Goal: Task Accomplishment & Management: Complete application form

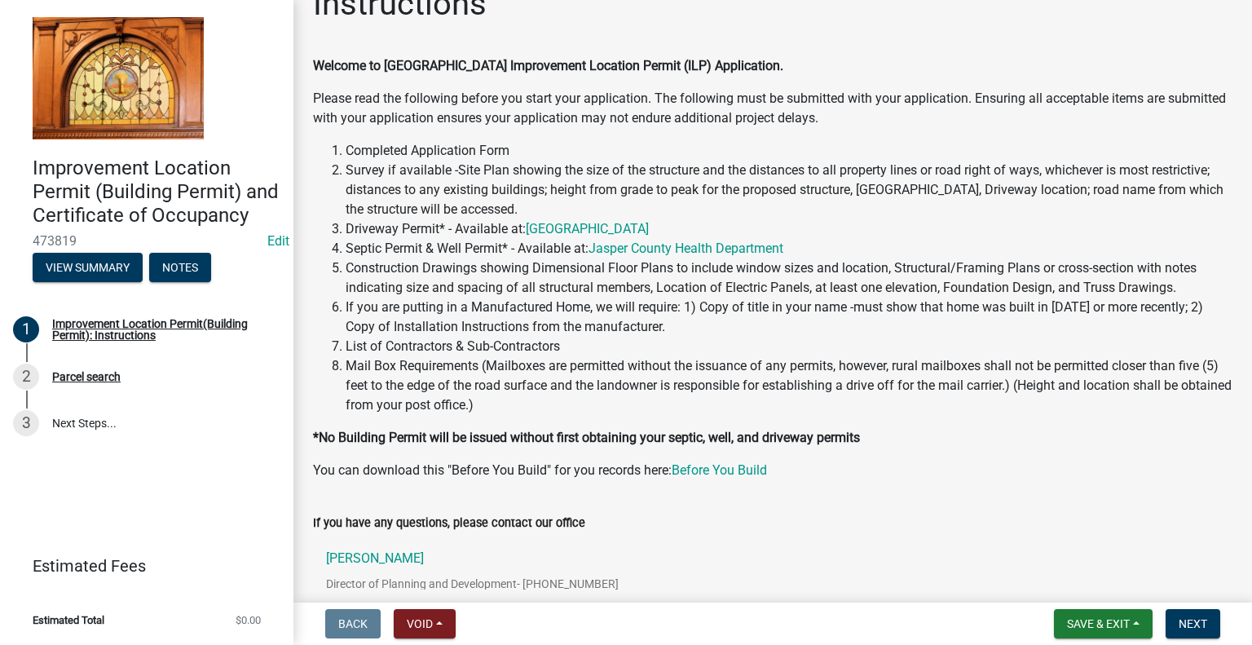
scroll to position [176, 0]
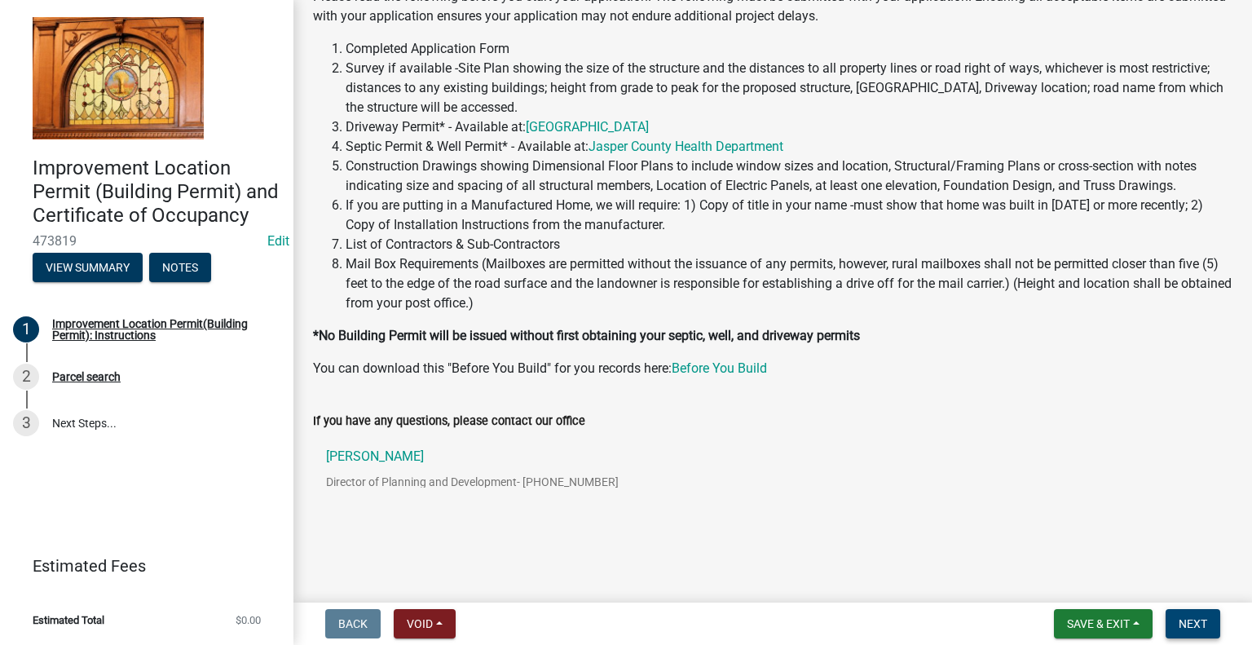
click at [1202, 621] on span "Next" at bounding box center [1193, 623] width 29 height 13
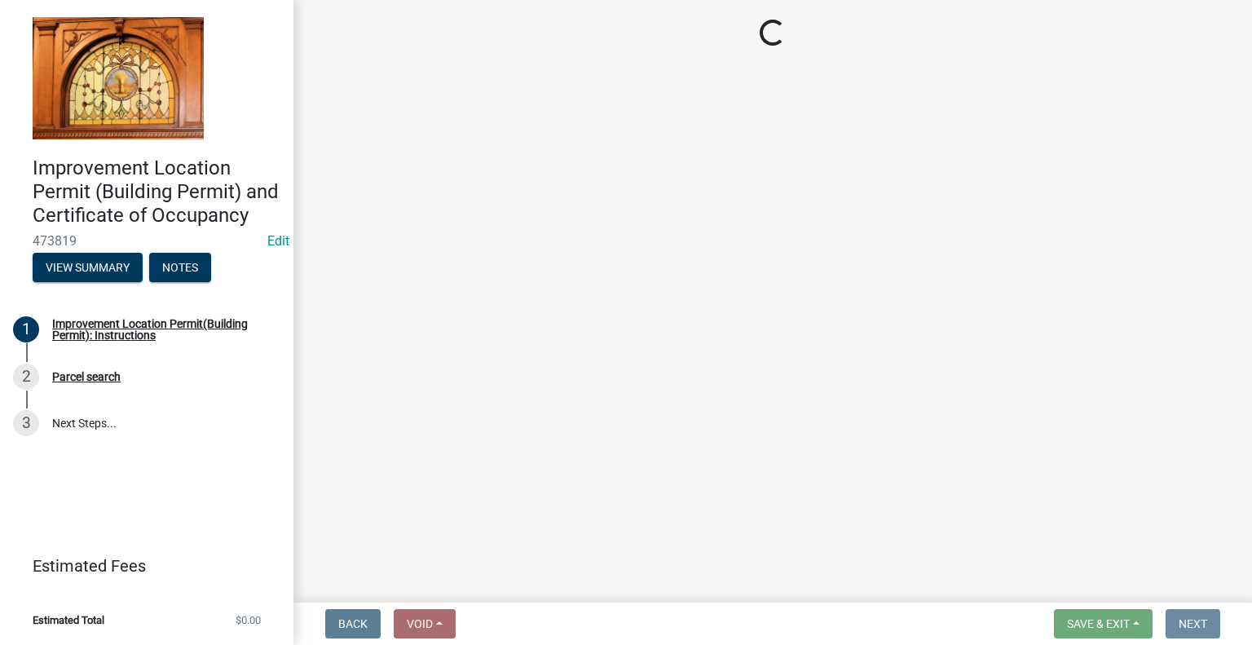
scroll to position [0, 0]
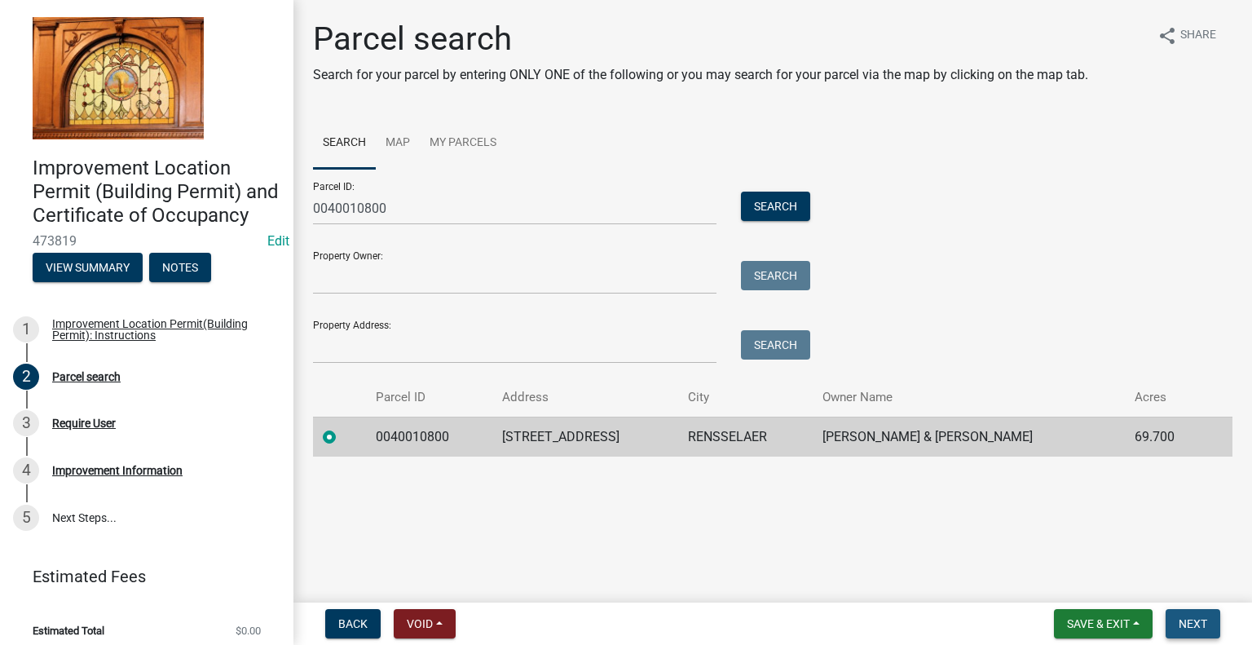
click at [1197, 619] on span "Next" at bounding box center [1193, 623] width 29 height 13
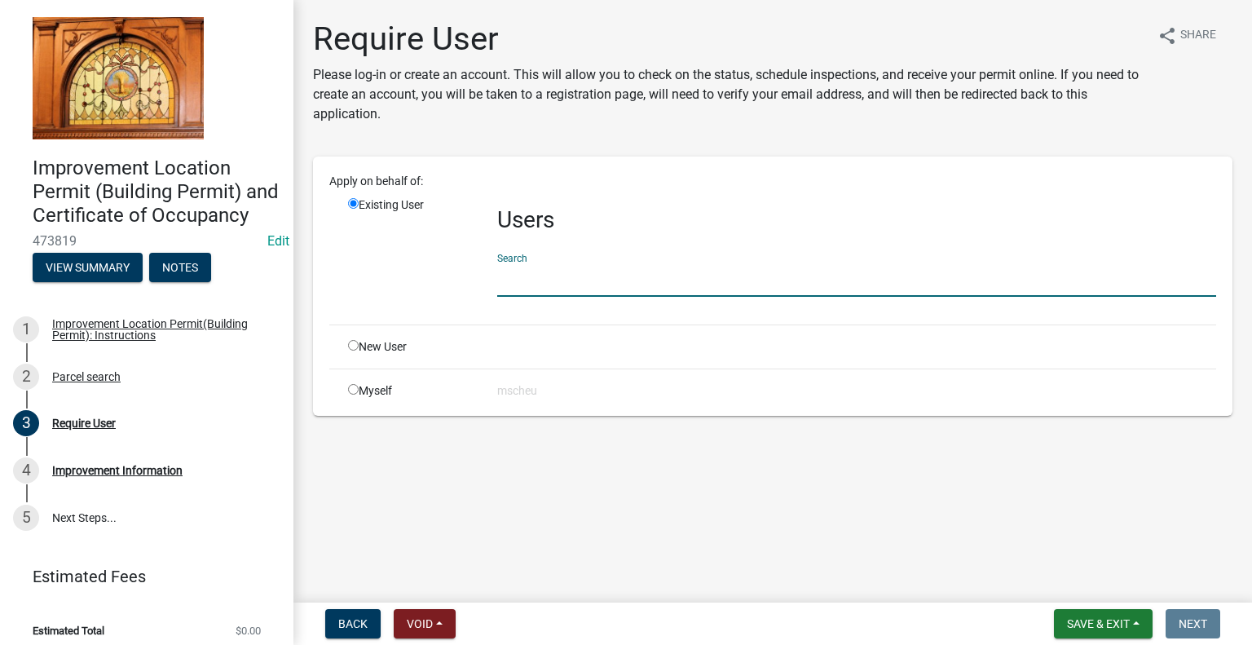
click at [549, 272] on input "text" at bounding box center [856, 279] width 719 height 33
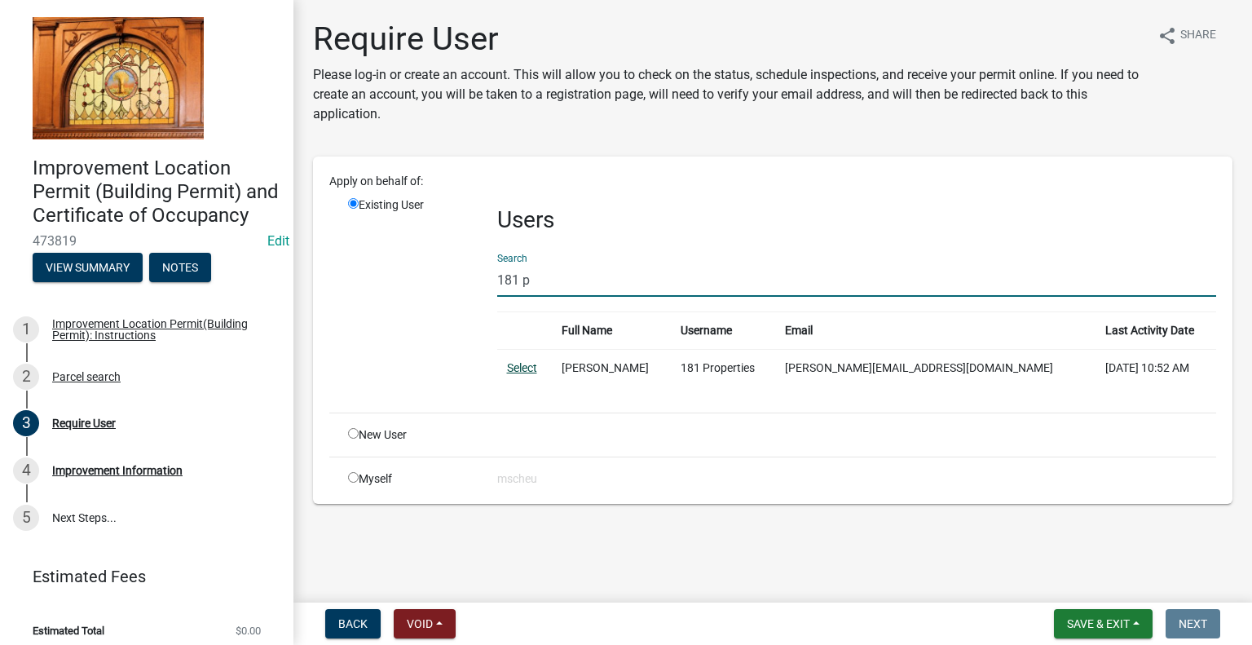
type input "181 p"
click at [517, 366] on link "Select" at bounding box center [522, 367] width 30 height 13
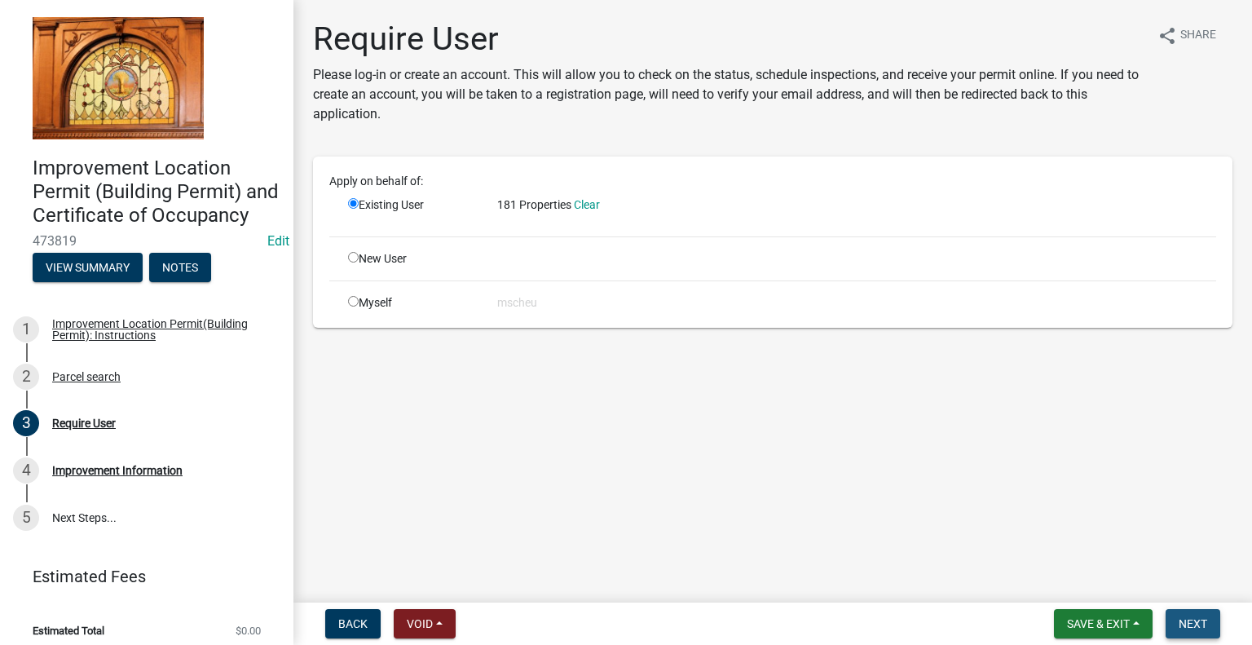
click at [1194, 628] on span "Next" at bounding box center [1193, 623] width 29 height 13
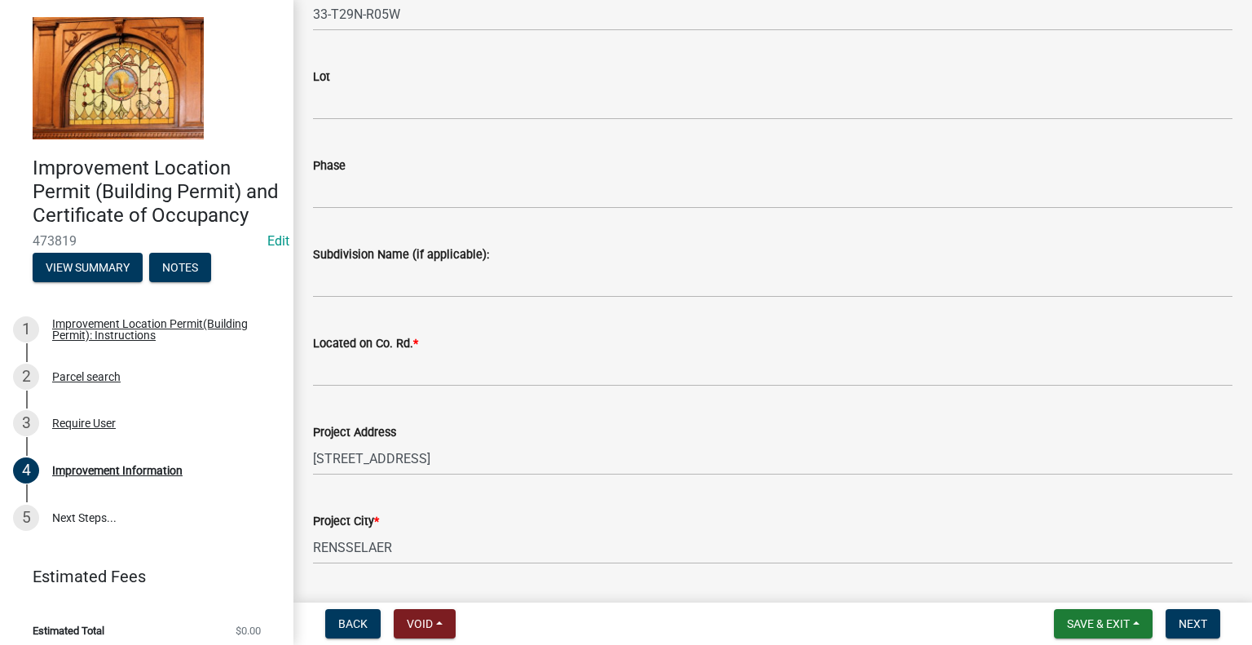
scroll to position [326, 0]
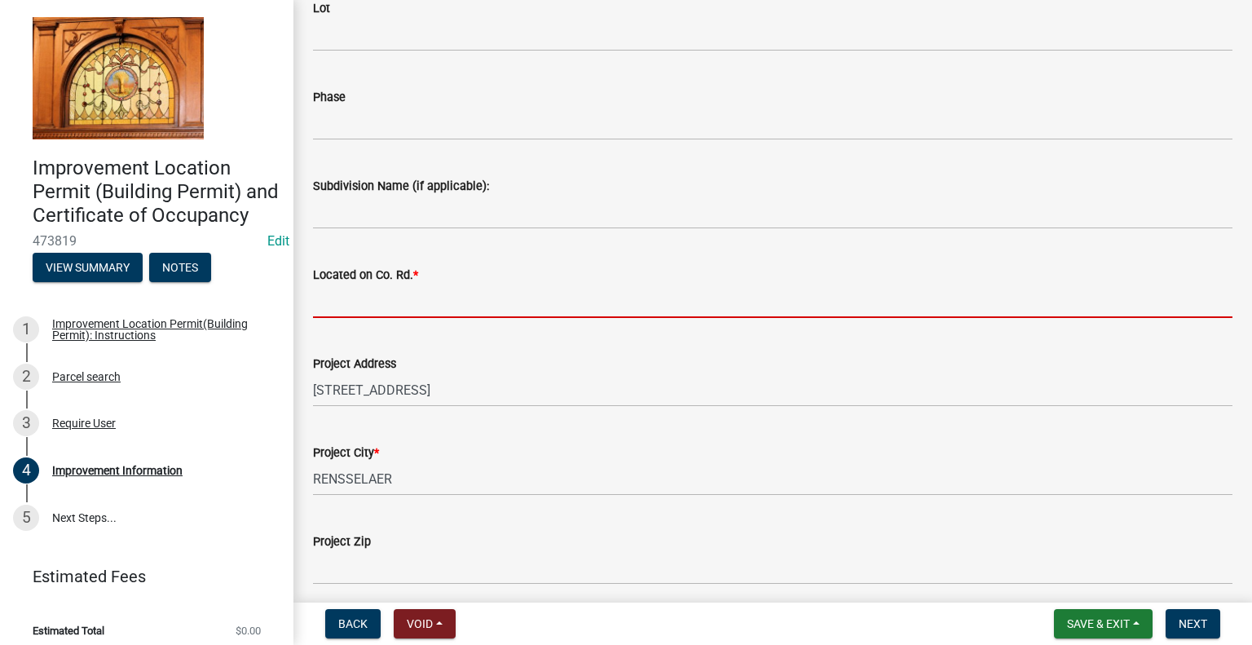
click at [359, 303] on input "Located on Co. Rd. *" at bounding box center [772, 300] width 919 height 33
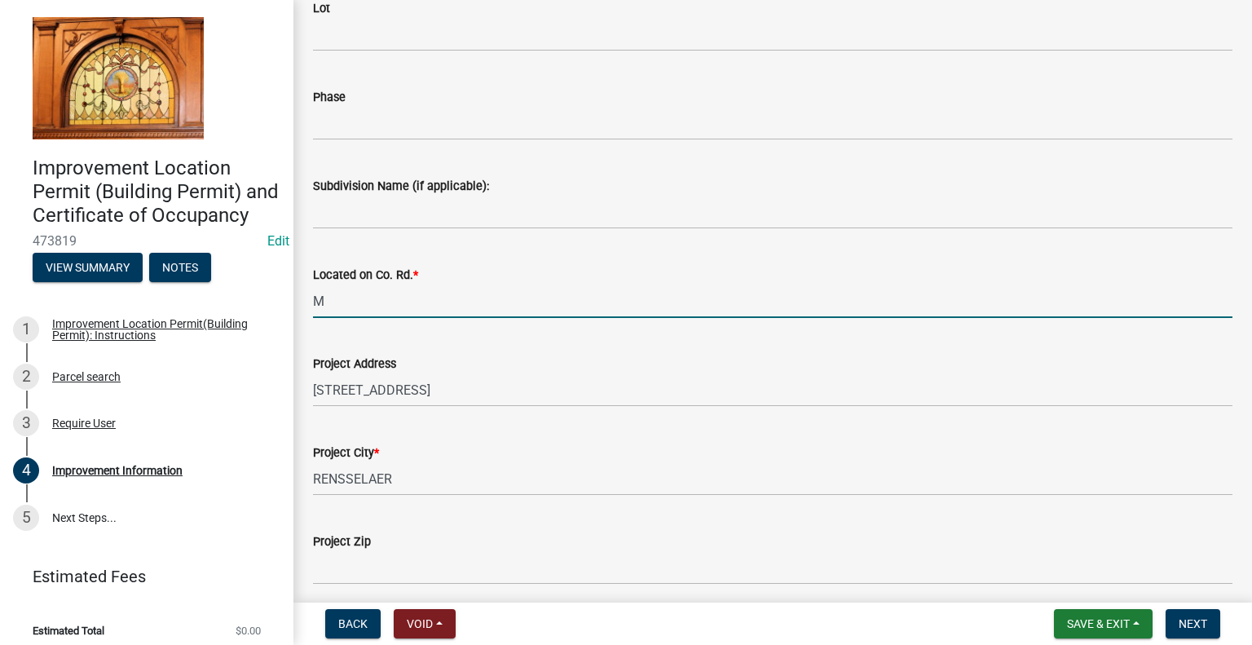
type input "MCCOYSBURG RD"
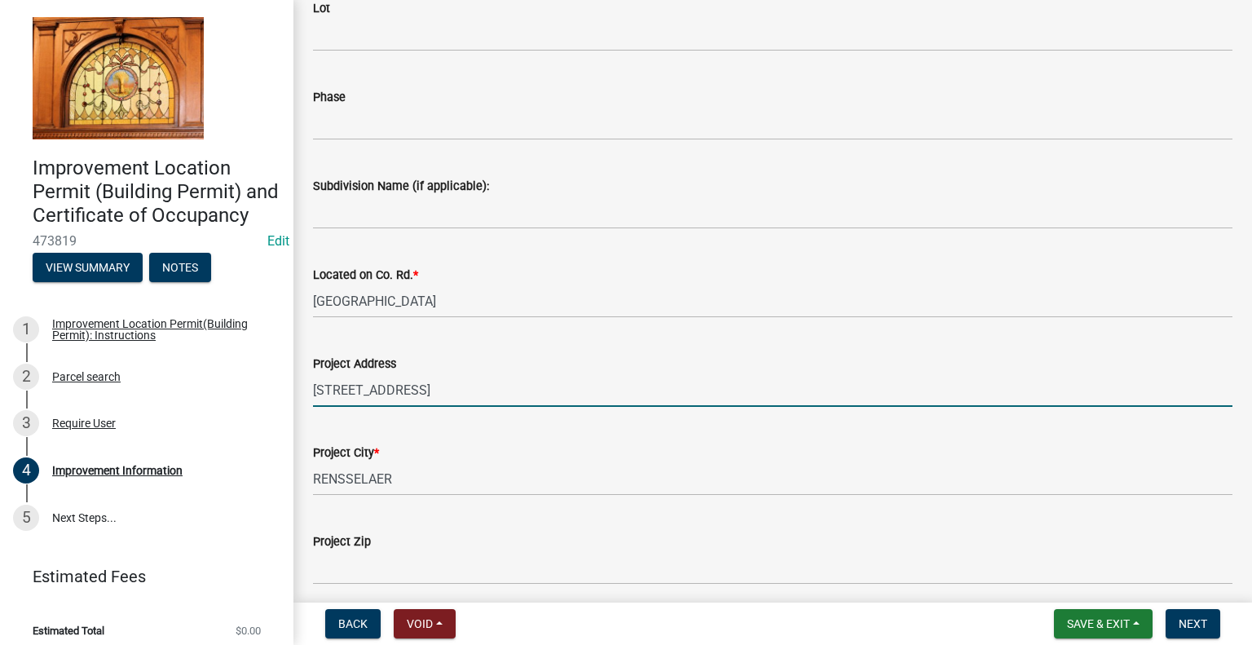
click at [501, 394] on input "2642 E MCCOYSBURG RD" at bounding box center [772, 389] width 919 height 33
type input "2642 E MCCOYSBURG RD, RENSSELAER"
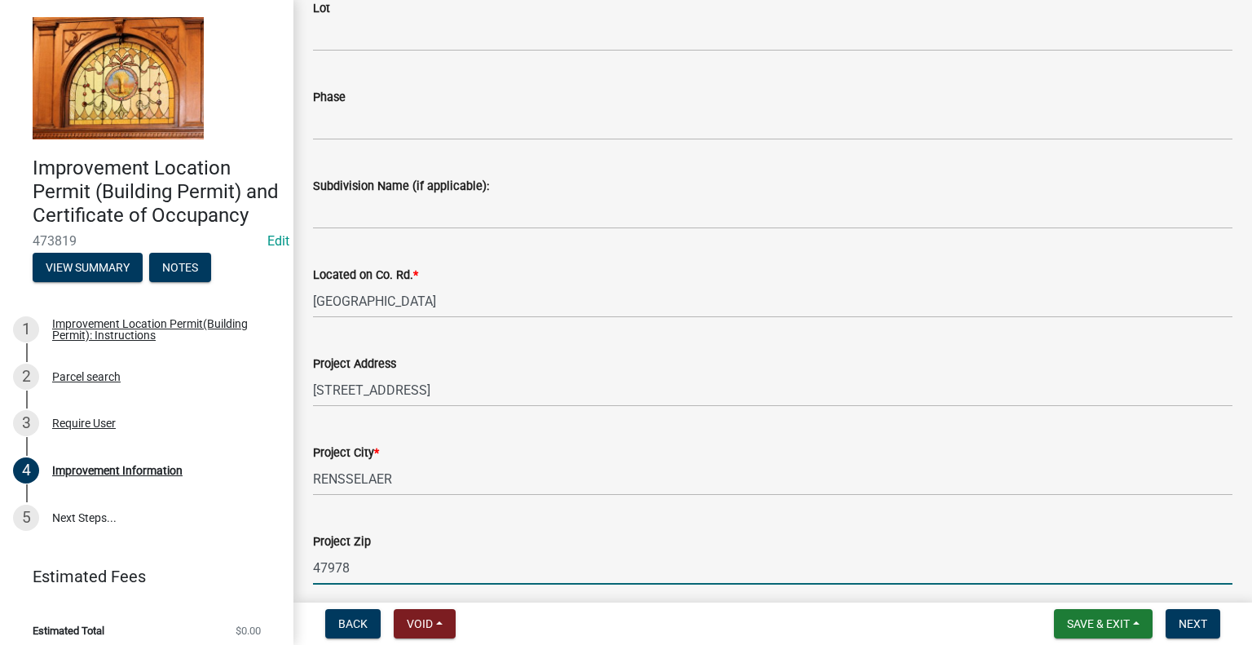
type input "47978"
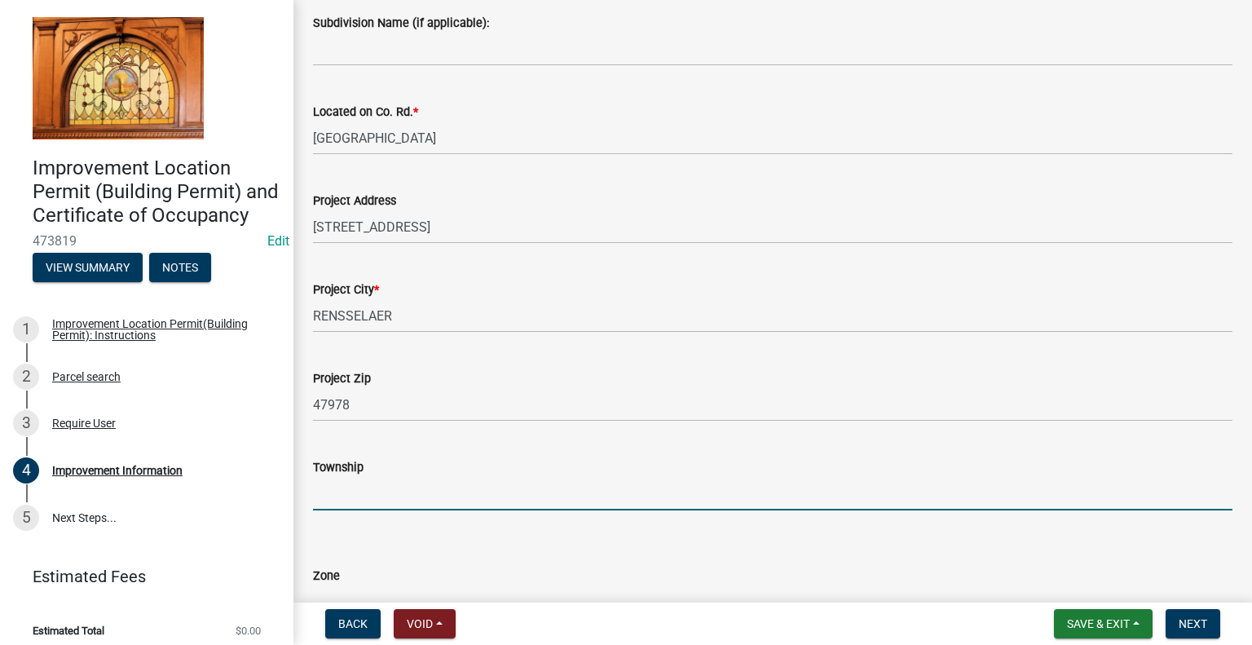
scroll to position [571, 0]
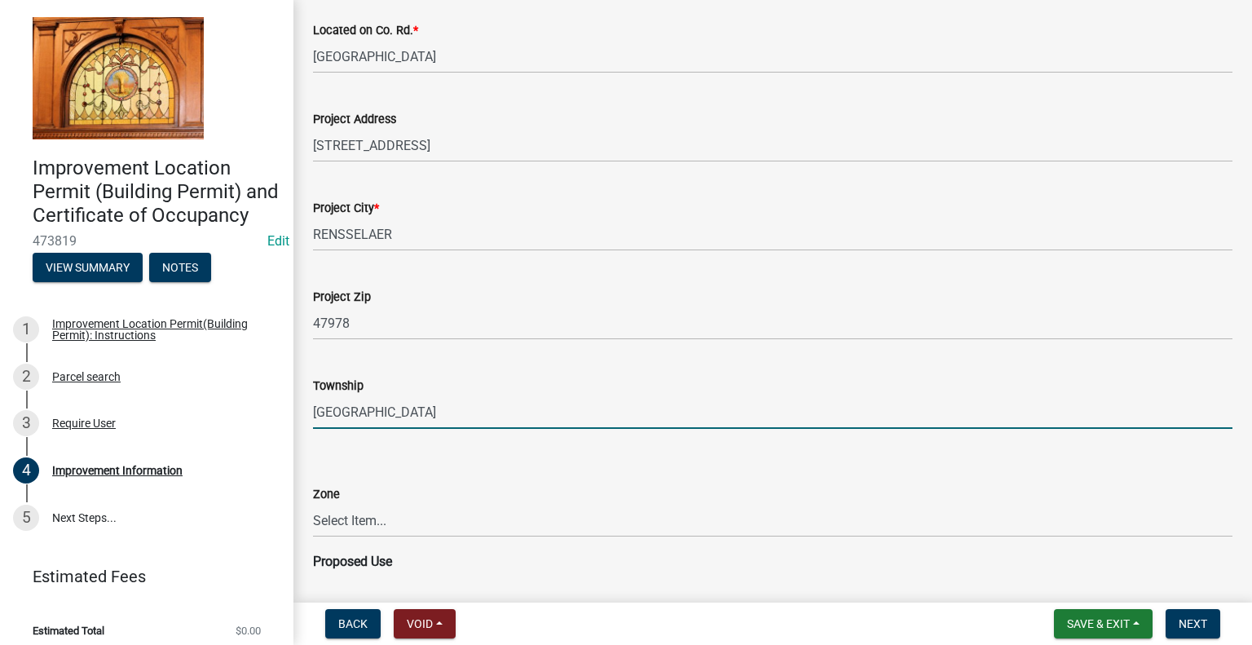
type input "HANGING GROVE"
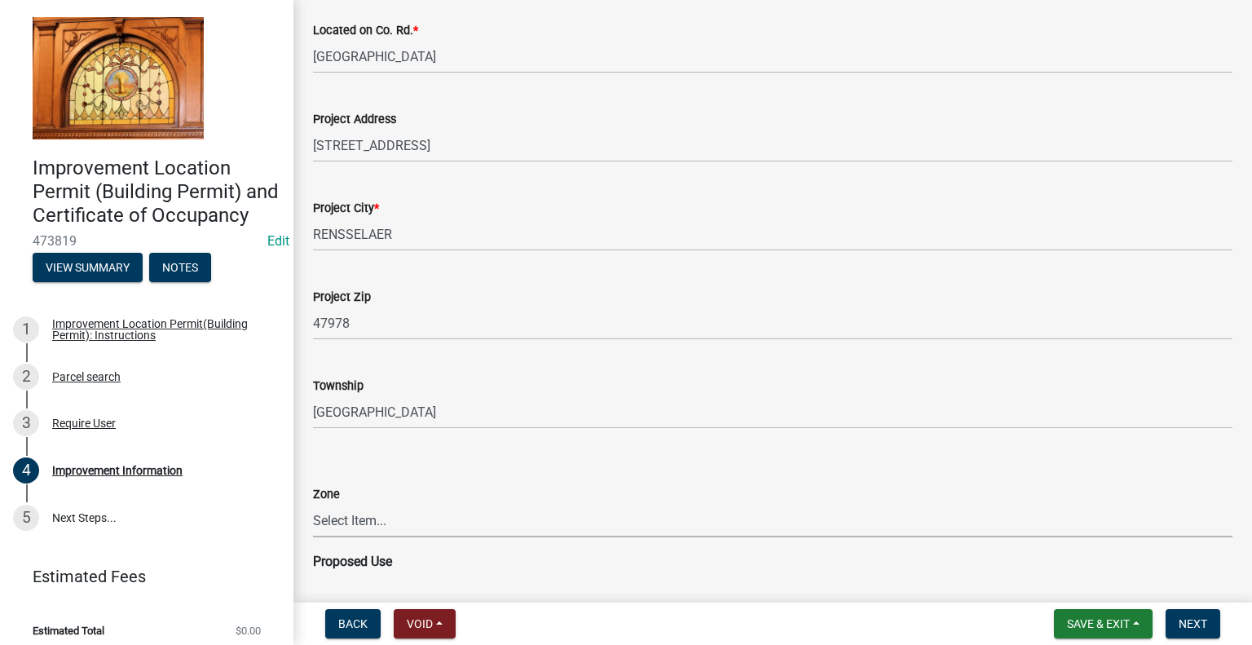
click at [338, 518] on select "Select Item... CO - Conservation PR - Parks & Recreation A1 - Conservation Agri…" at bounding box center [772, 520] width 919 height 33
click at [313, 504] on select "Select Item... CO - Conservation PR - Parks & Recreation A1 - Conservation Agri…" at bounding box center [772, 520] width 919 height 33
select select "69ac7e04-641d-4cc7-82fe-ed12440f8b33"
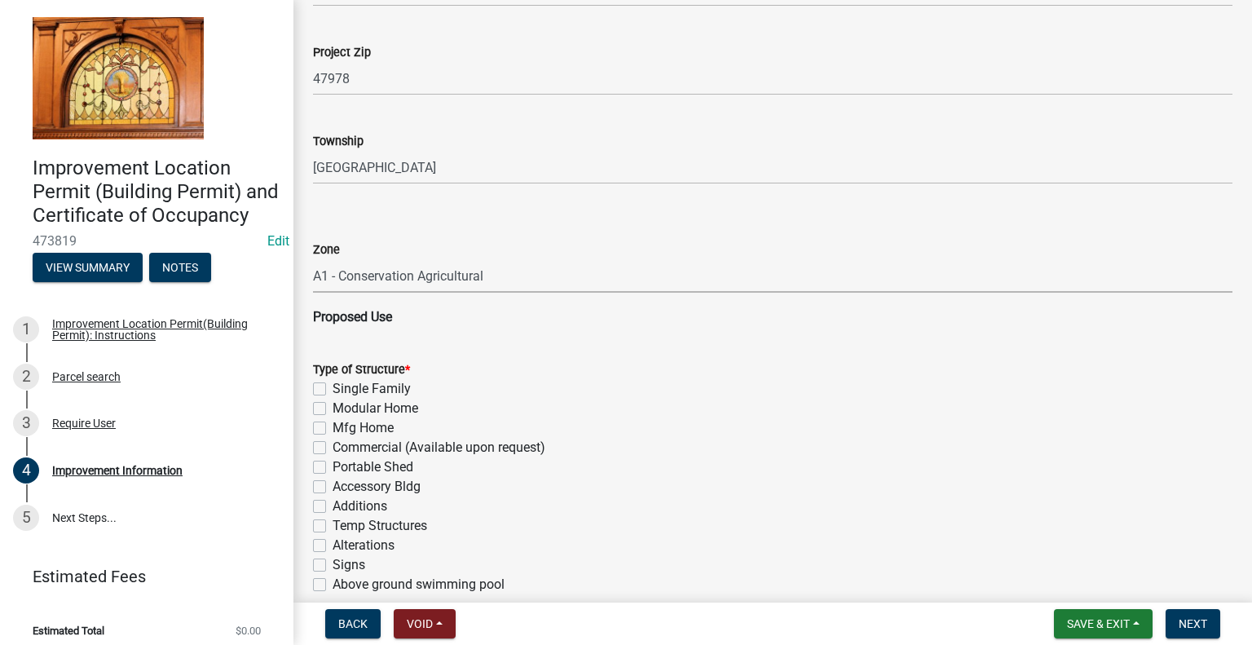
scroll to position [897, 0]
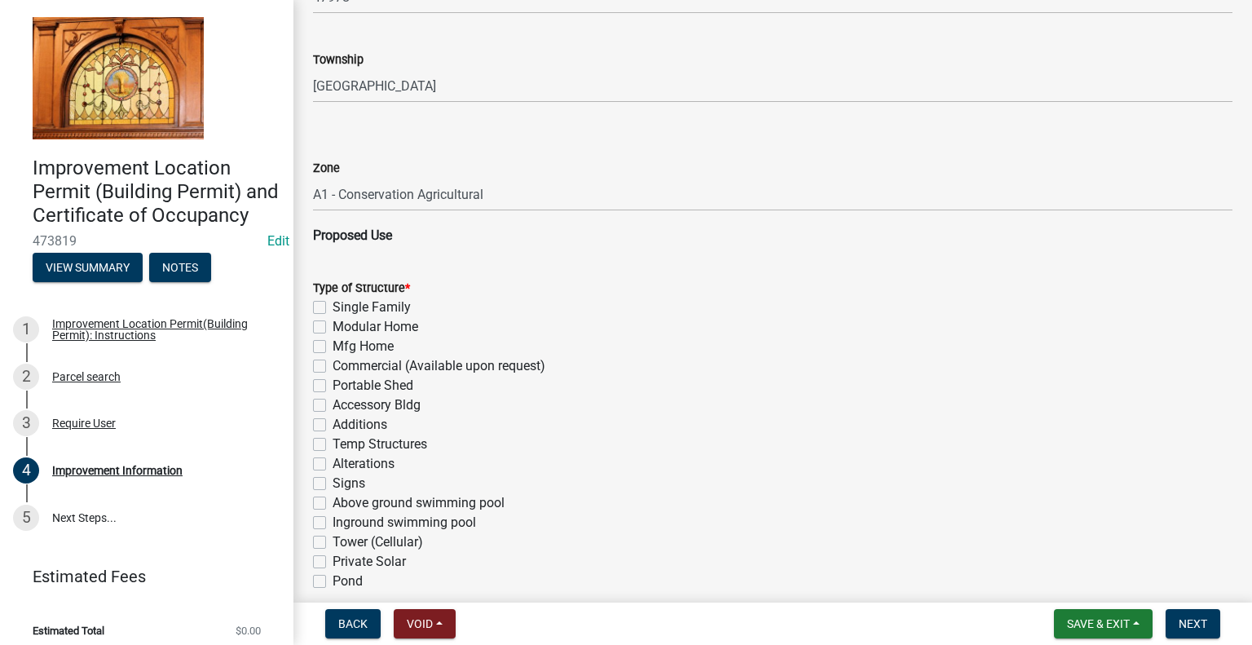
click at [333, 423] on label "Additions" at bounding box center [360, 425] width 55 height 20
click at [333, 423] on input "Additions" at bounding box center [338, 420] width 11 height 11
checkbox input "true"
checkbox input "false"
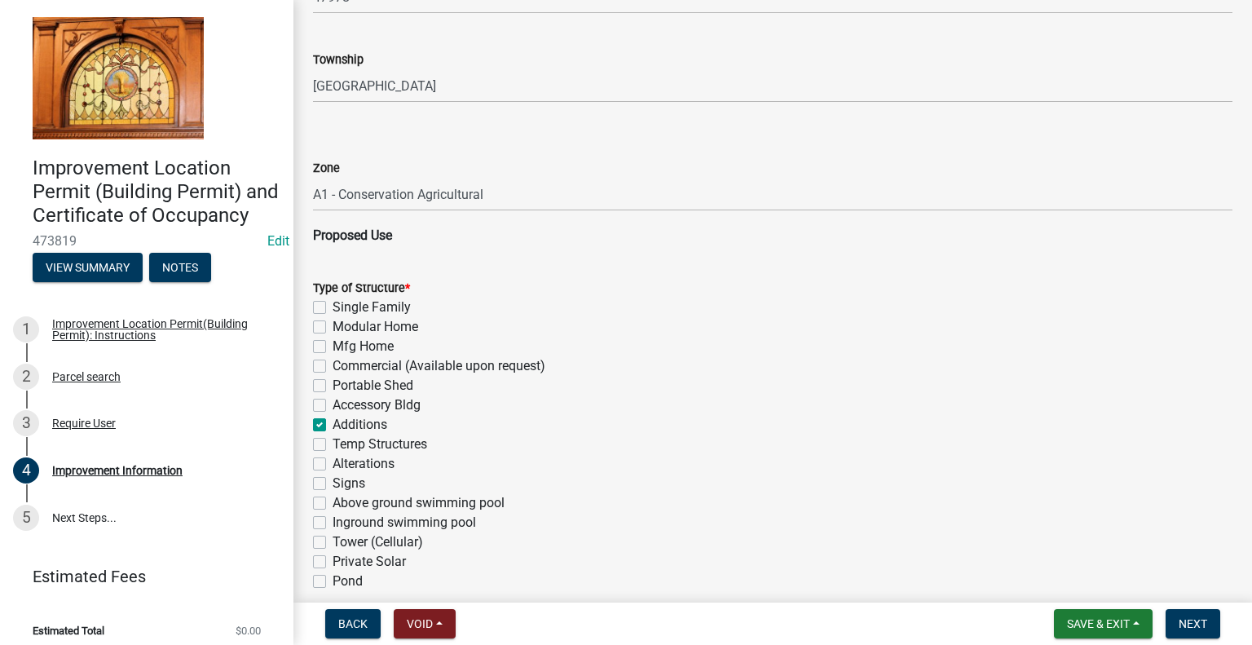
checkbox input "false"
checkbox input "true"
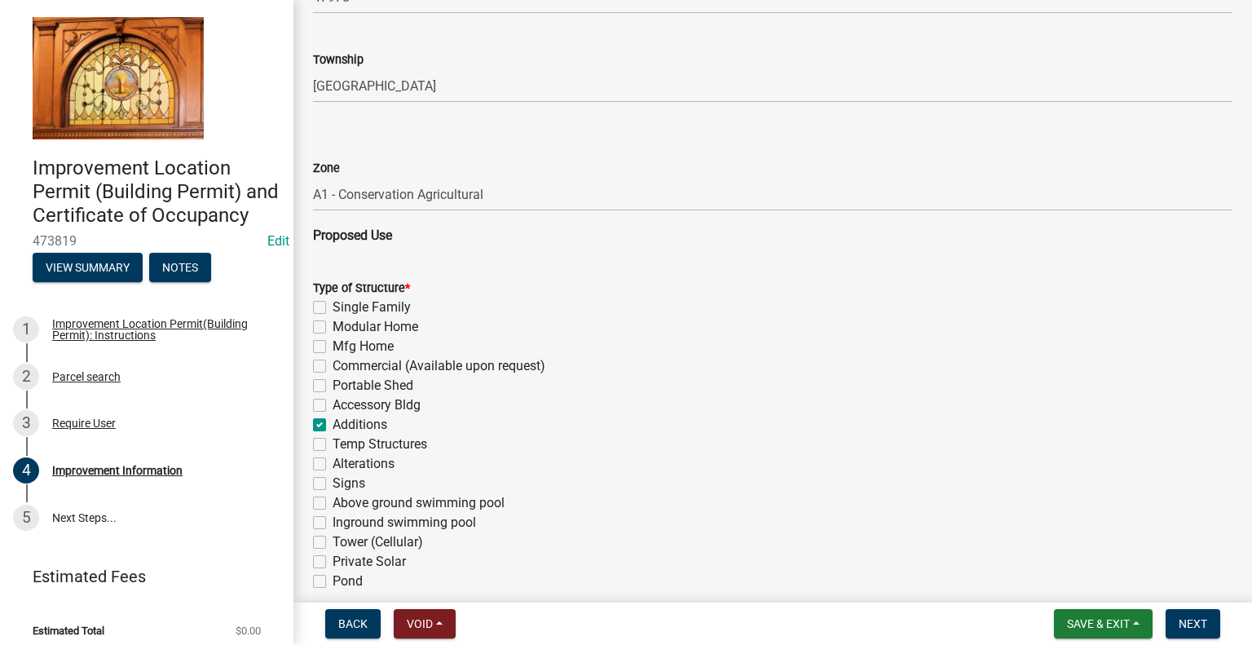
checkbox input "false"
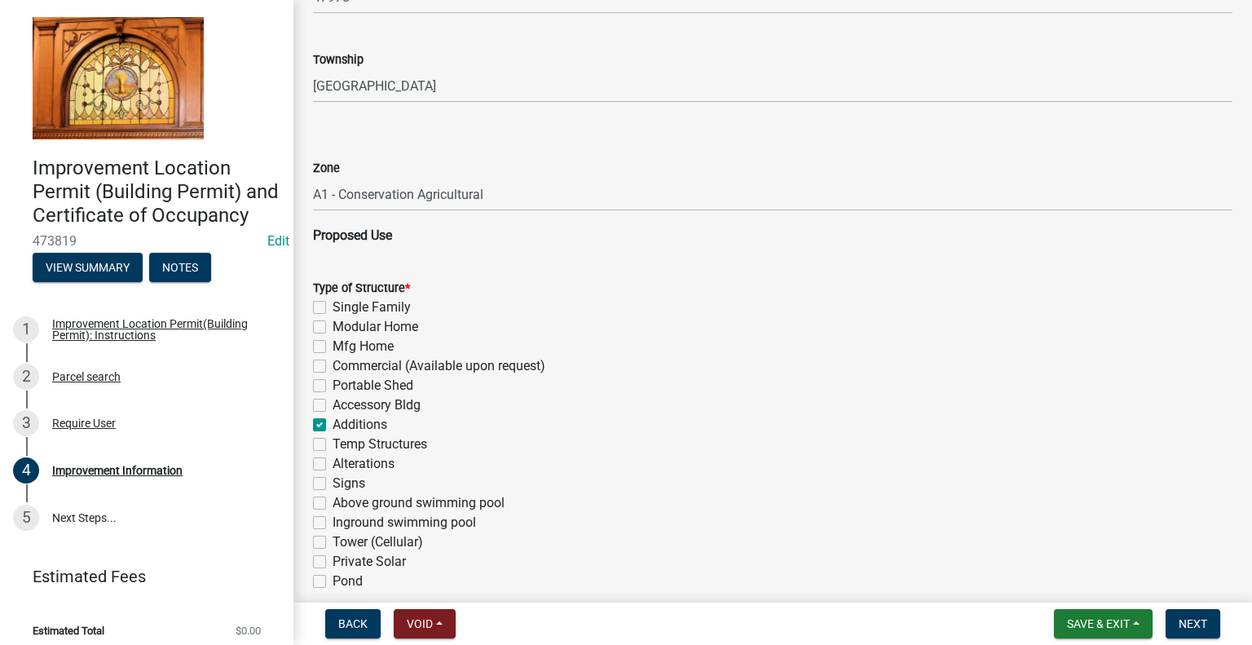
checkbox input "false"
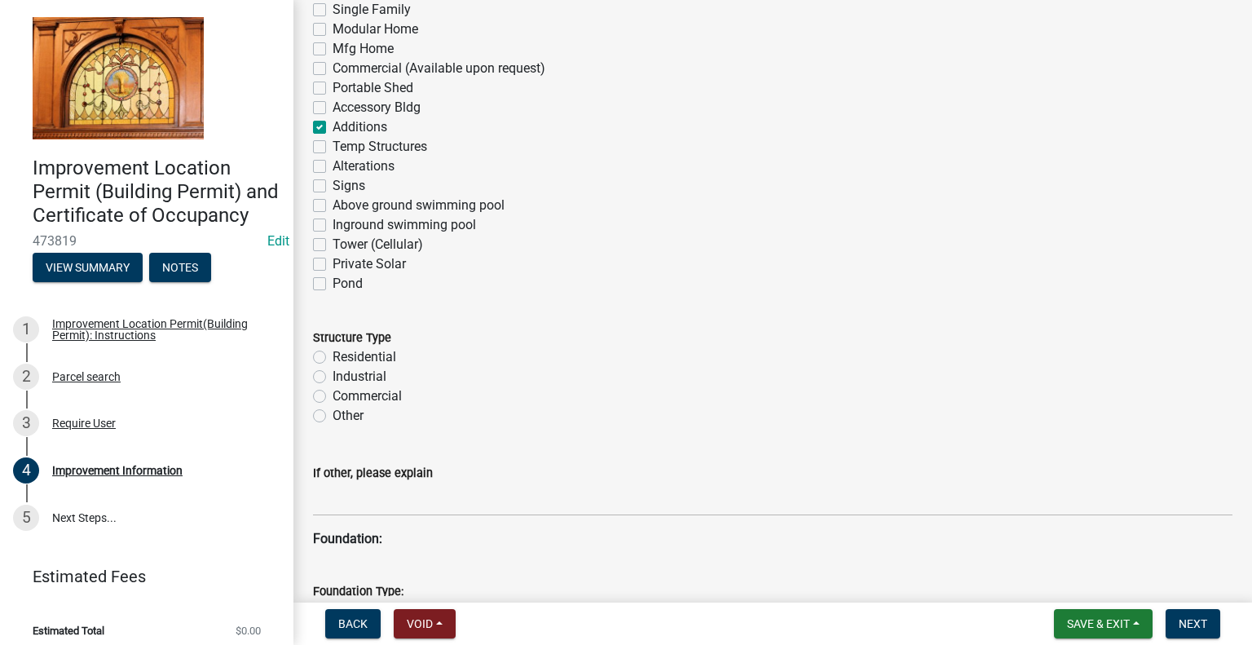
scroll to position [1223, 0]
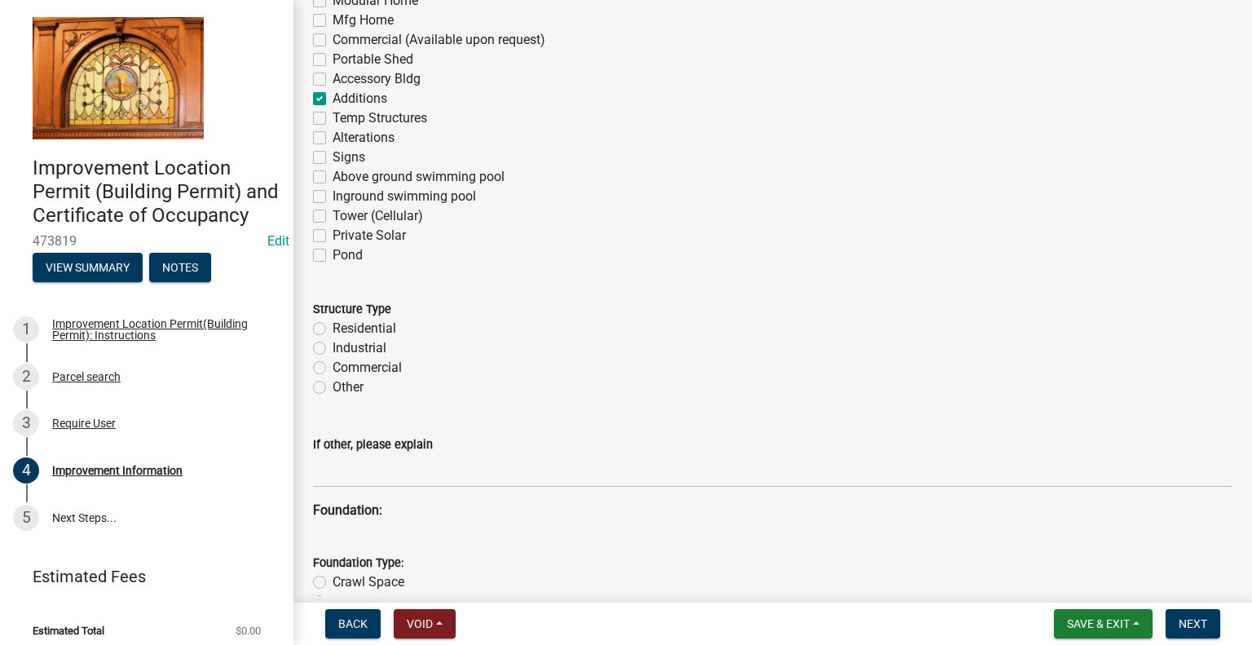
click at [333, 325] on label "Residential" at bounding box center [365, 329] width 64 height 20
click at [333, 325] on input "Residential" at bounding box center [338, 324] width 11 height 11
radio input "true"
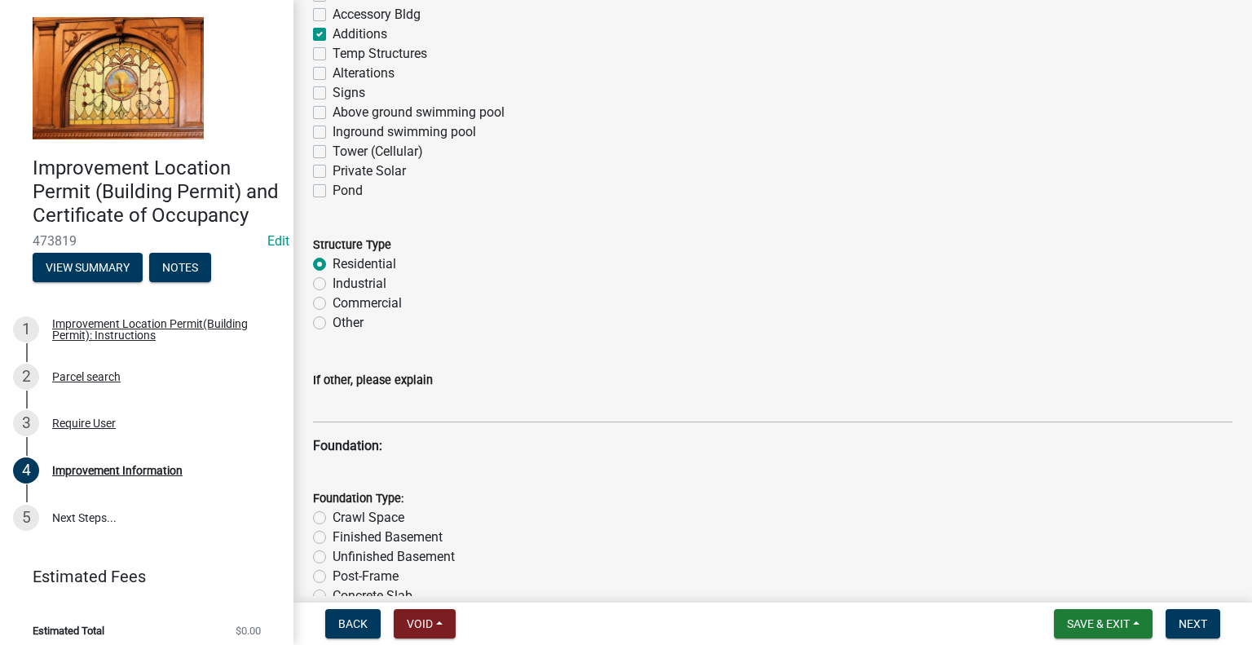
scroll to position [1386, 0]
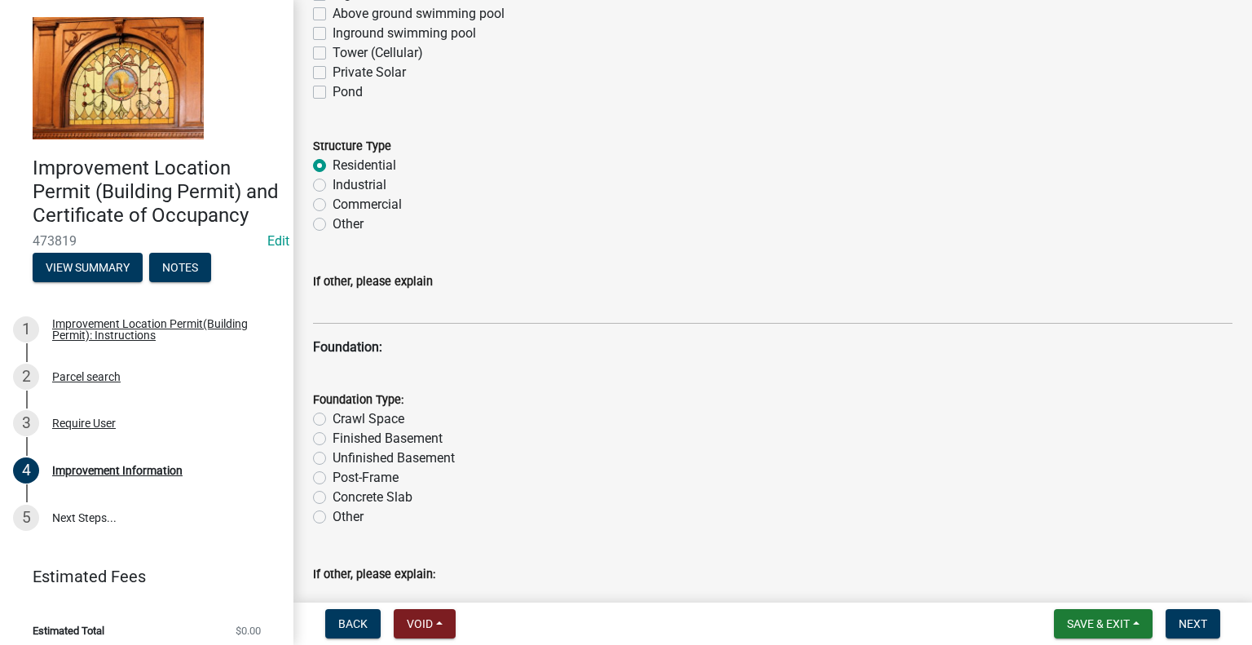
click at [333, 462] on label "Unfinished Basement" at bounding box center [394, 458] width 122 height 20
click at [333, 459] on input "Unfinished Basement" at bounding box center [338, 453] width 11 height 11
radio input "true"
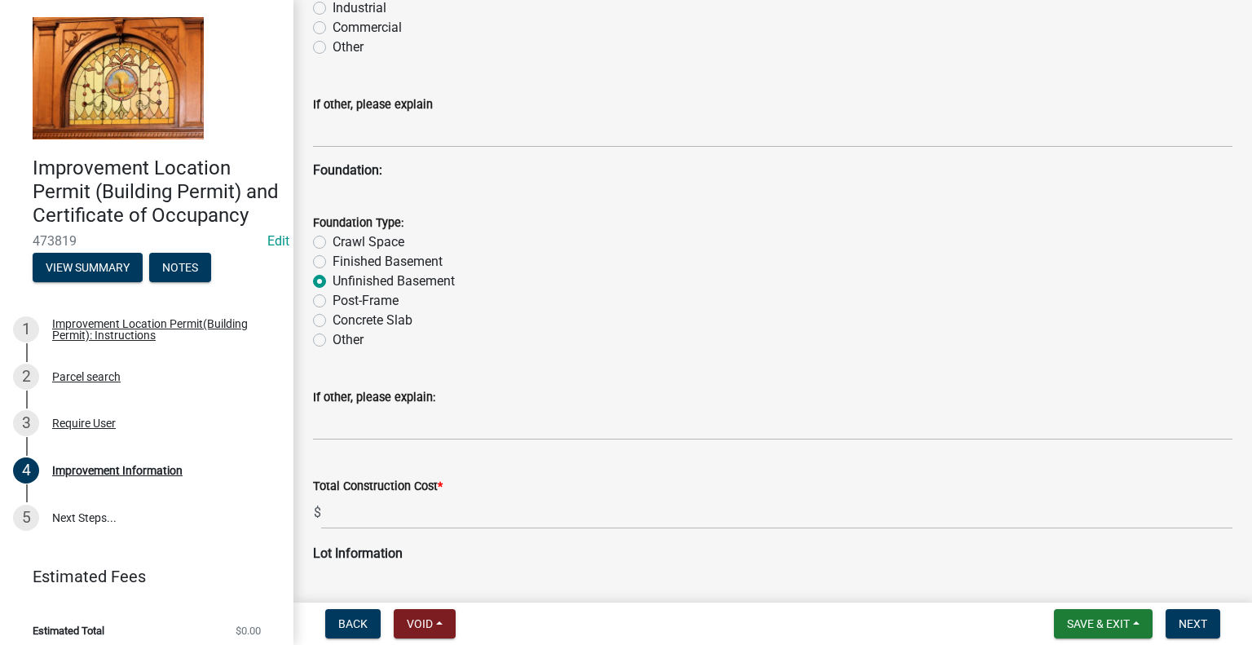
scroll to position [1630, 0]
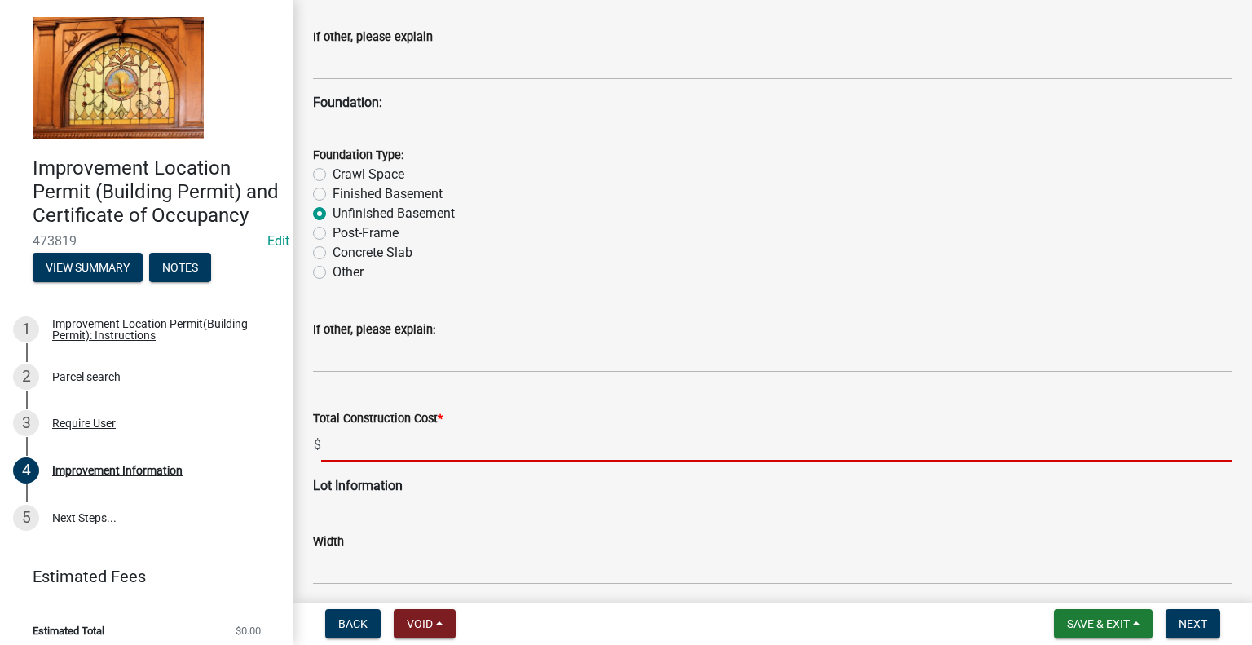
click at [364, 439] on input "text" at bounding box center [776, 444] width 911 height 33
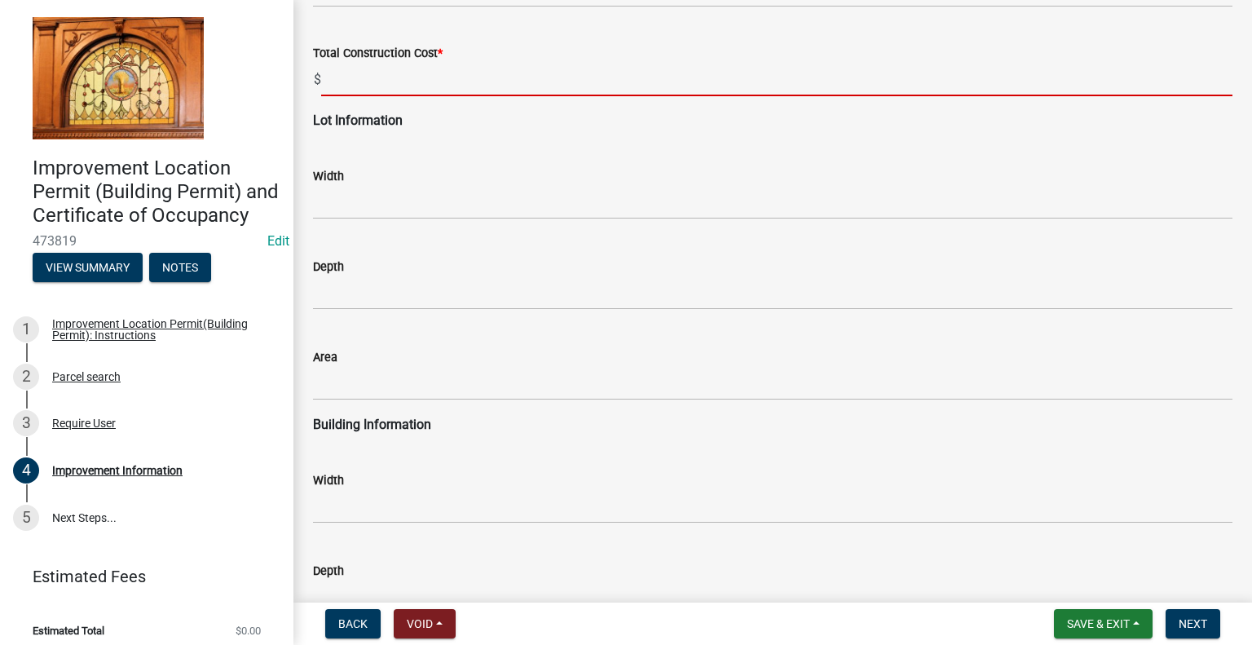
scroll to position [1956, 0]
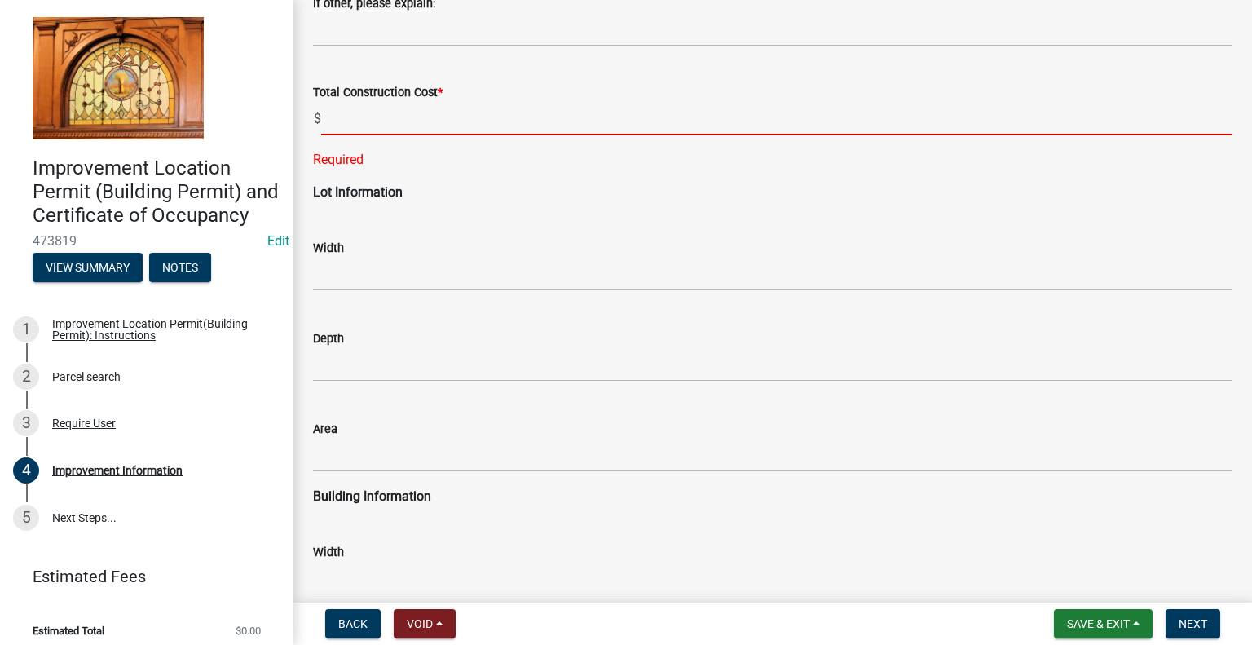
click at [388, 113] on input "text" at bounding box center [776, 118] width 911 height 33
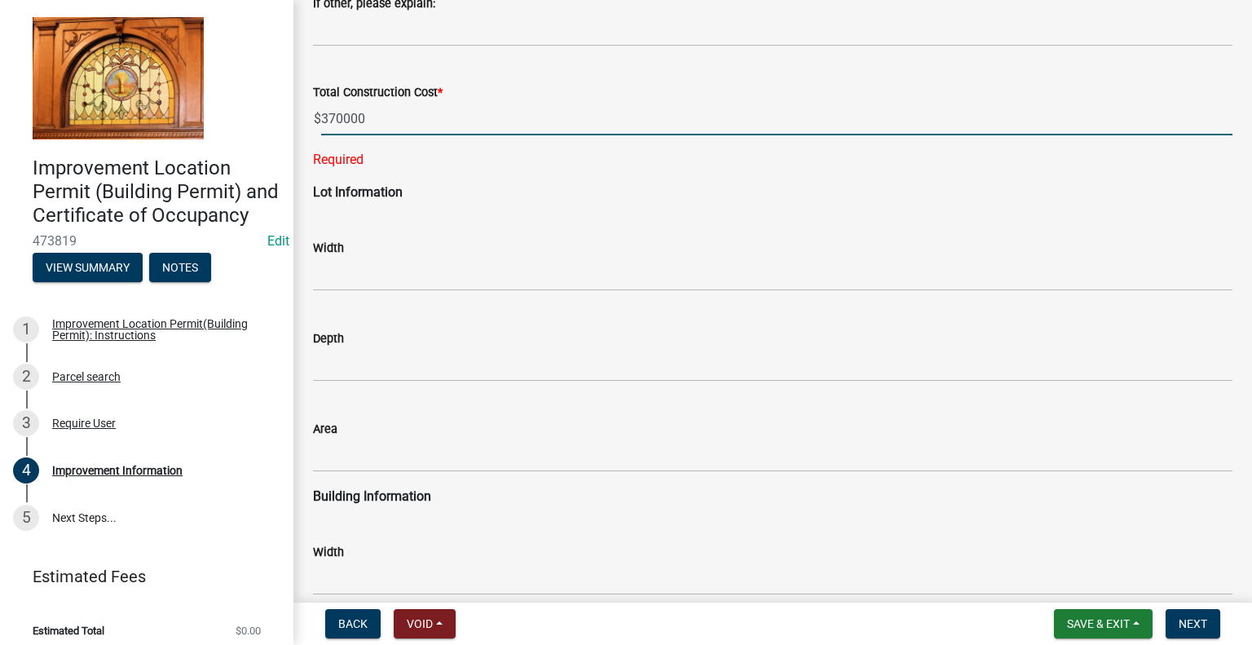
type input "370000"
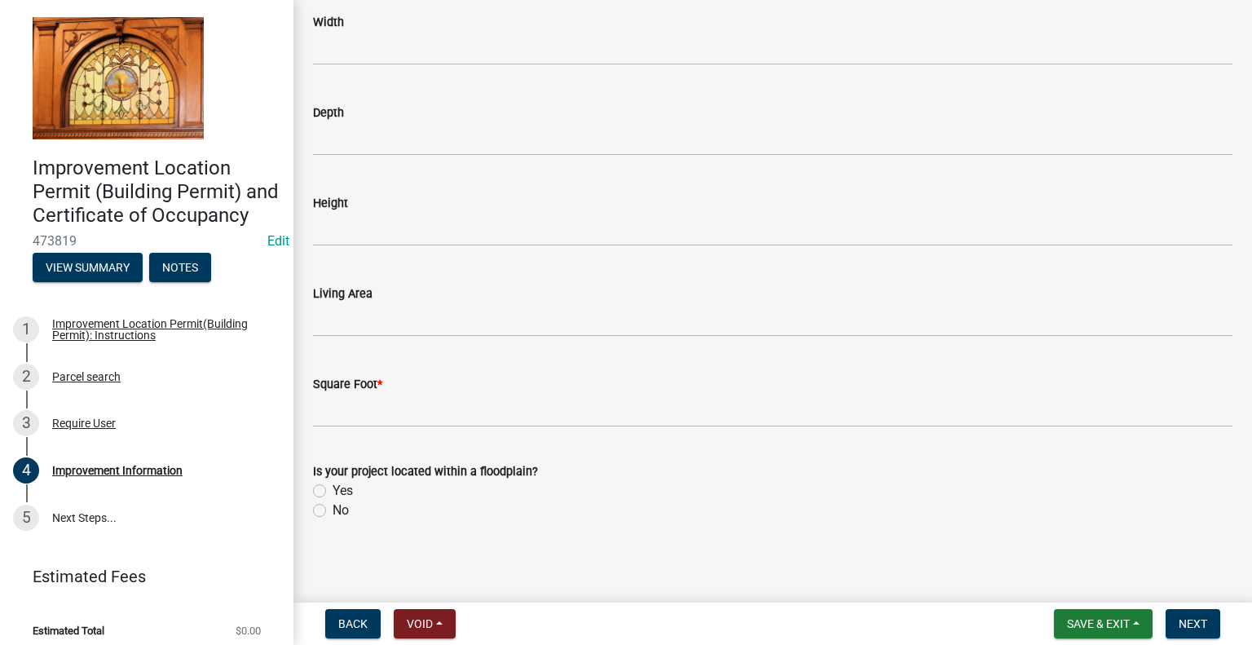
scroll to position [2455, 0]
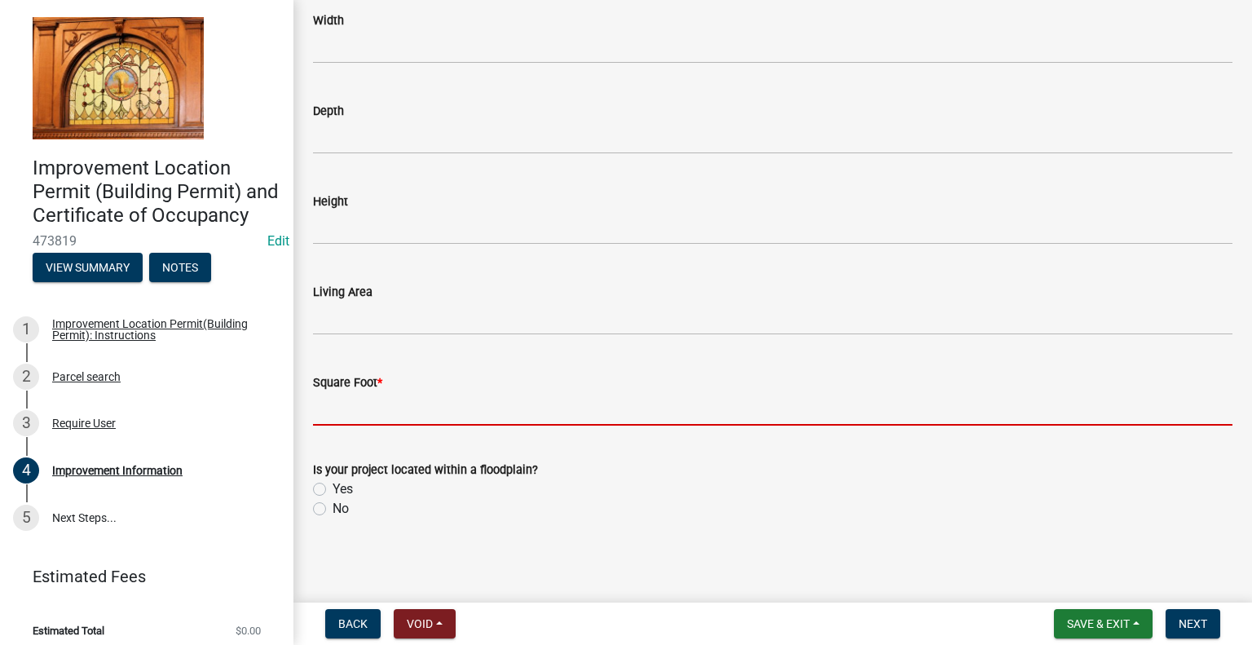
click at [364, 407] on input "text" at bounding box center [772, 408] width 919 height 33
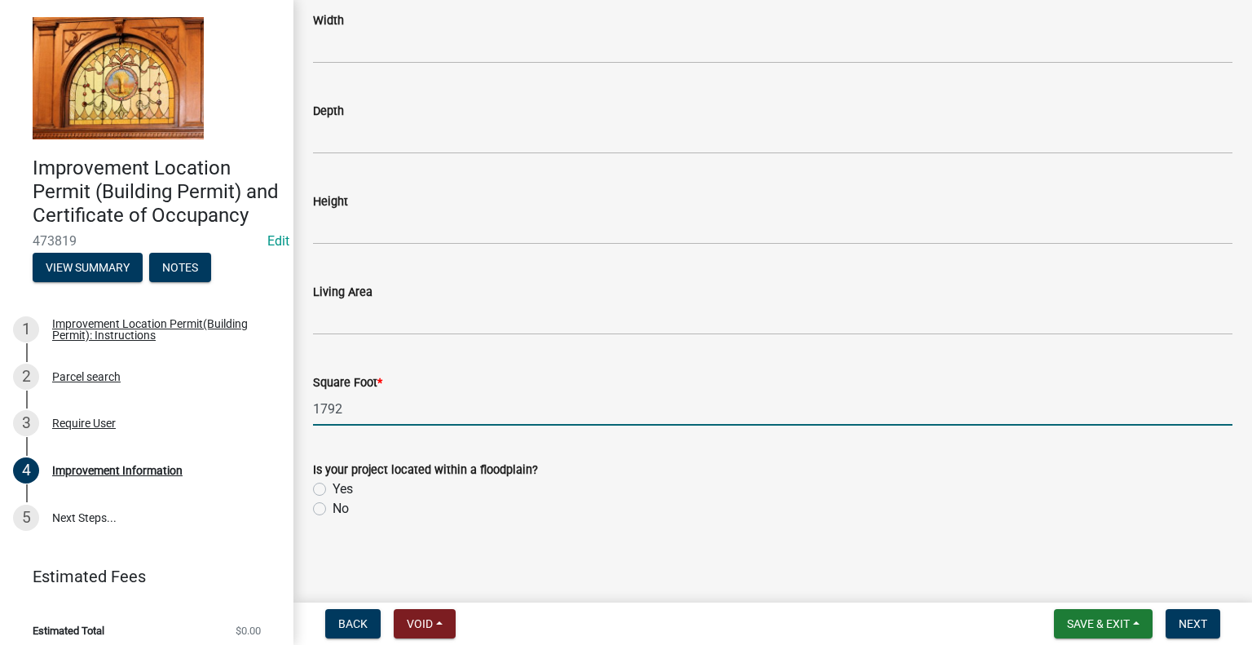
type input "1792"
click at [333, 508] on label "No" at bounding box center [341, 509] width 16 height 20
click at [333, 508] on input "No" at bounding box center [338, 504] width 11 height 11
radio input "true"
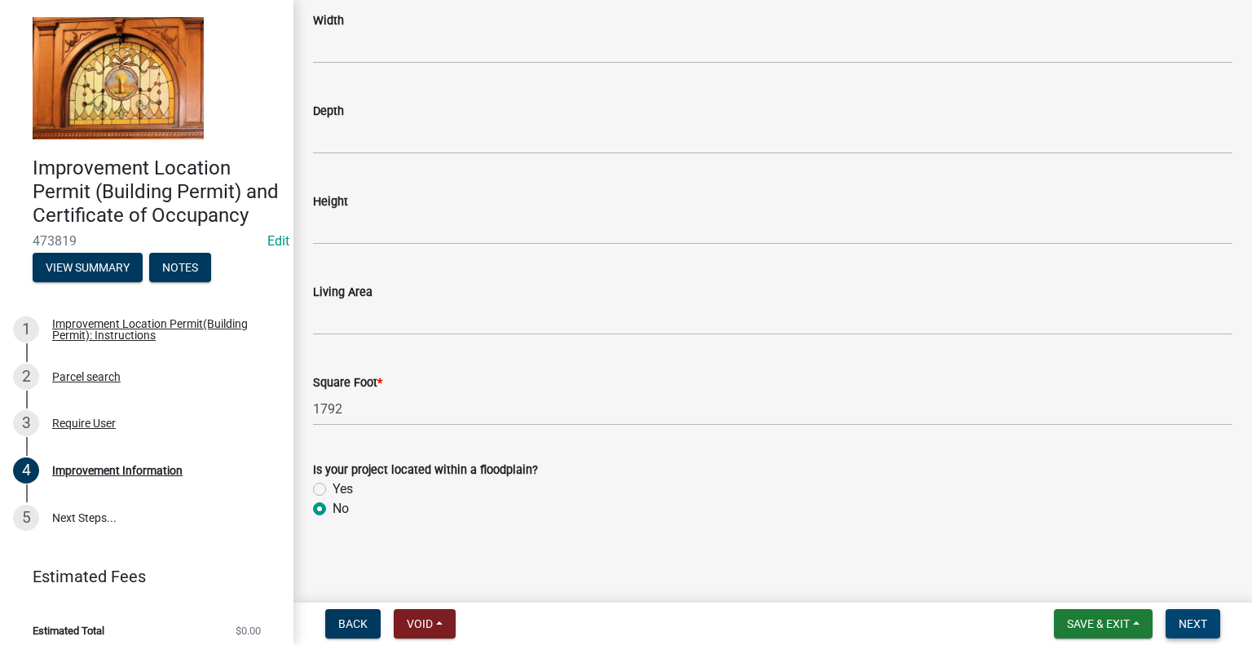
click at [1195, 619] on span "Next" at bounding box center [1193, 623] width 29 height 13
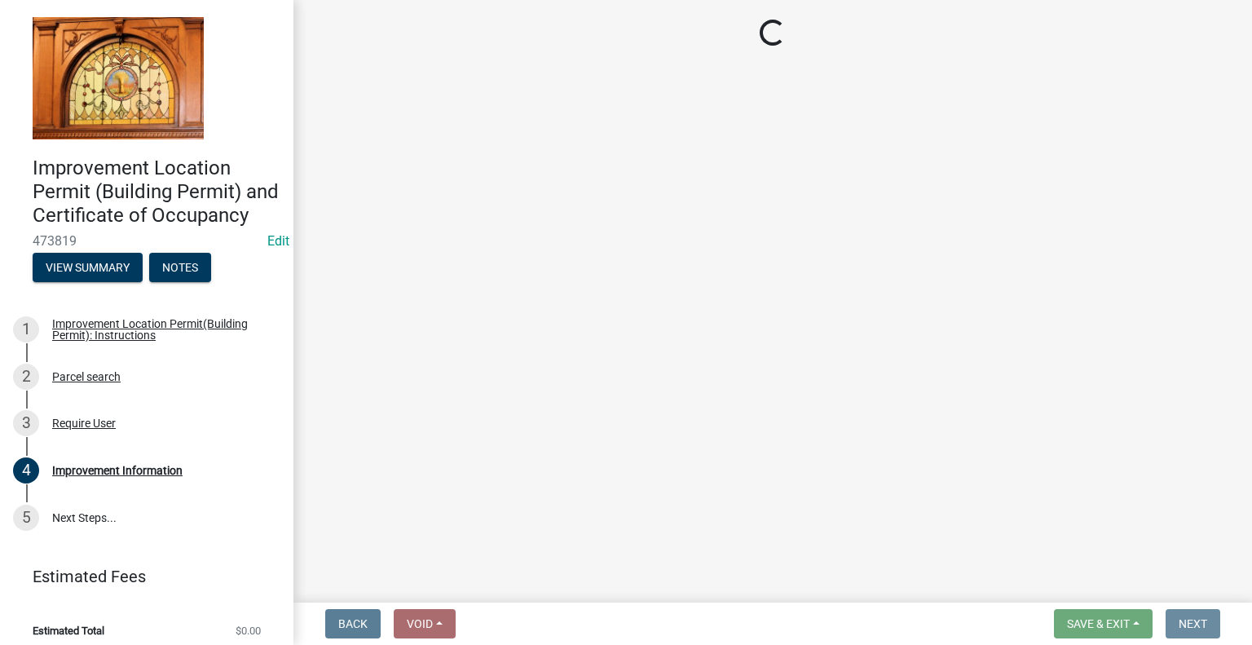
scroll to position [0, 0]
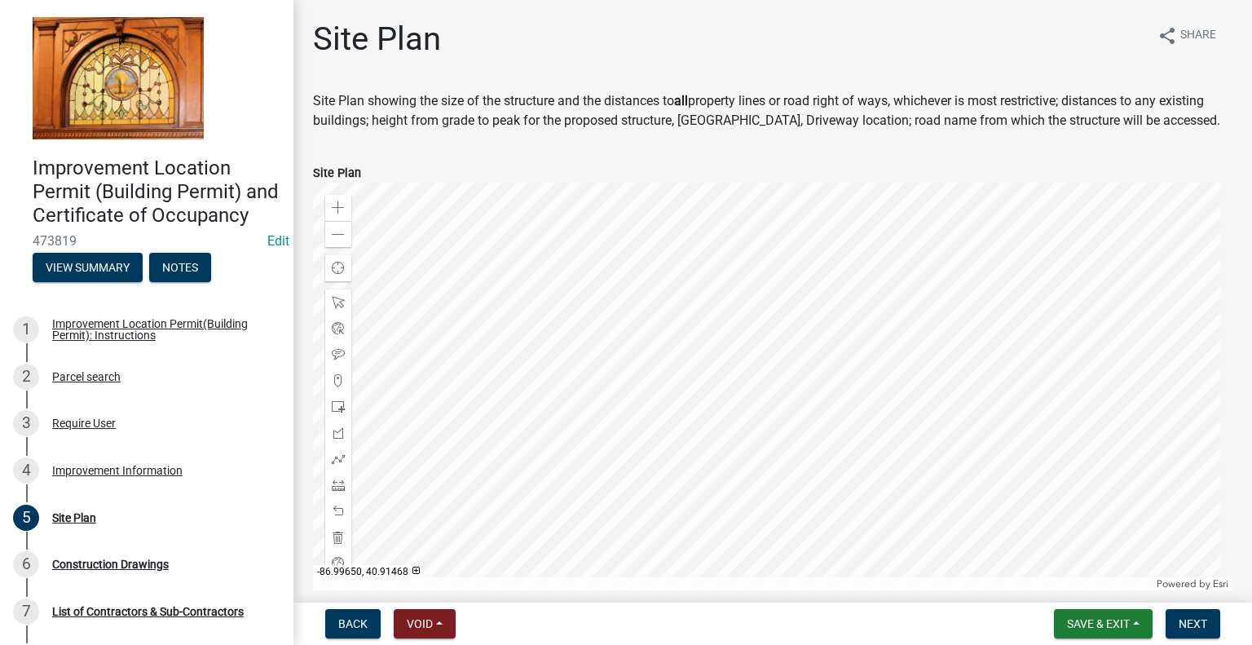
click at [540, 286] on div at bounding box center [772, 387] width 919 height 408
click at [571, 315] on div at bounding box center [772, 387] width 919 height 408
click at [707, 537] on div at bounding box center [772, 387] width 919 height 408
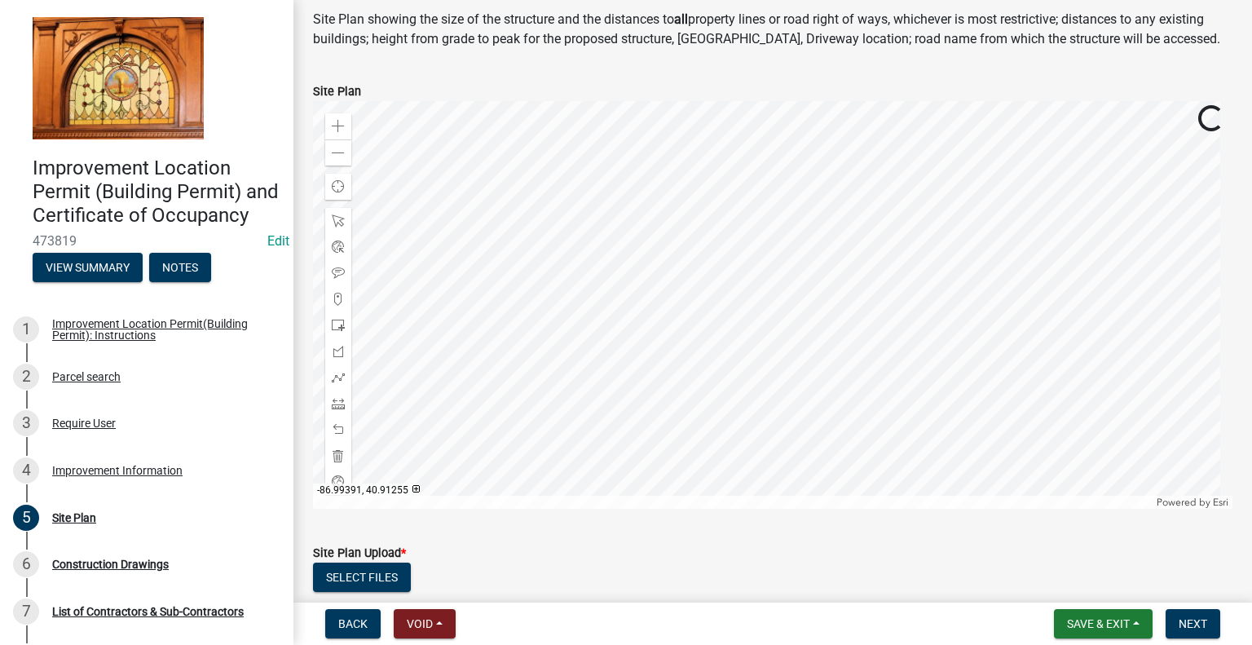
click at [716, 443] on div at bounding box center [772, 305] width 919 height 408
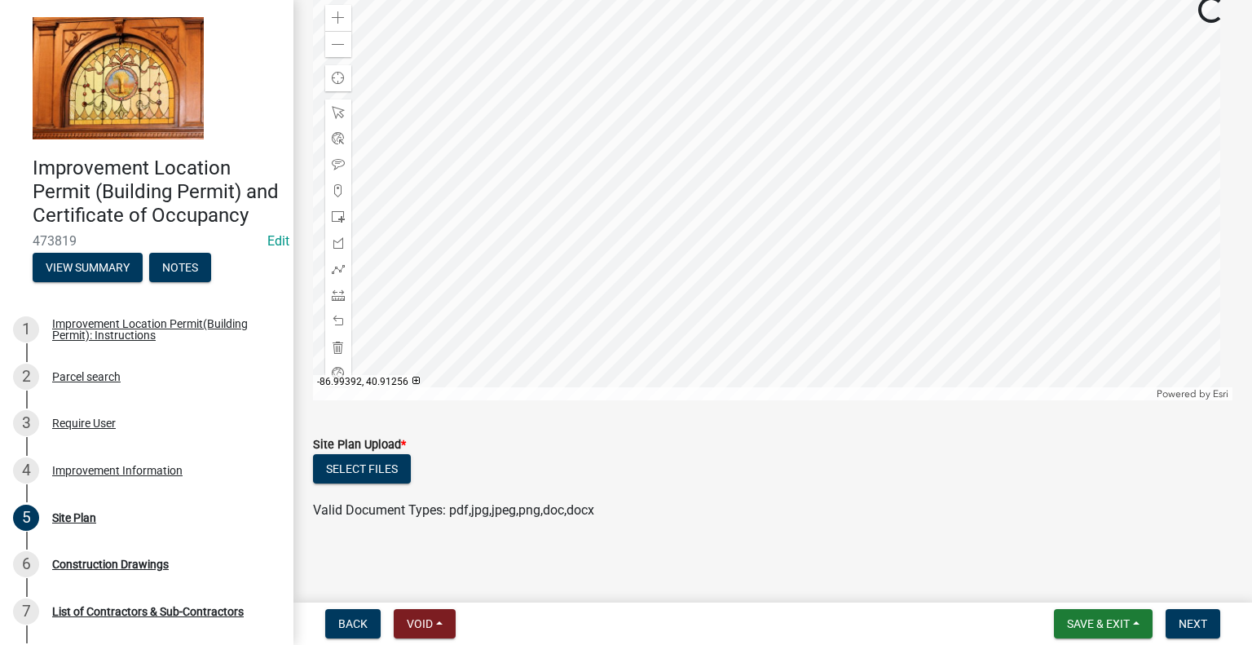
scroll to position [192, 0]
click at [754, 398] on div at bounding box center [772, 194] width 919 height 408
click at [334, 37] on span at bounding box center [338, 42] width 13 height 13
click at [343, 45] on span at bounding box center [338, 42] width 13 height 13
click at [333, 211] on span at bounding box center [338, 214] width 13 height 13
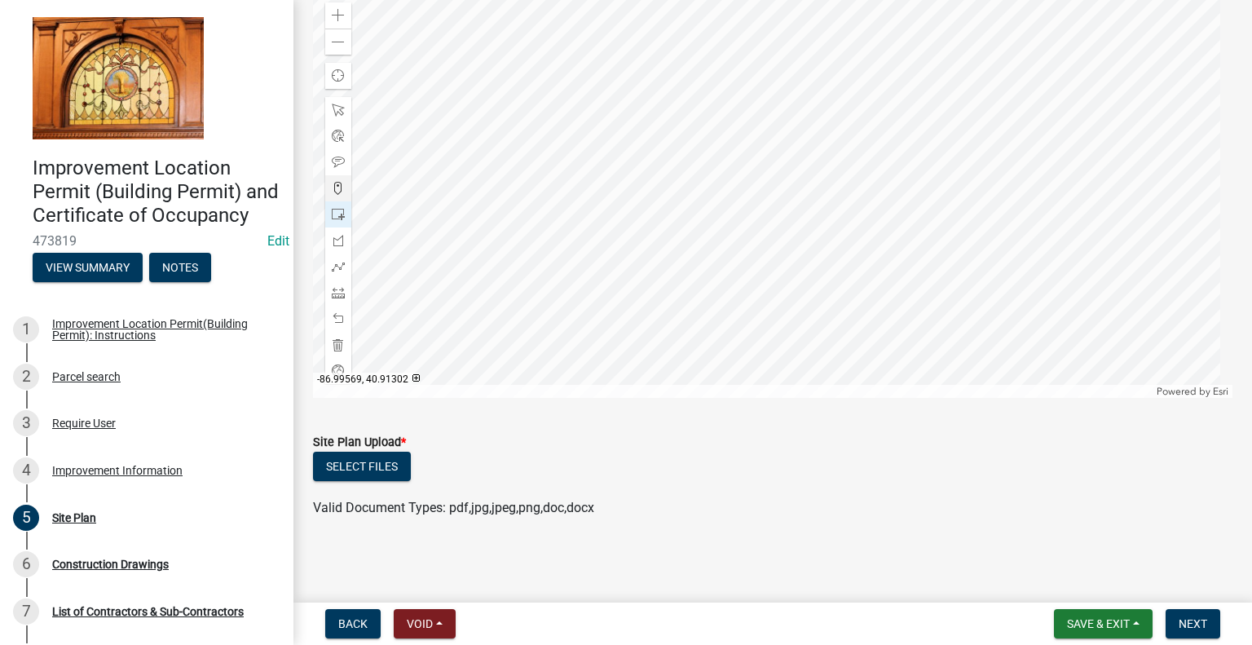
scroll to position [183, 0]
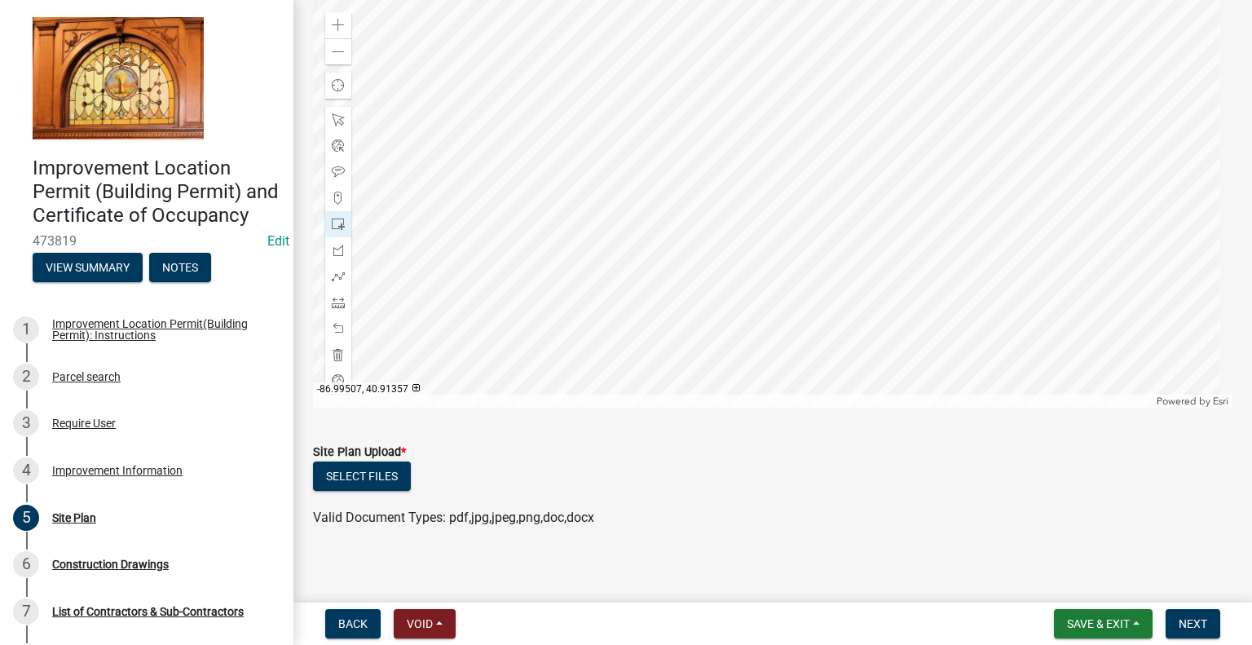
click at [528, 30] on div at bounding box center [772, 204] width 919 height 408
click at [1186, 615] on button "Next" at bounding box center [1193, 623] width 55 height 29
click at [365, 479] on button "Select files" at bounding box center [362, 475] width 98 height 29
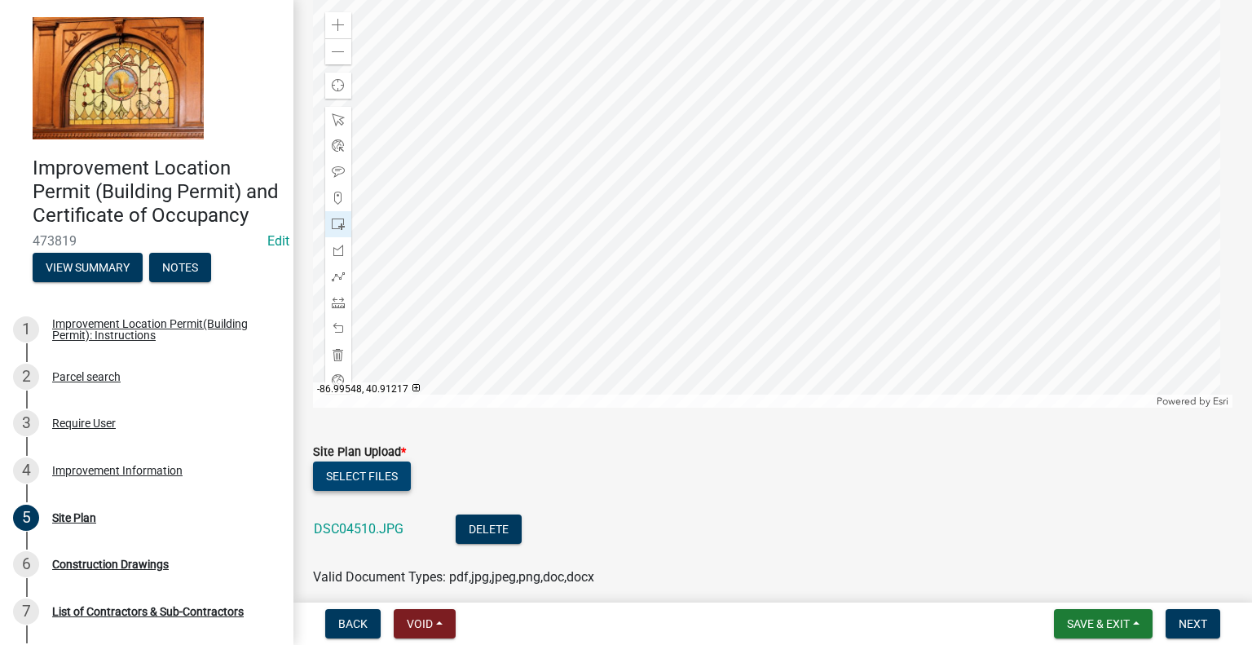
scroll to position [251, 0]
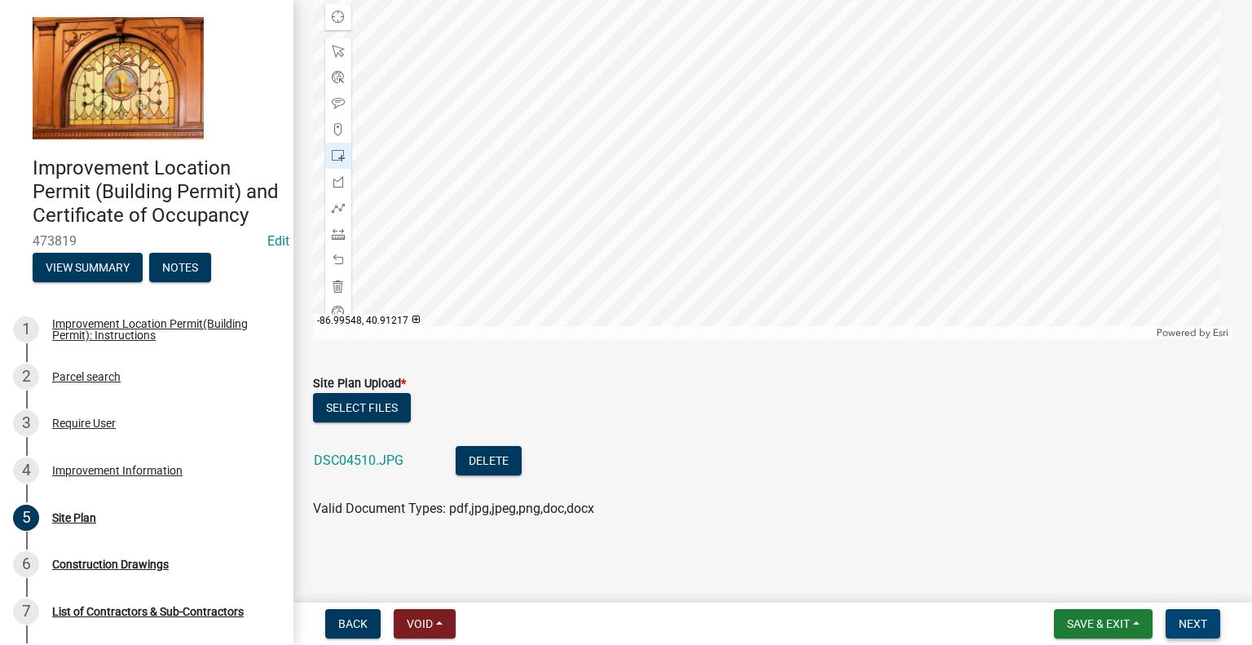
click at [1184, 617] on span "Next" at bounding box center [1193, 623] width 29 height 13
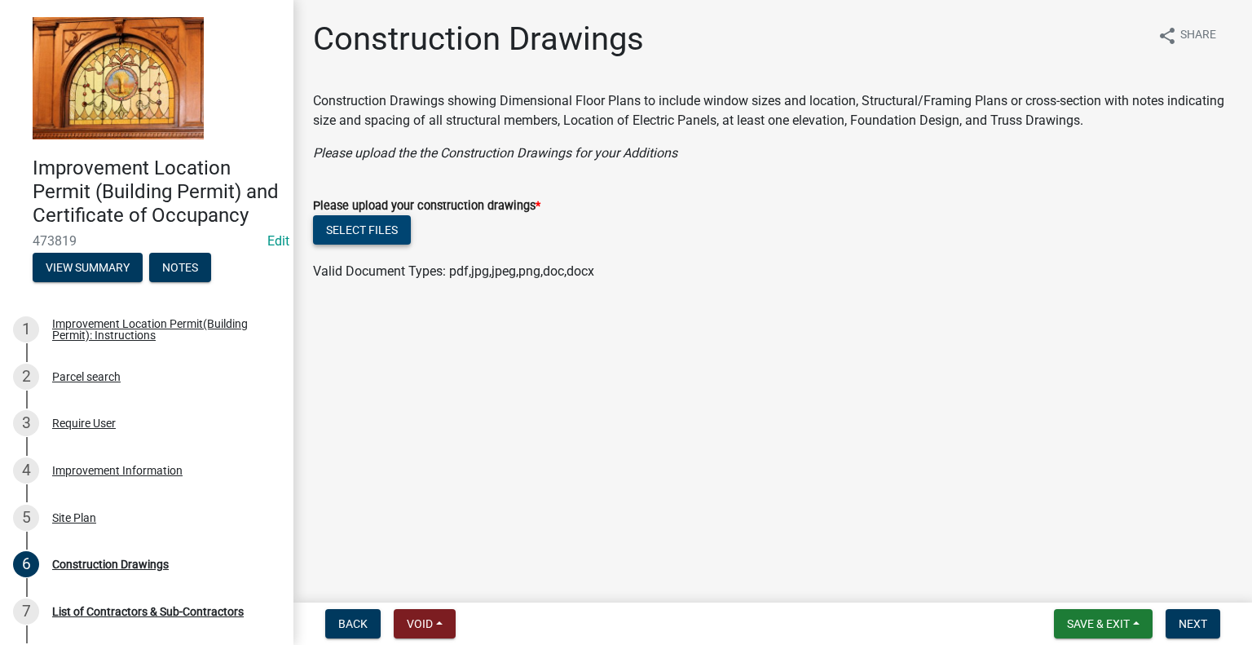
click at [390, 225] on button "Select files" at bounding box center [362, 229] width 98 height 29
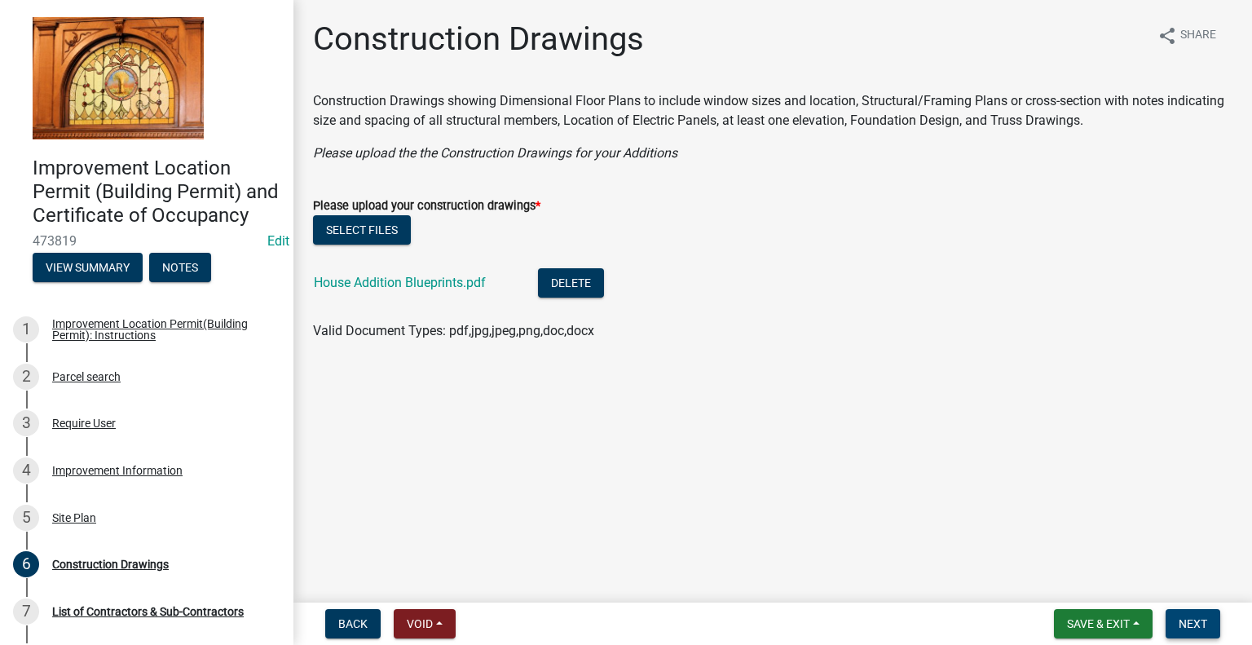
click at [1188, 622] on span "Next" at bounding box center [1193, 623] width 29 height 13
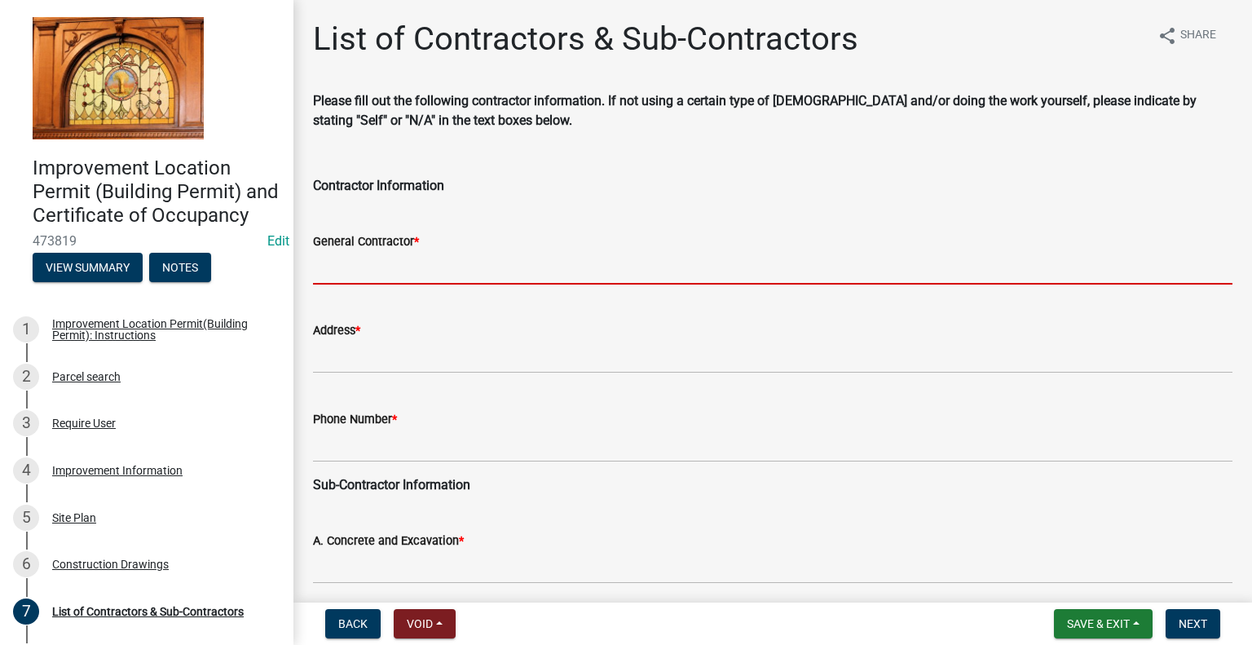
click at [424, 272] on input "General Contractor *" at bounding box center [772, 267] width 919 height 33
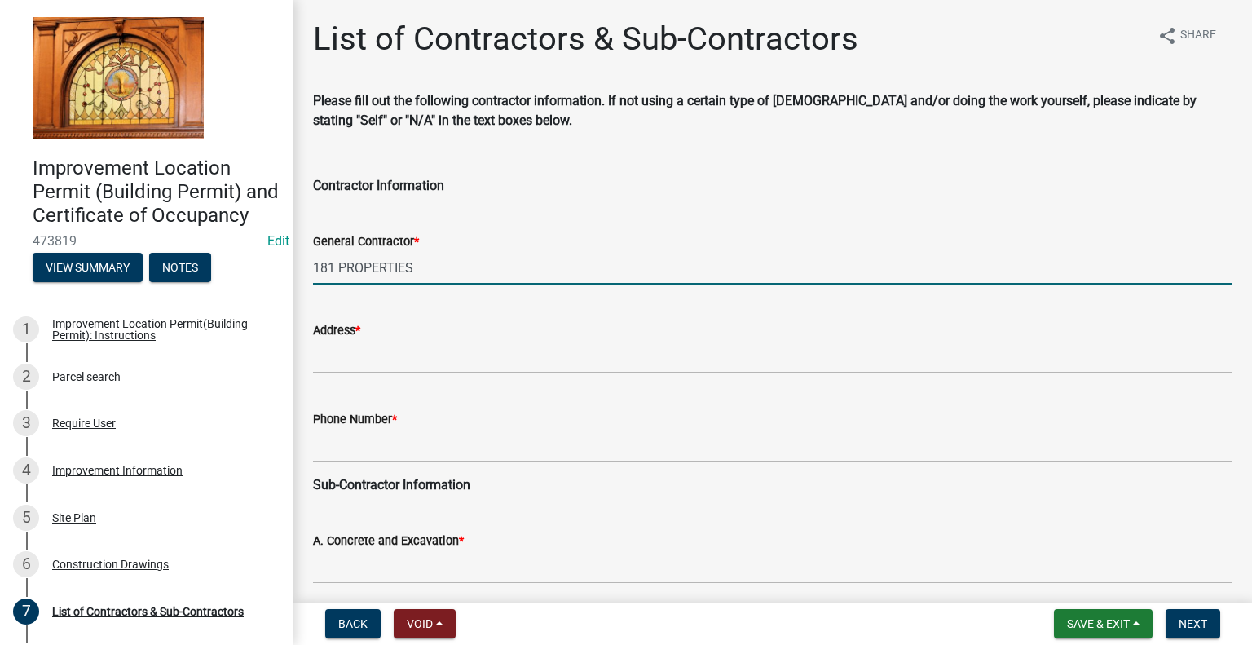
type input "181 PROPERTIES"
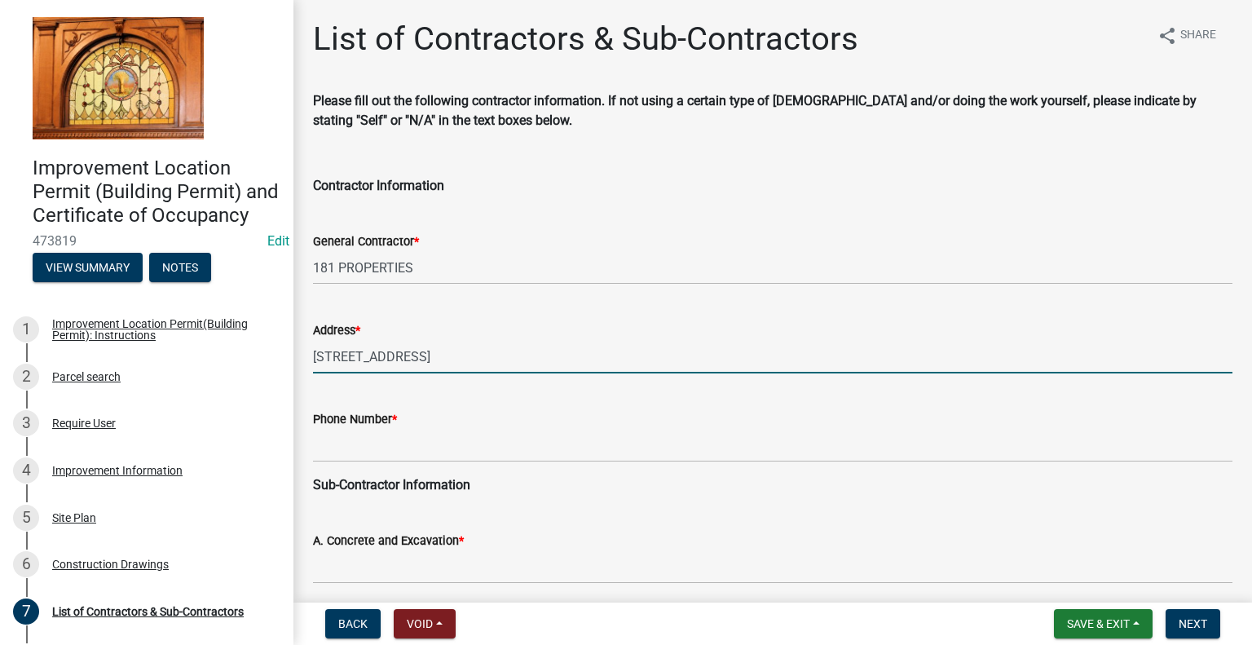
type input "115 S FRONT STREET STE B"
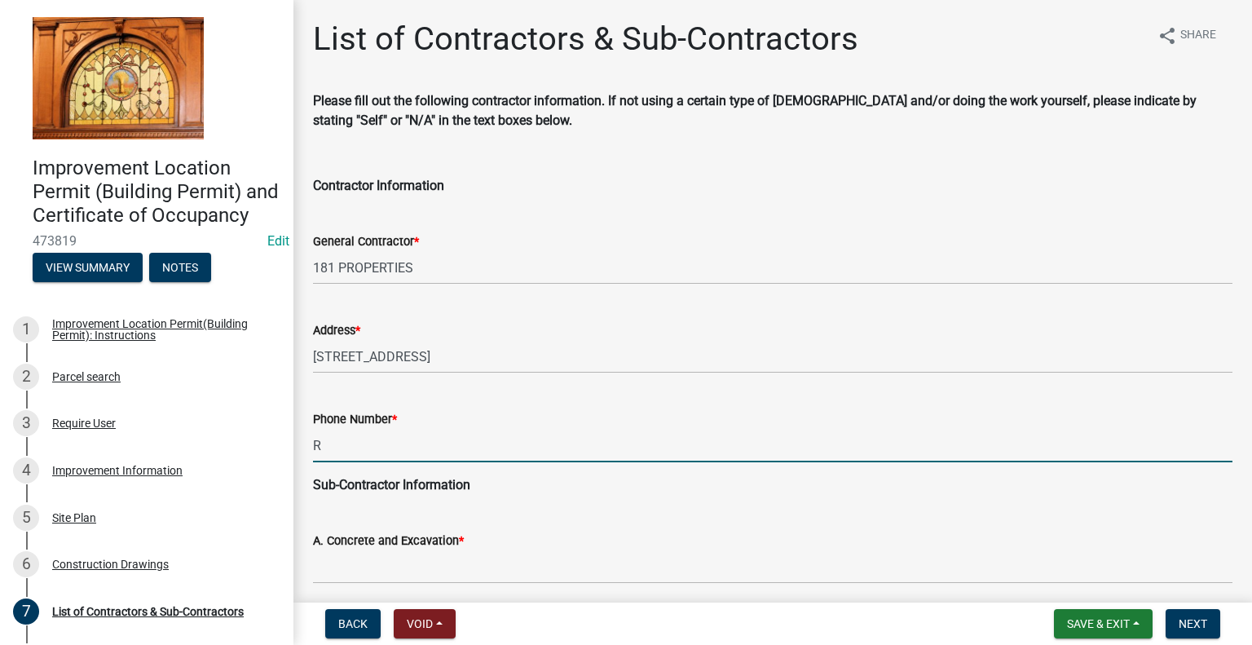
type input "R"
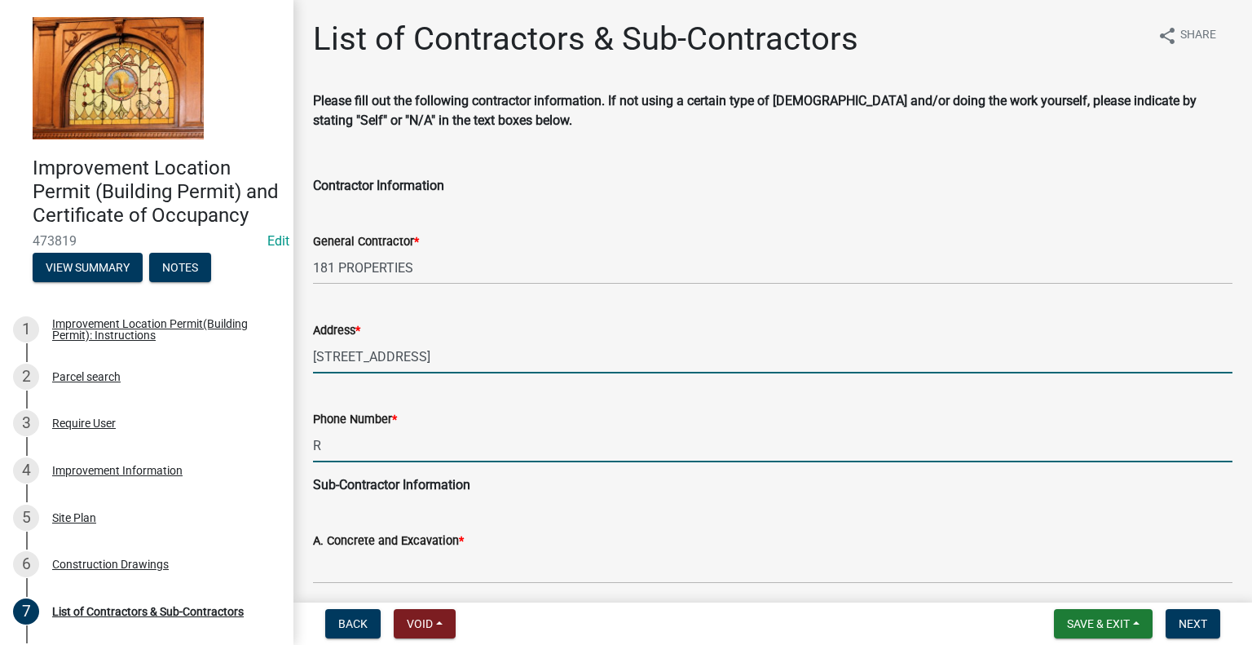
click at [584, 359] on input "115 S FRONT STREET STE B" at bounding box center [772, 356] width 919 height 33
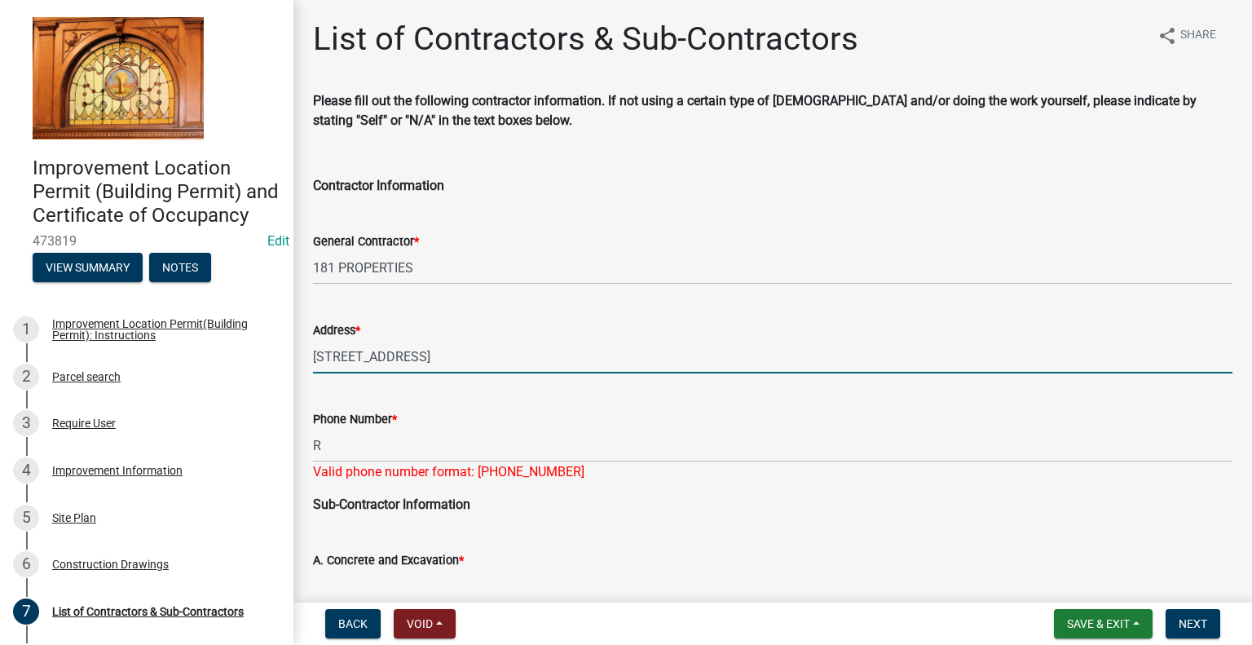
type input "115 S FRONT STREET STE B, RENSSELAER"
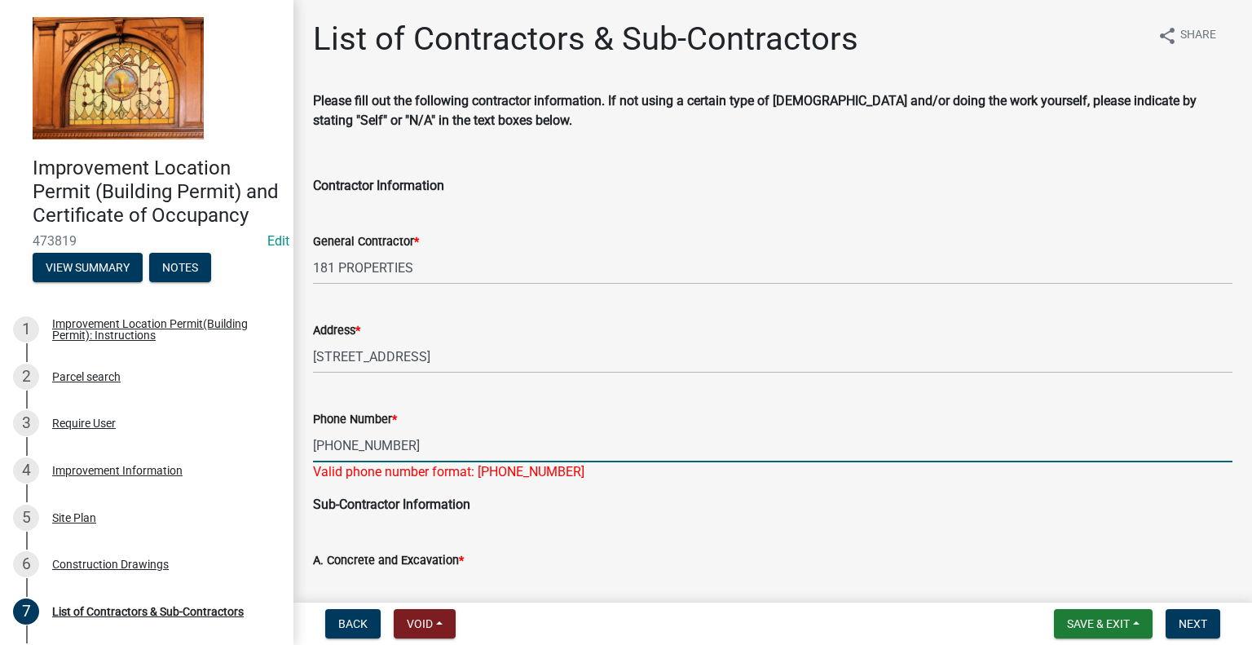
type input "765-630-7118"
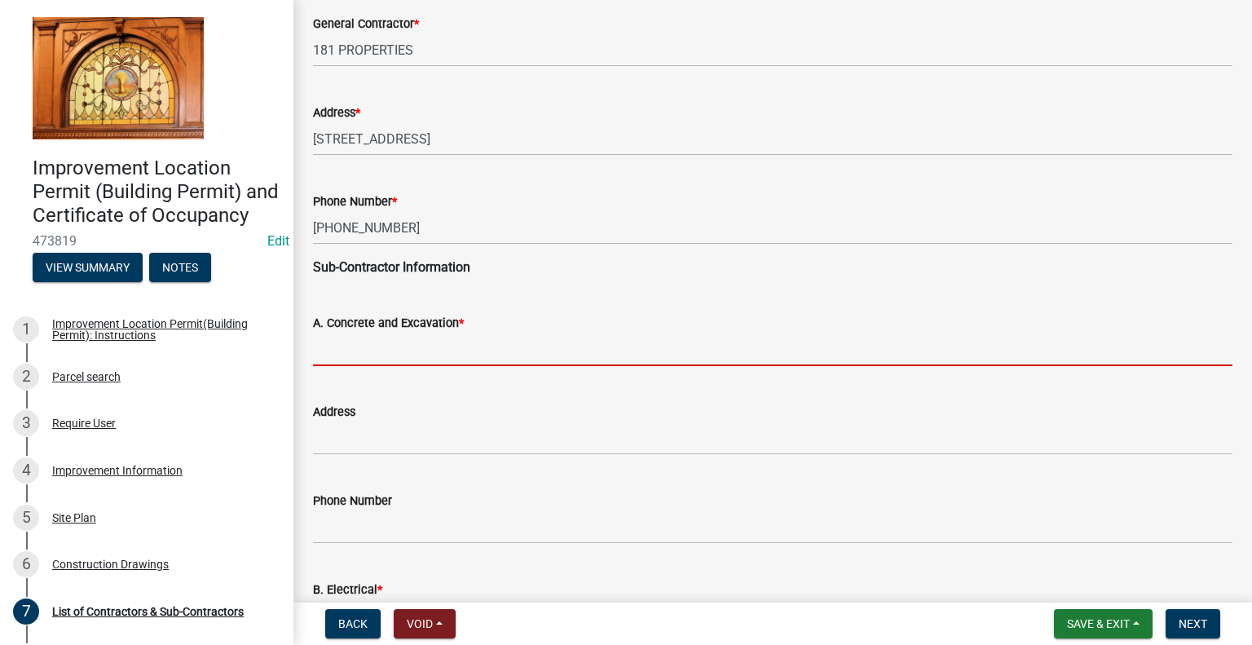
scroll to position [245, 0]
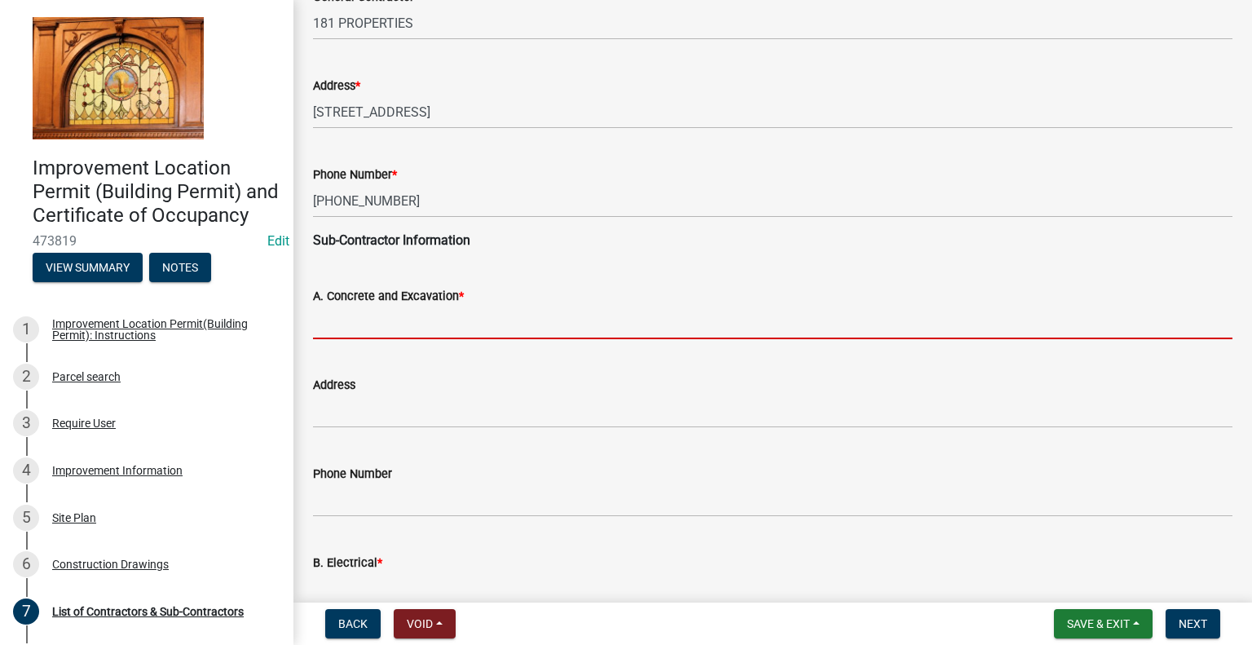
click at [344, 320] on input "A. Concrete and Excavation *" at bounding box center [772, 322] width 919 height 33
click at [408, 315] on input "A. Concrete and Excavation *" at bounding box center [772, 322] width 919 height 33
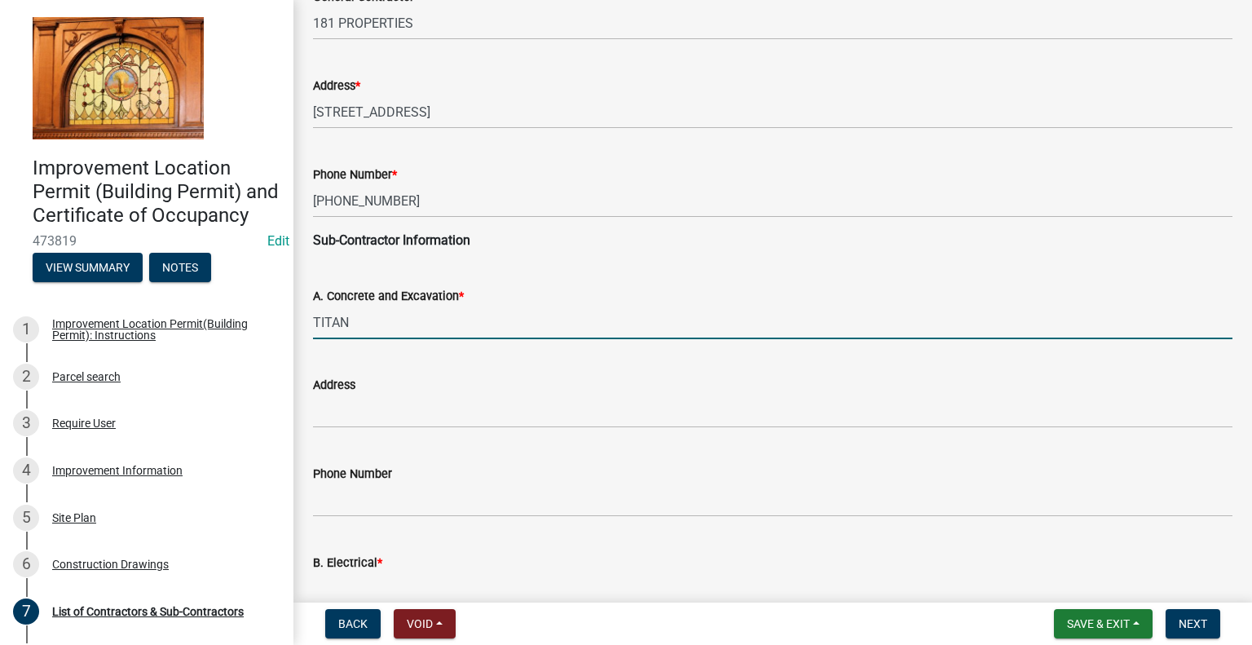
type input "Titan Construction and Engineering Services"
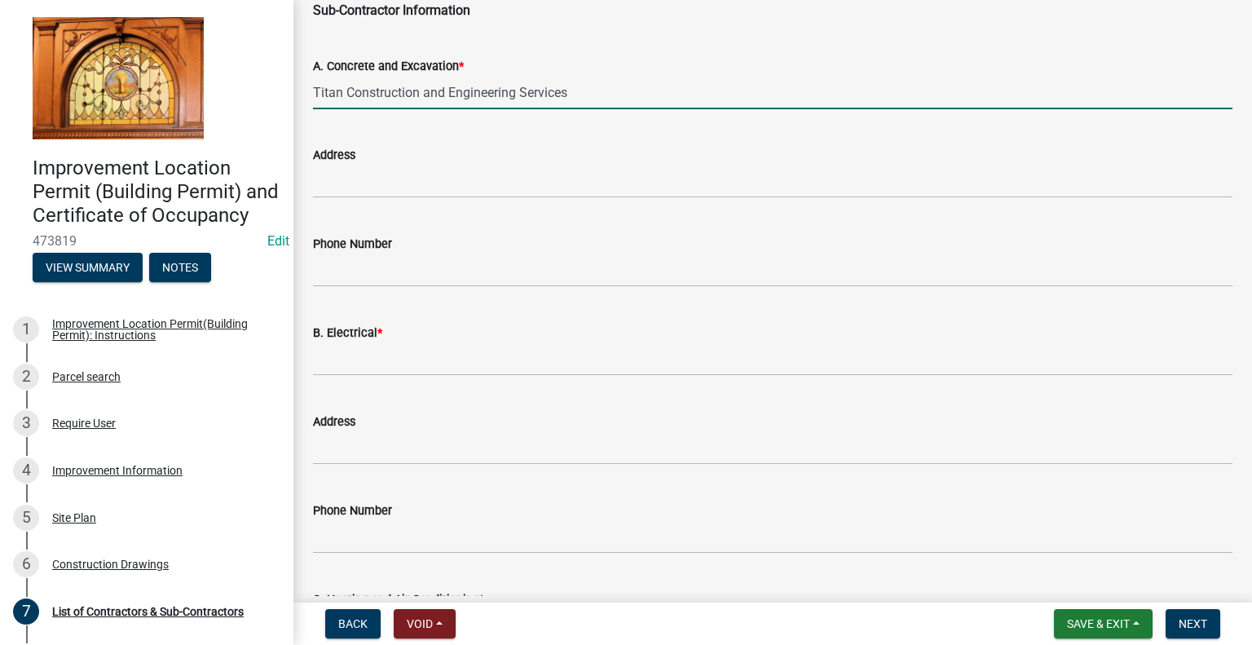
scroll to position [489, 0]
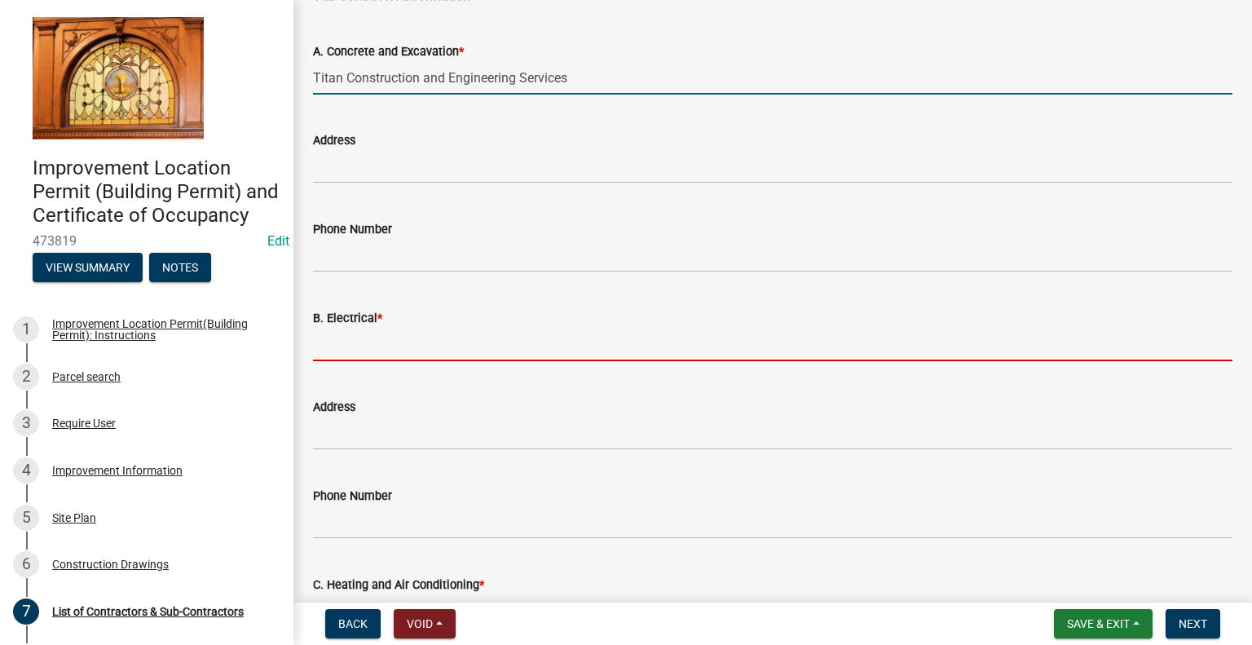
click at [358, 343] on input "B. Electrical *" at bounding box center [772, 344] width 919 height 33
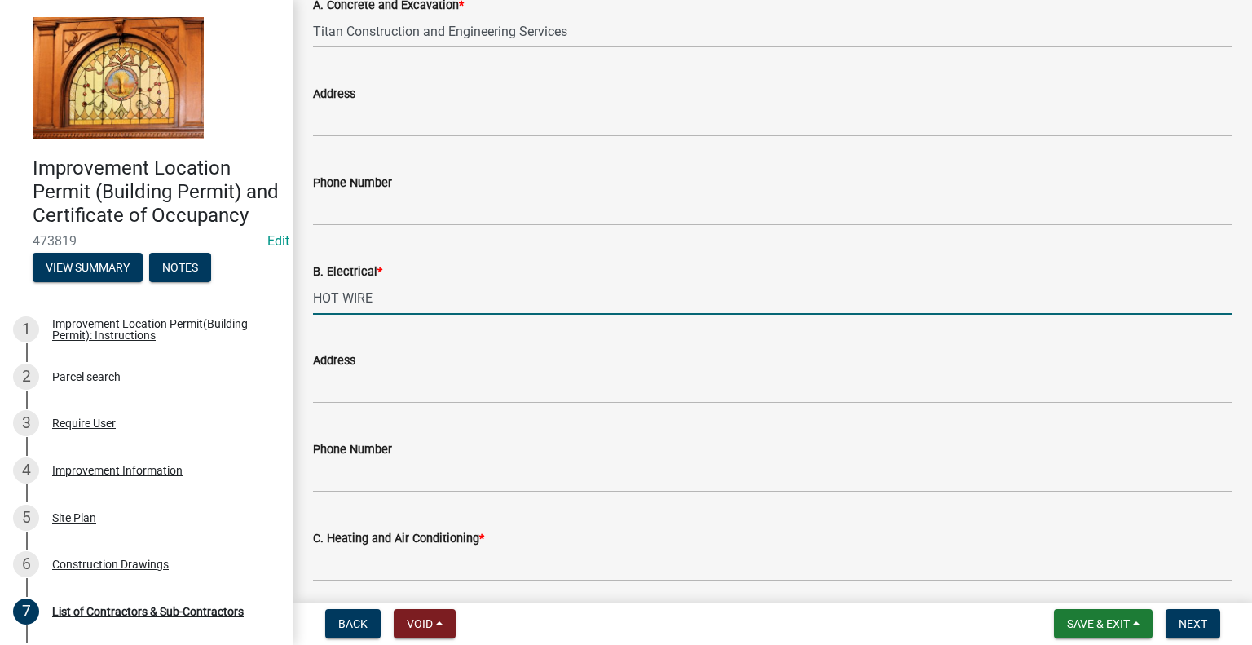
scroll to position [571, 0]
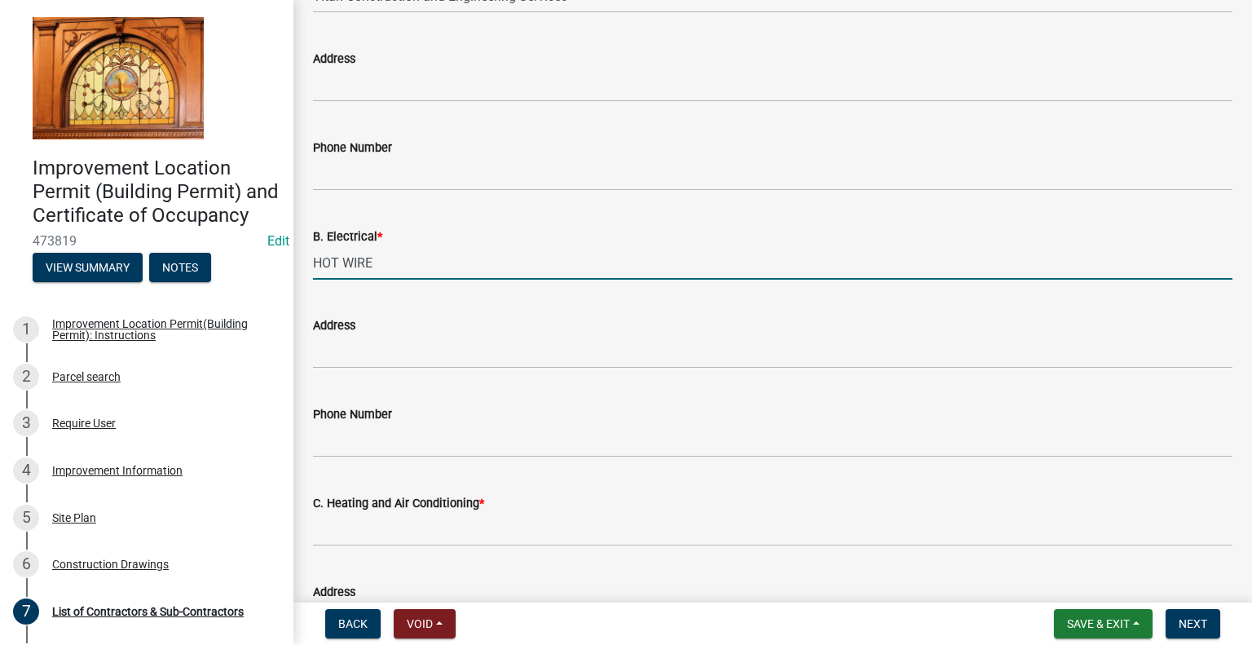
type input "HOT WIRE"
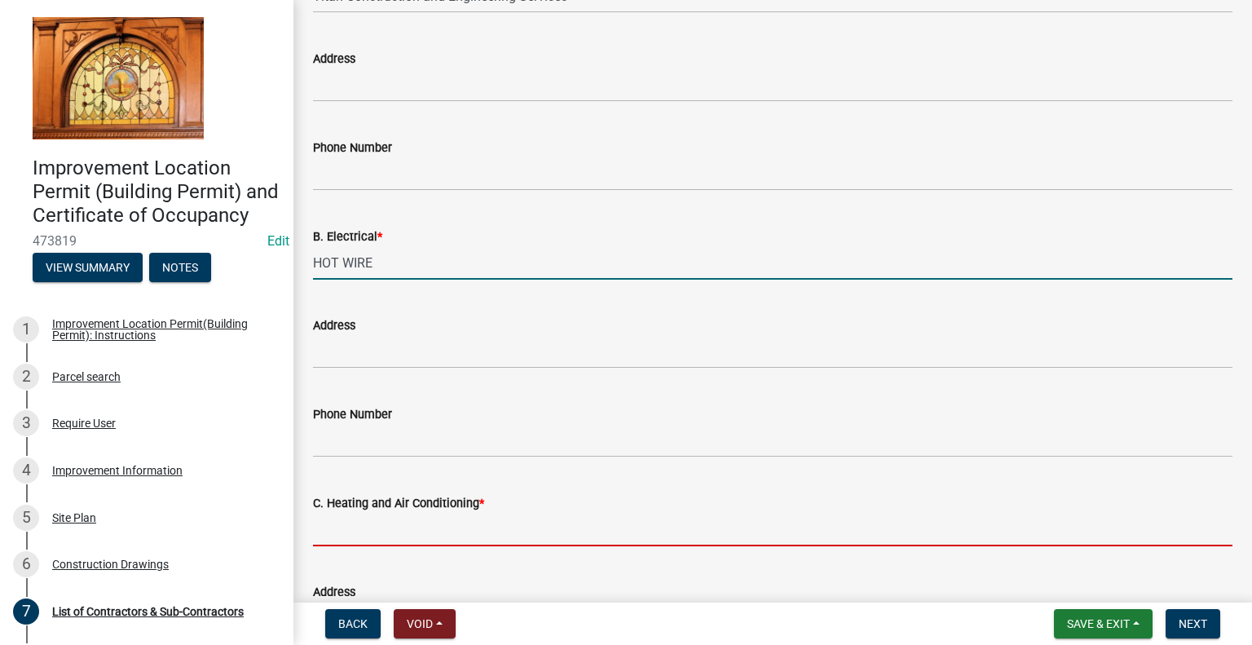
click at [422, 533] on input "C. Heating and Air Conditioning *" at bounding box center [772, 529] width 919 height 33
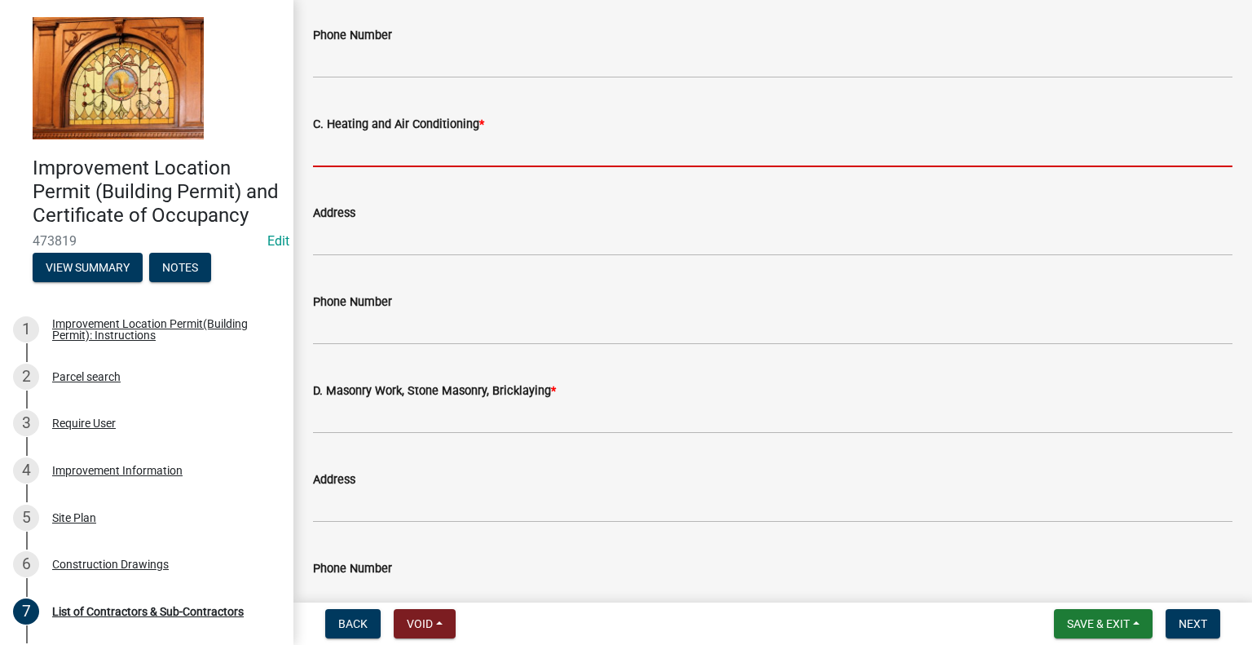
scroll to position [978, 0]
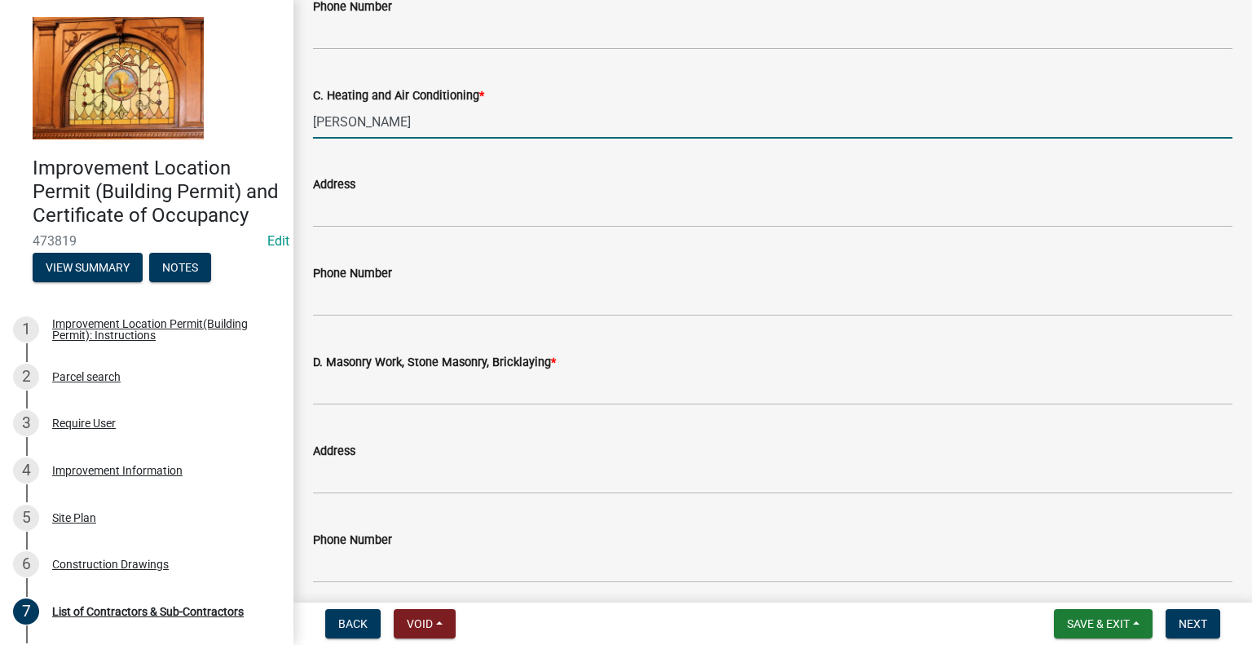
type input "RAYBURN"
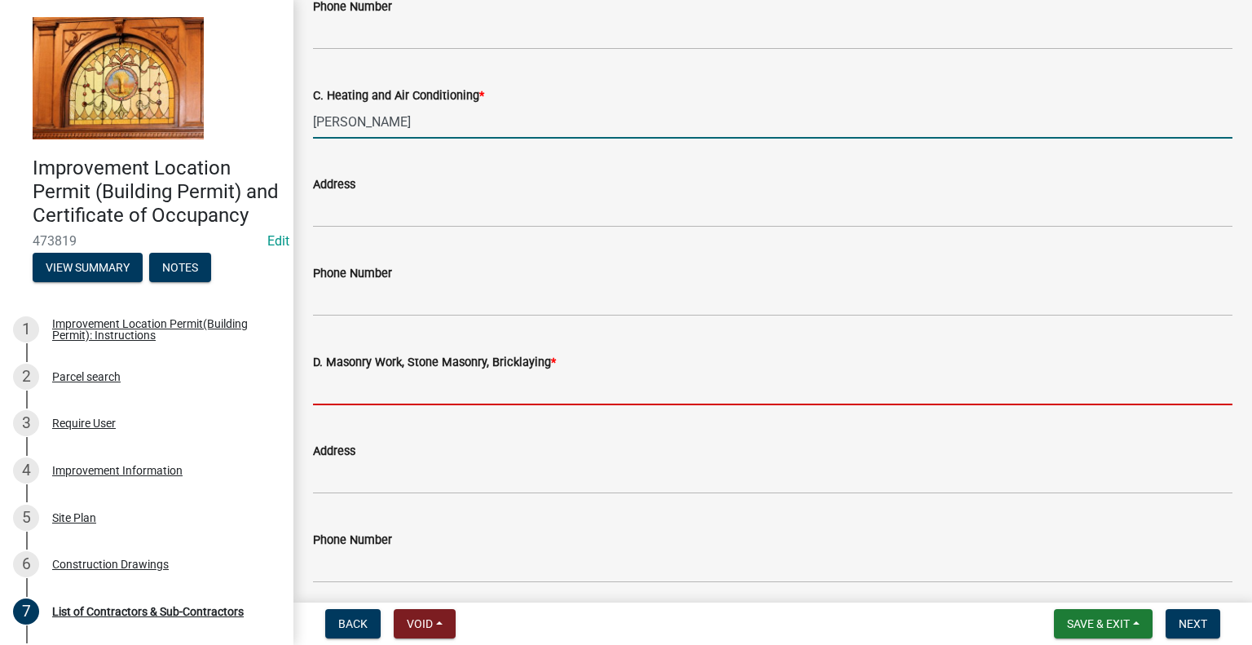
click at [493, 390] on input "D. Masonry Work, Stone Masonry, Bricklaying *" at bounding box center [772, 388] width 919 height 33
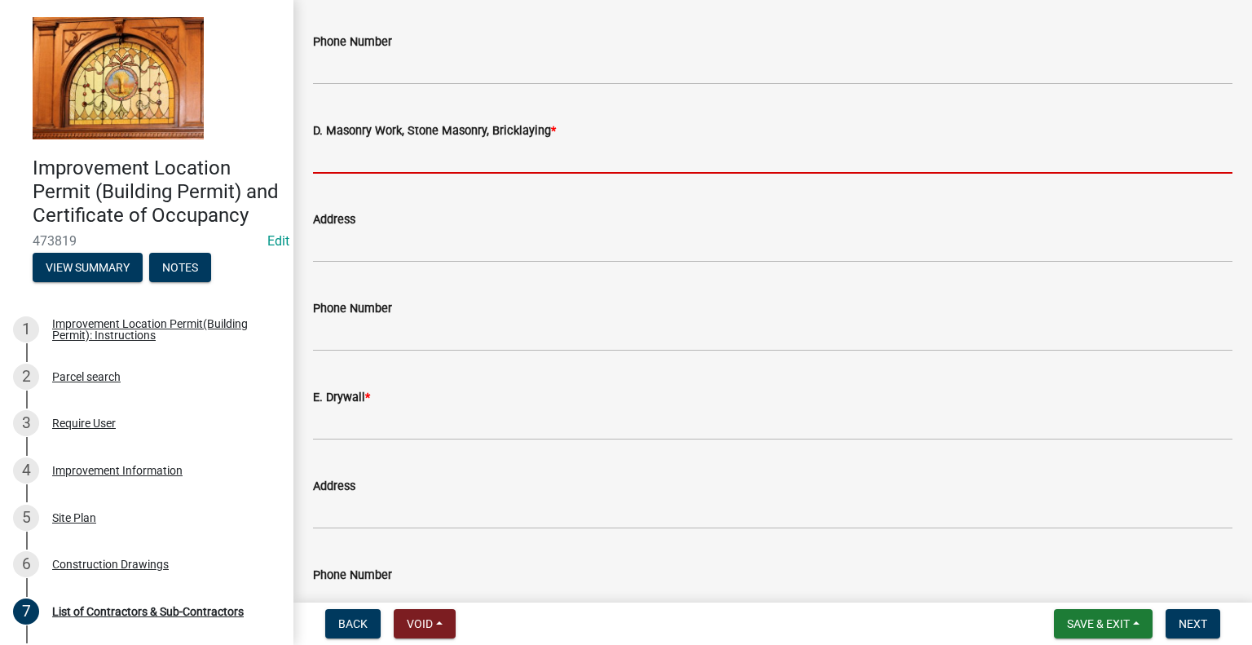
scroll to position [1304, 0]
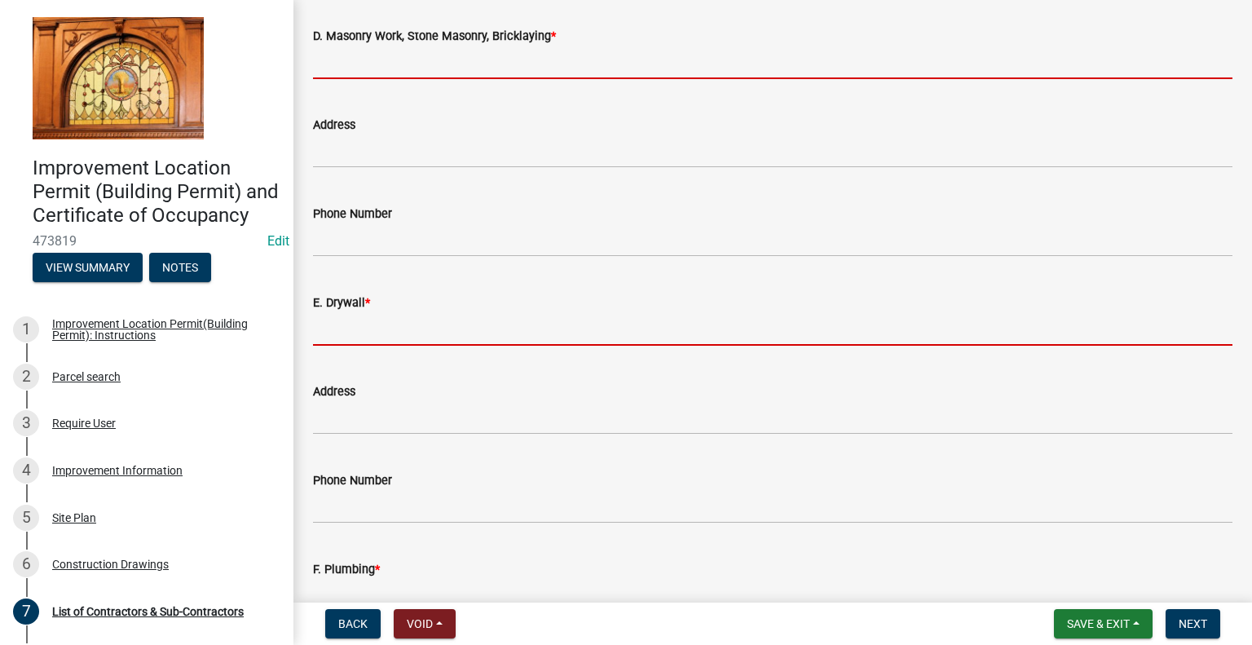
click at [344, 324] on form "E. Drywall *" at bounding box center [772, 319] width 919 height 53
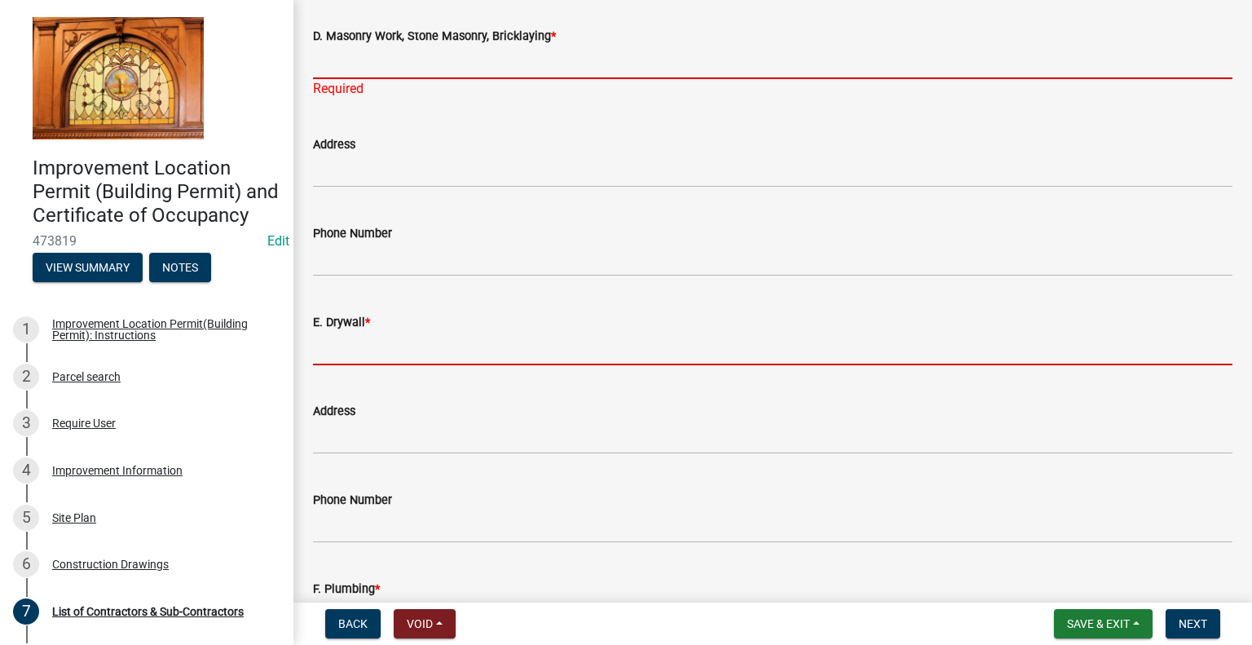
click at [350, 55] on input "D. Masonry Work, Stone Masonry, Bricklaying *" at bounding box center [772, 62] width 919 height 33
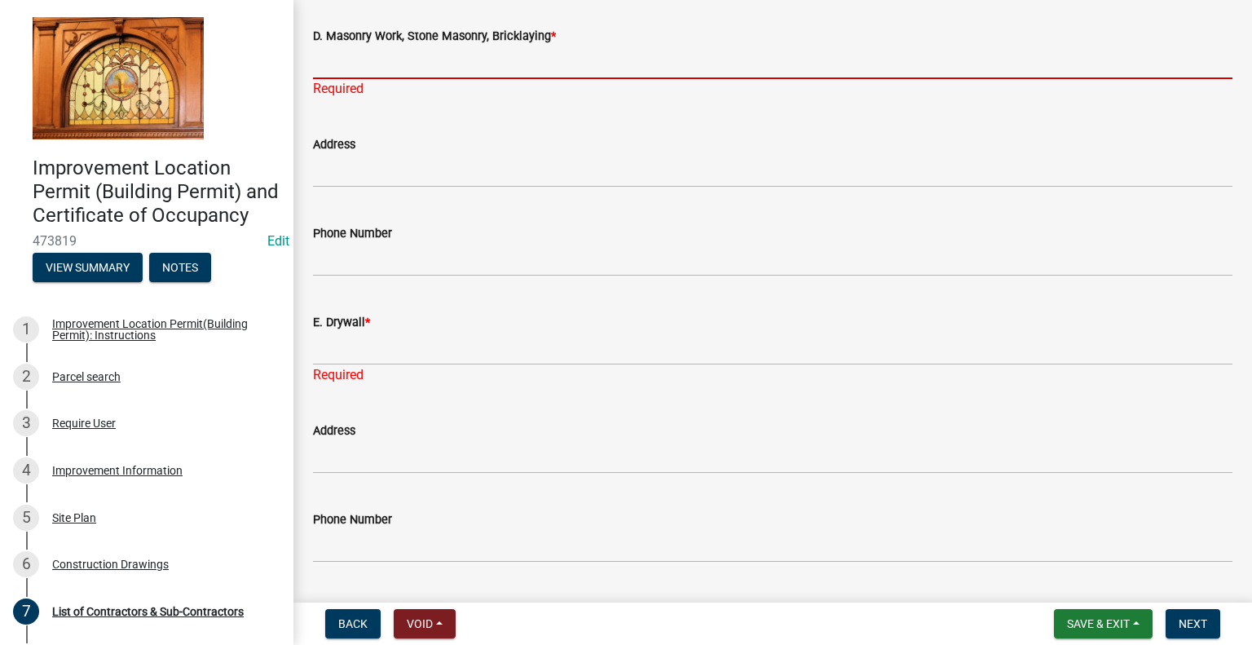
type input "NA"
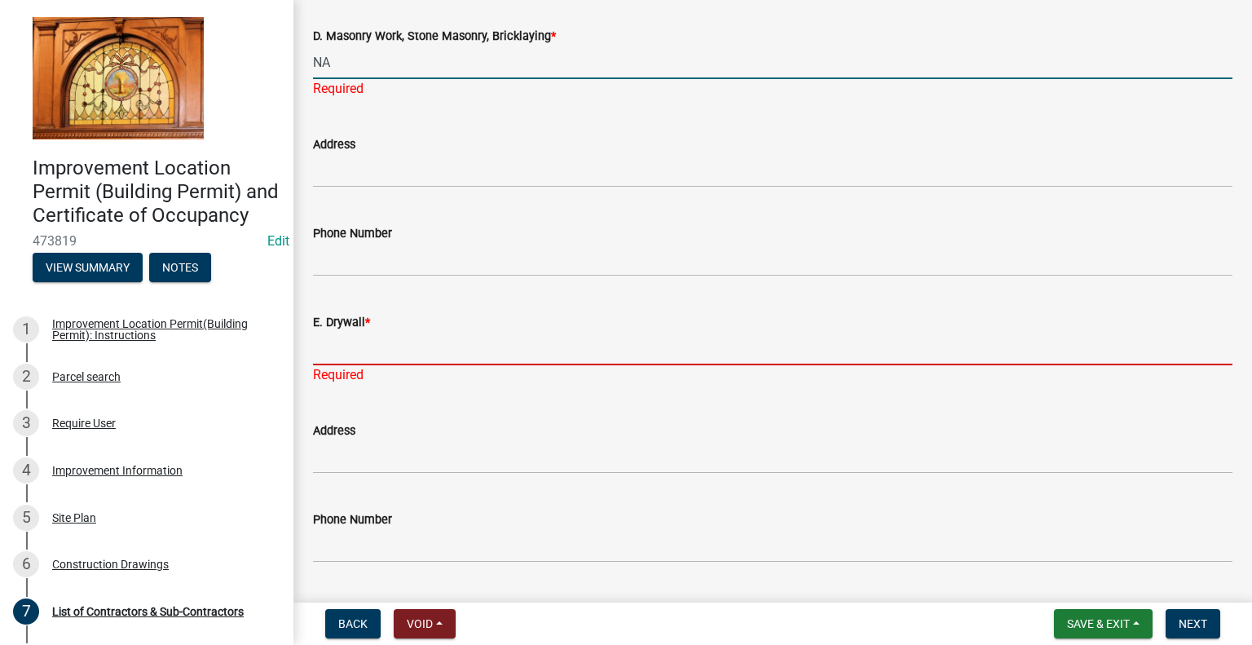
click at [351, 346] on div "E. Drywall * Required" at bounding box center [772, 336] width 919 height 95
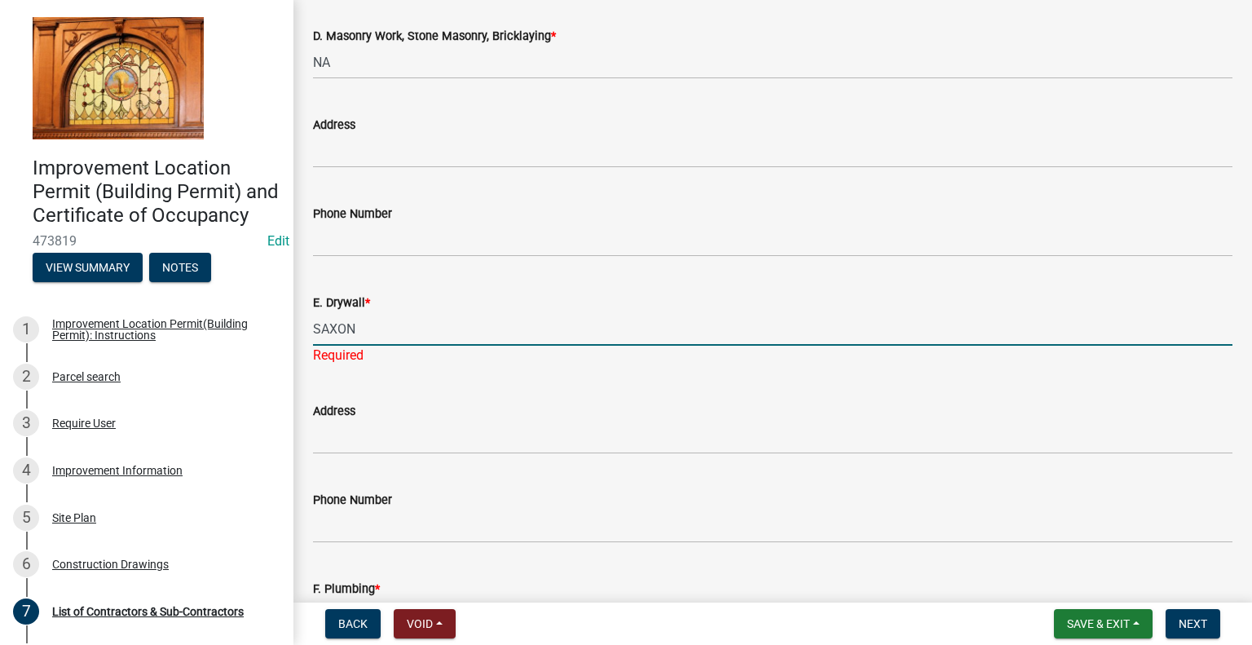
type input "SAXON"
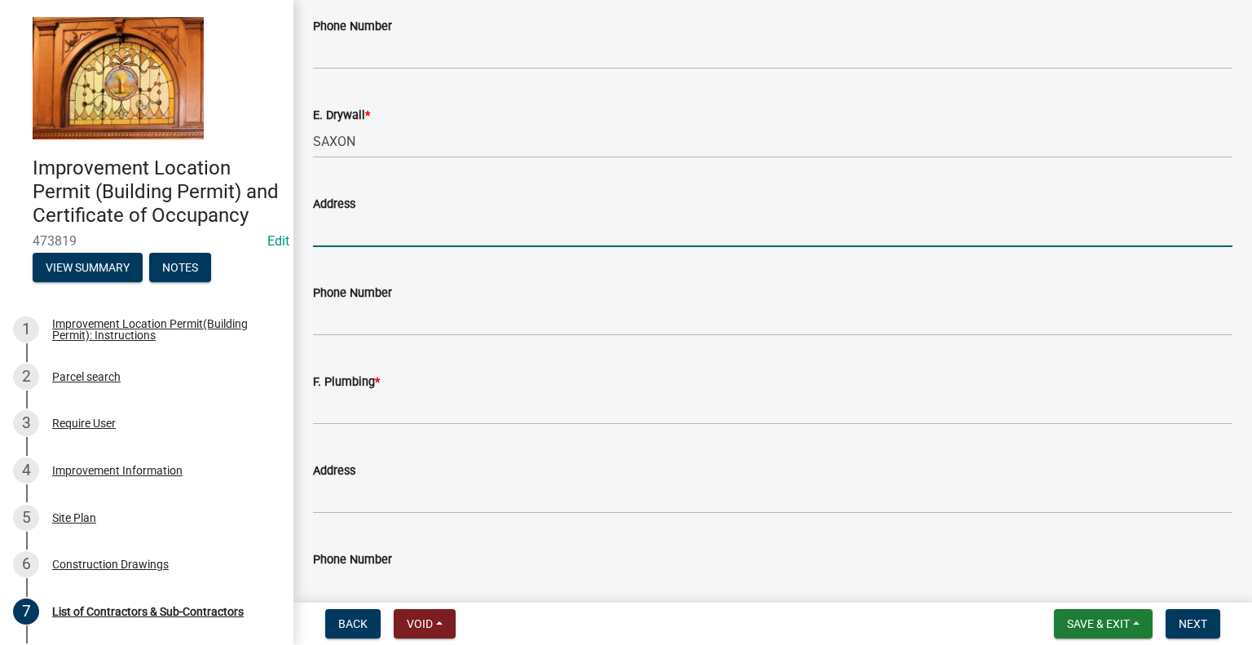
scroll to position [1549, 0]
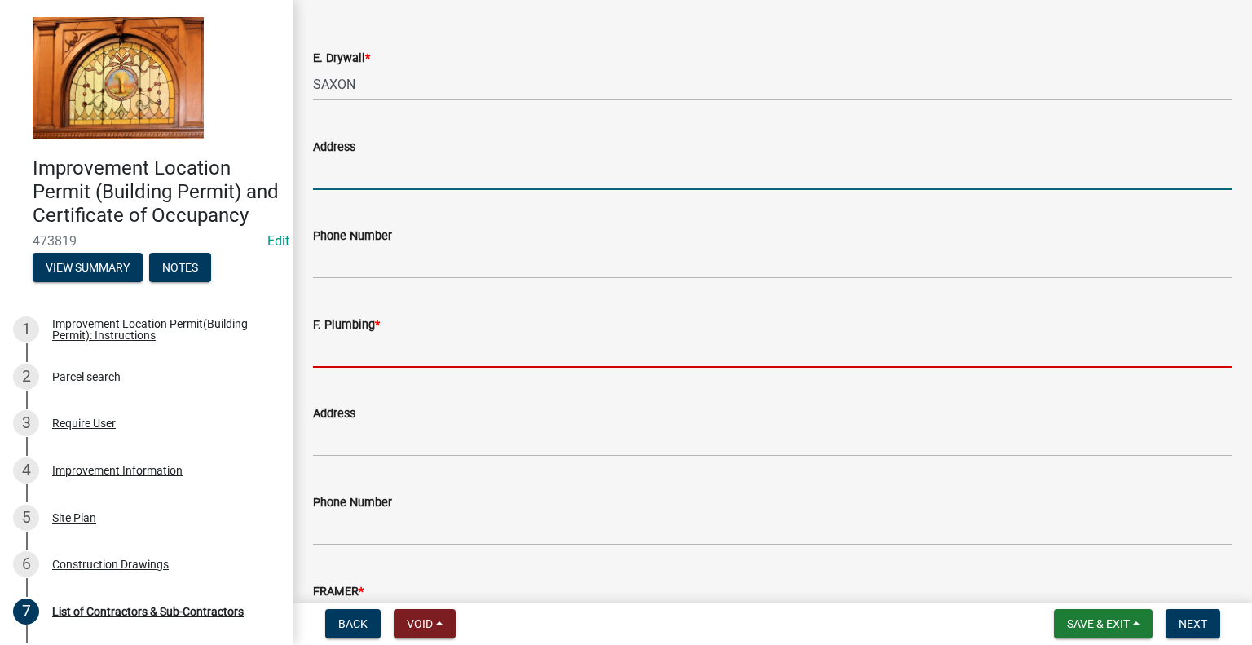
click at [343, 351] on input "F. Plumbing *" at bounding box center [772, 350] width 919 height 33
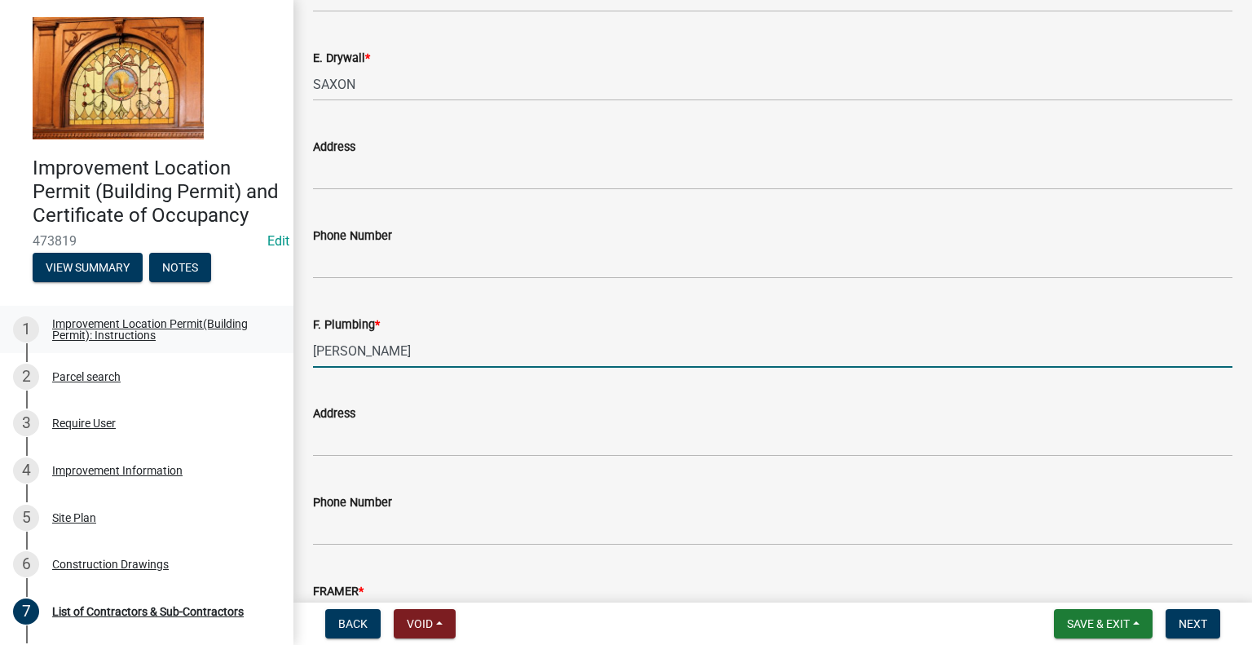
type input "RAYBURN"
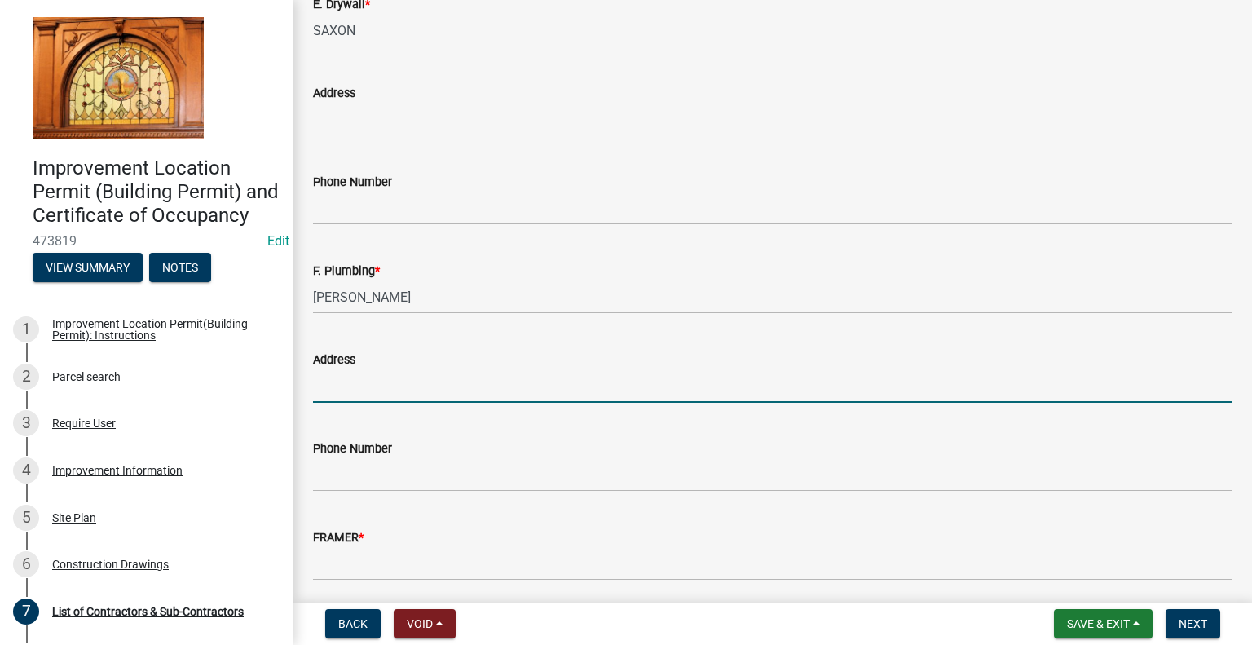
scroll to position [1663, 0]
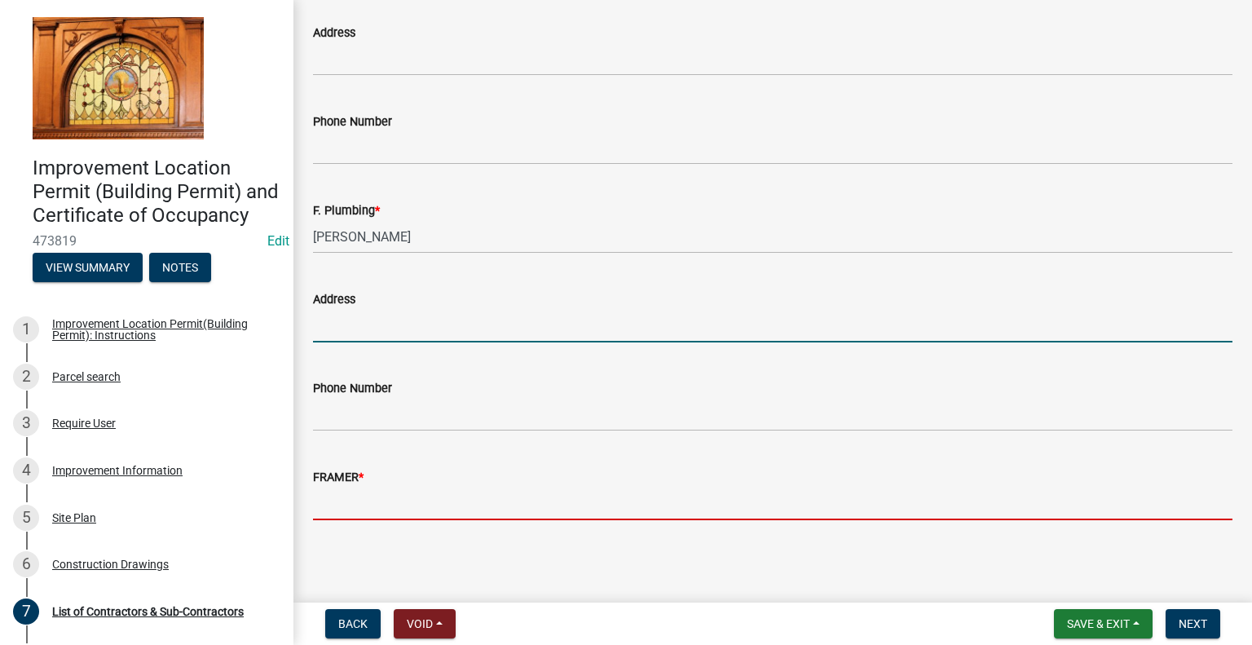
click at [335, 500] on input "FRAMER *" at bounding box center [772, 503] width 919 height 33
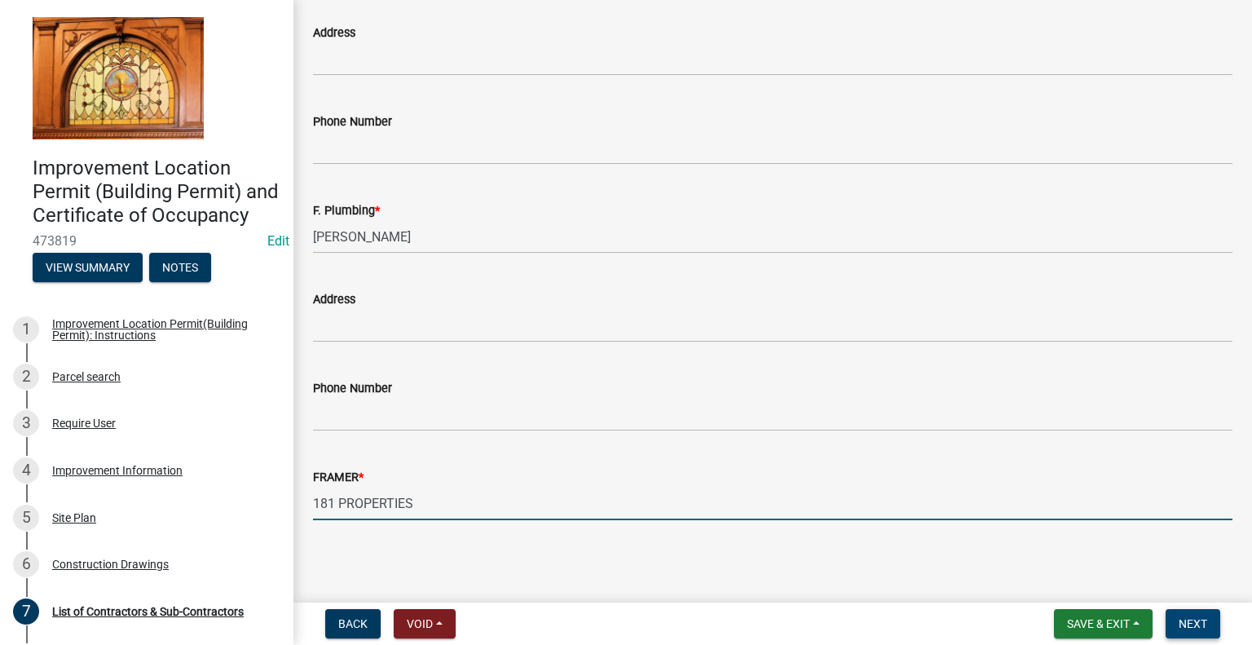
type input "181 PROPERTIES"
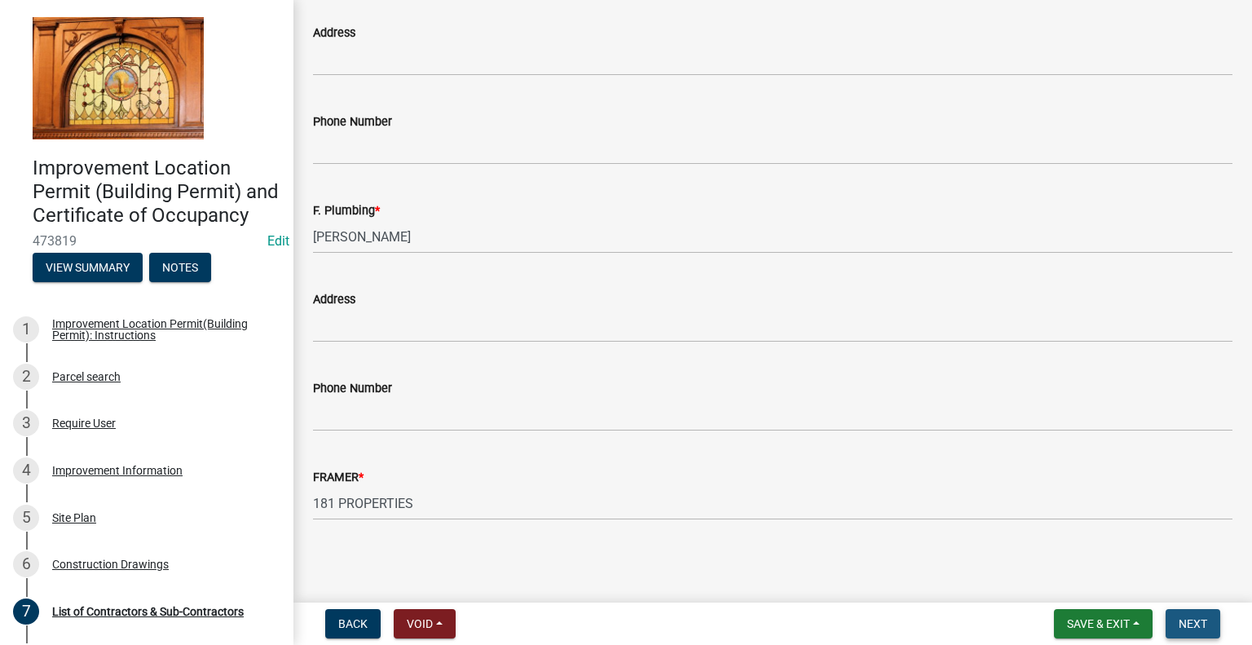
click at [1187, 619] on span "Next" at bounding box center [1193, 623] width 29 height 13
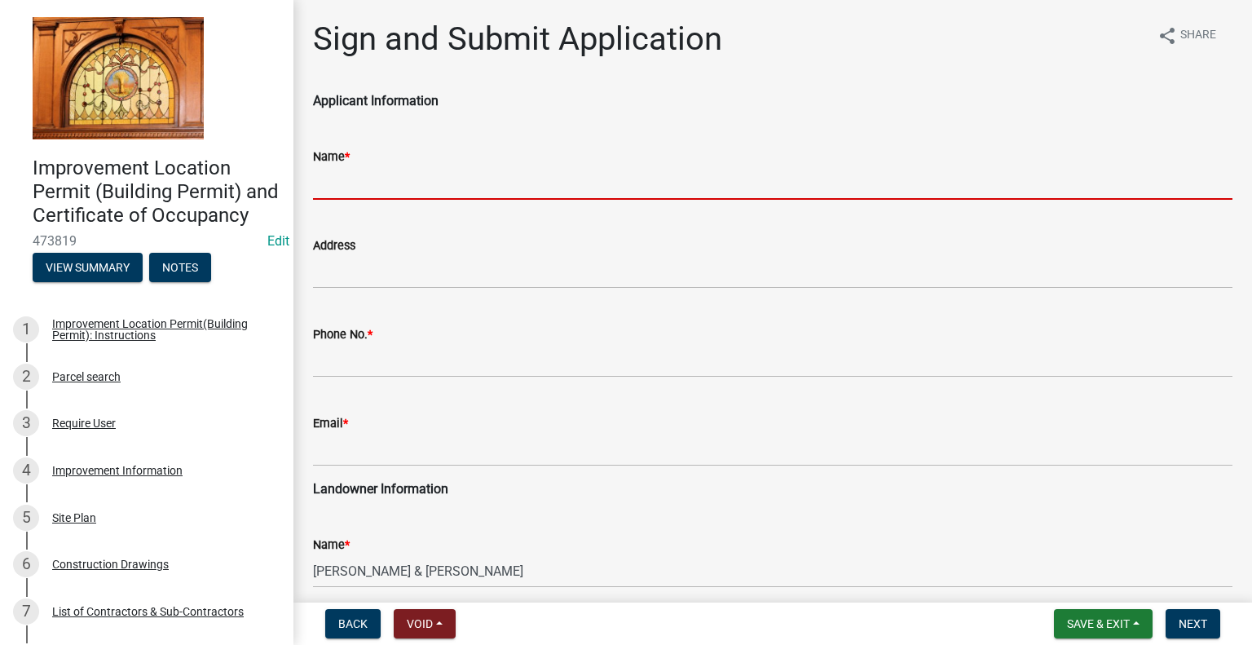
click at [355, 186] on input "Name *" at bounding box center [772, 182] width 919 height 33
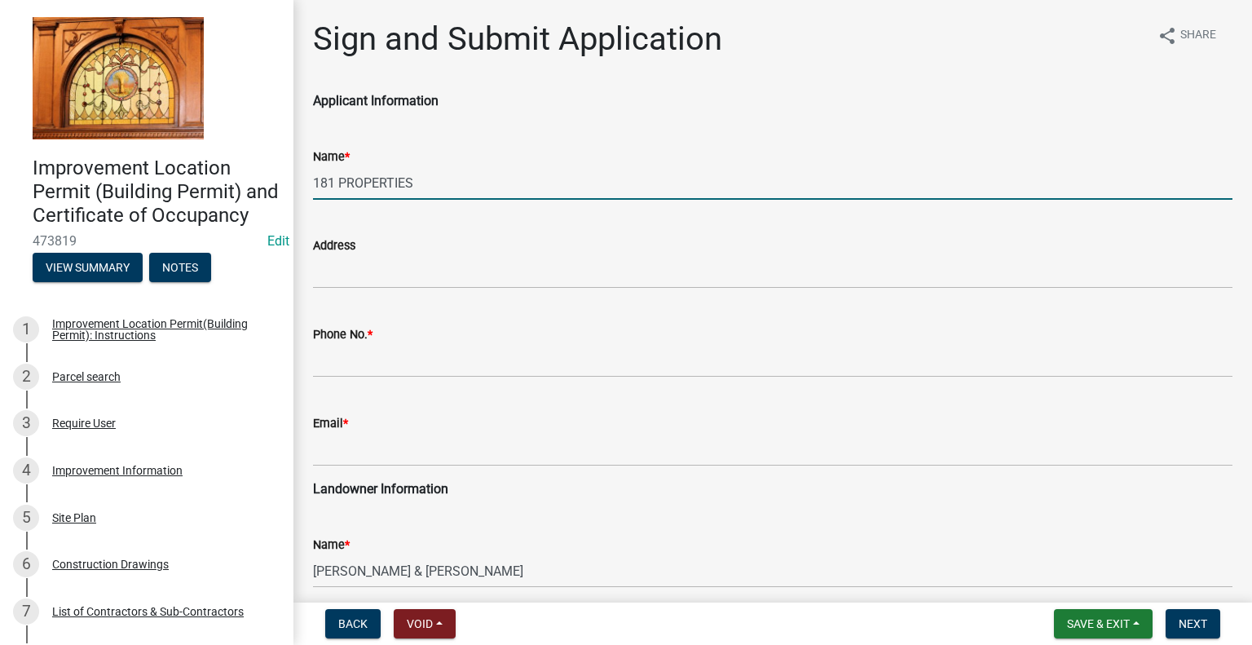
type input "181 PROPERTIES"
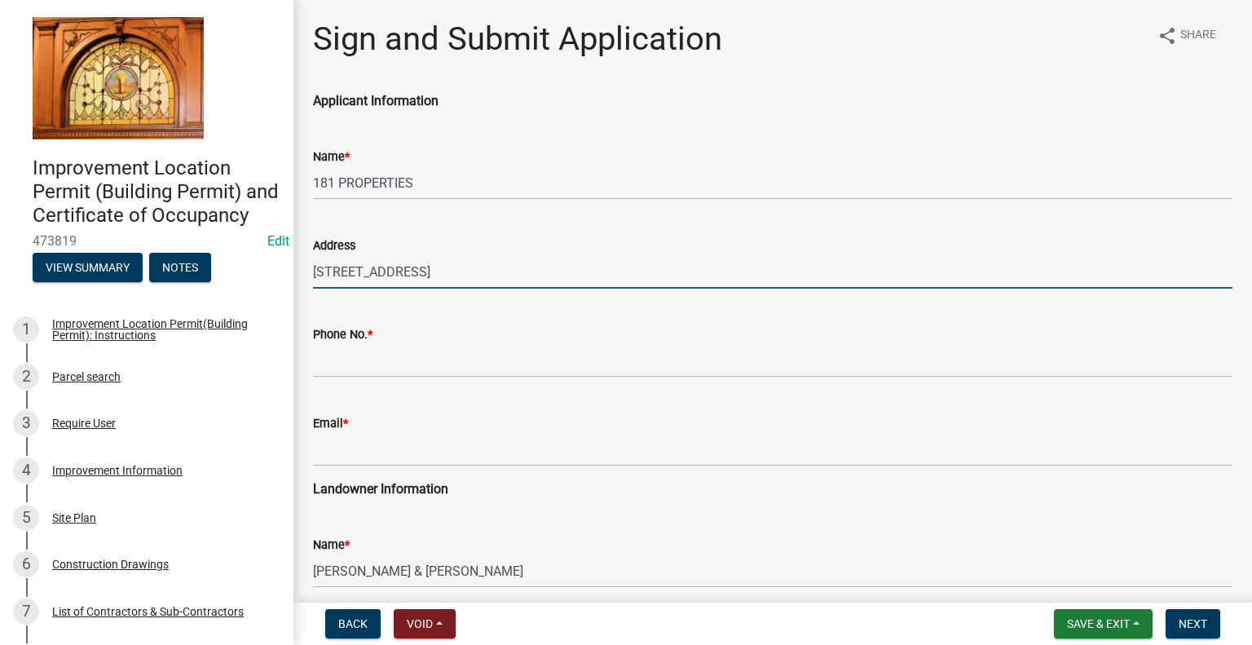
type input "115 S FRONT STREET STE B, RENSSELAER"
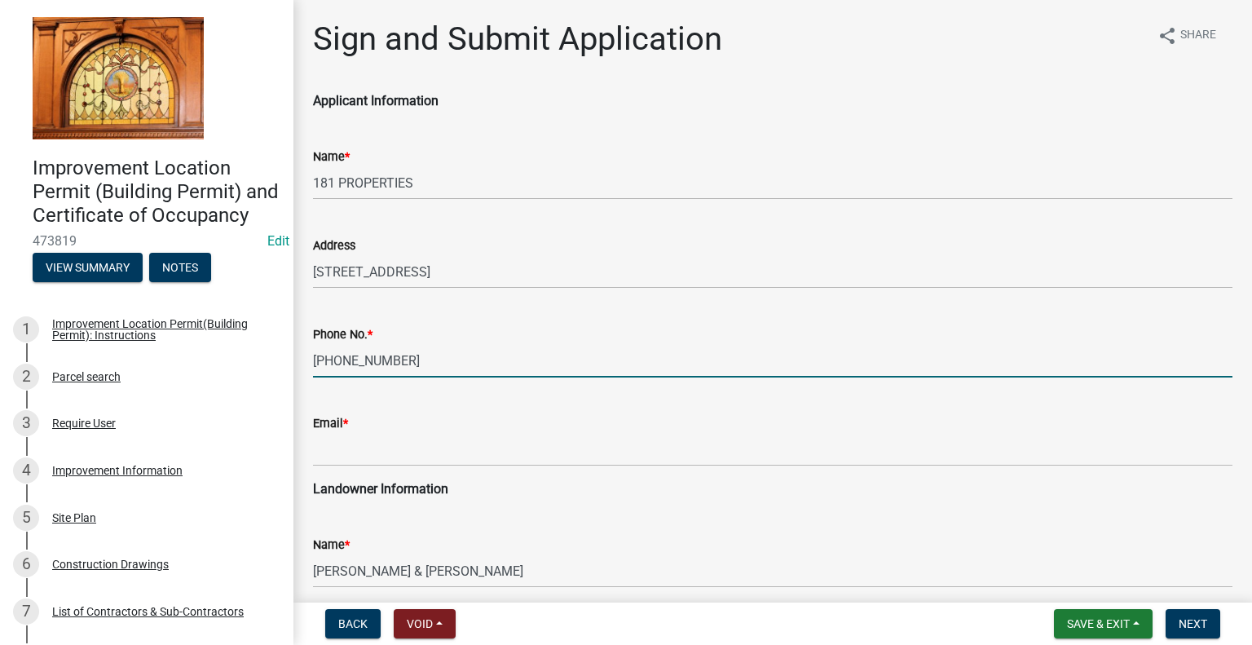
type input "765-630-7118"
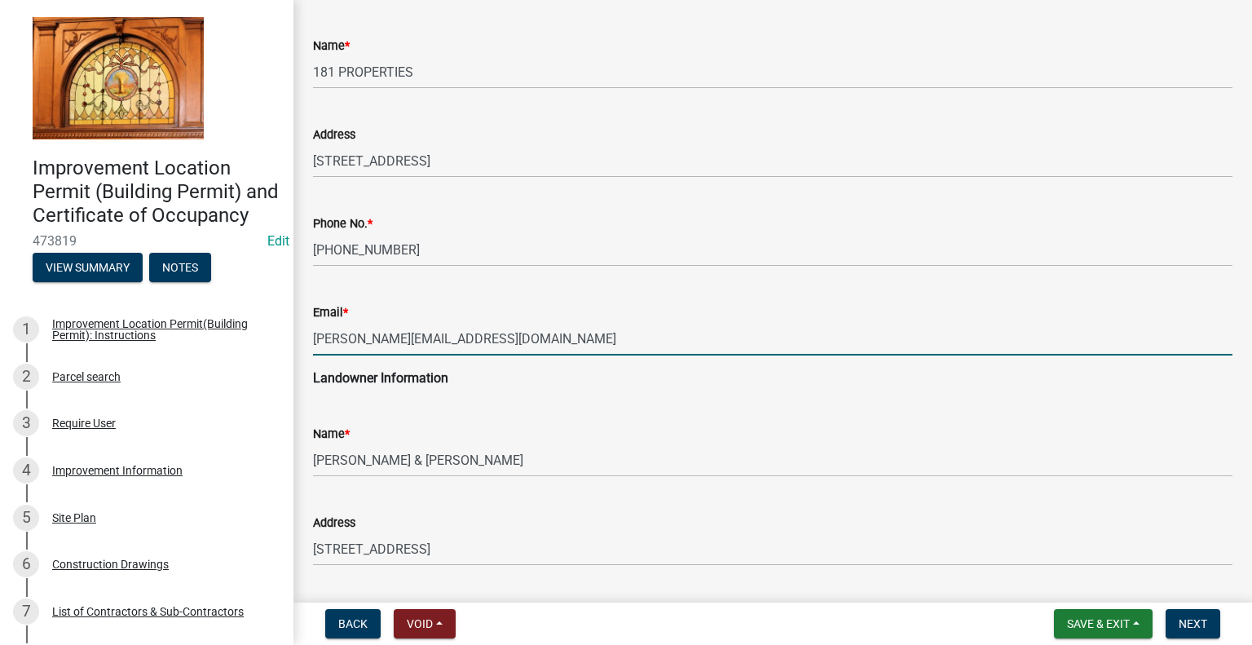
scroll to position [326, 0]
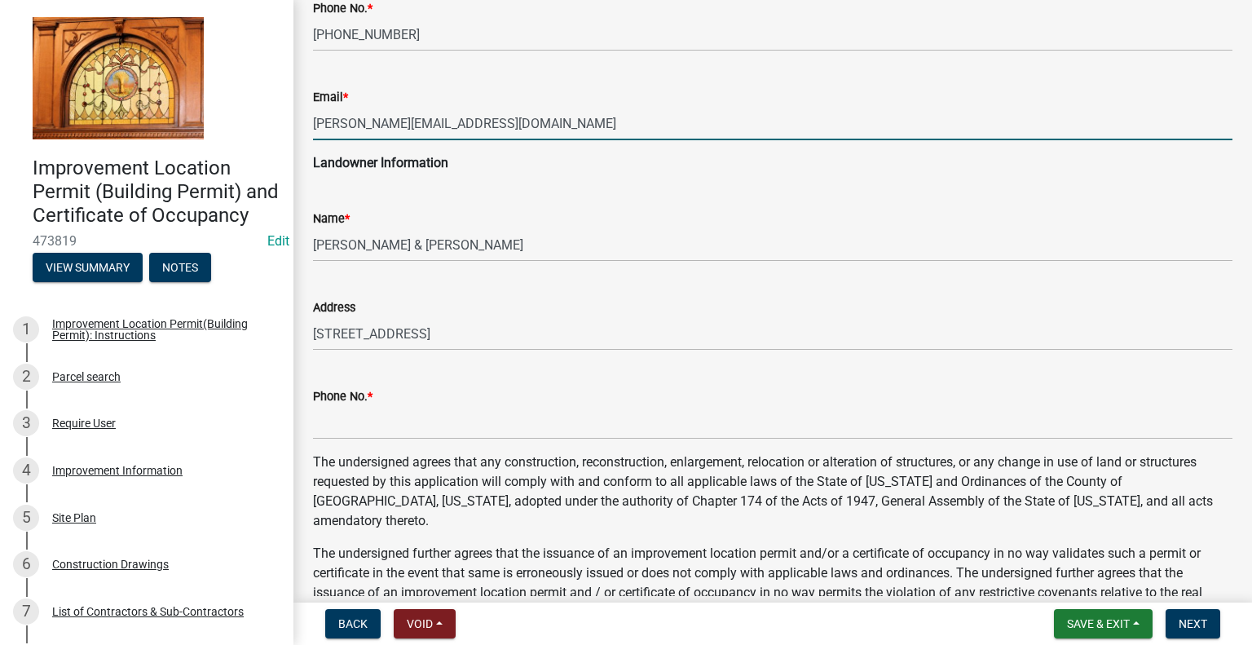
type input "MELISSA@181PROPERTIES.COM"
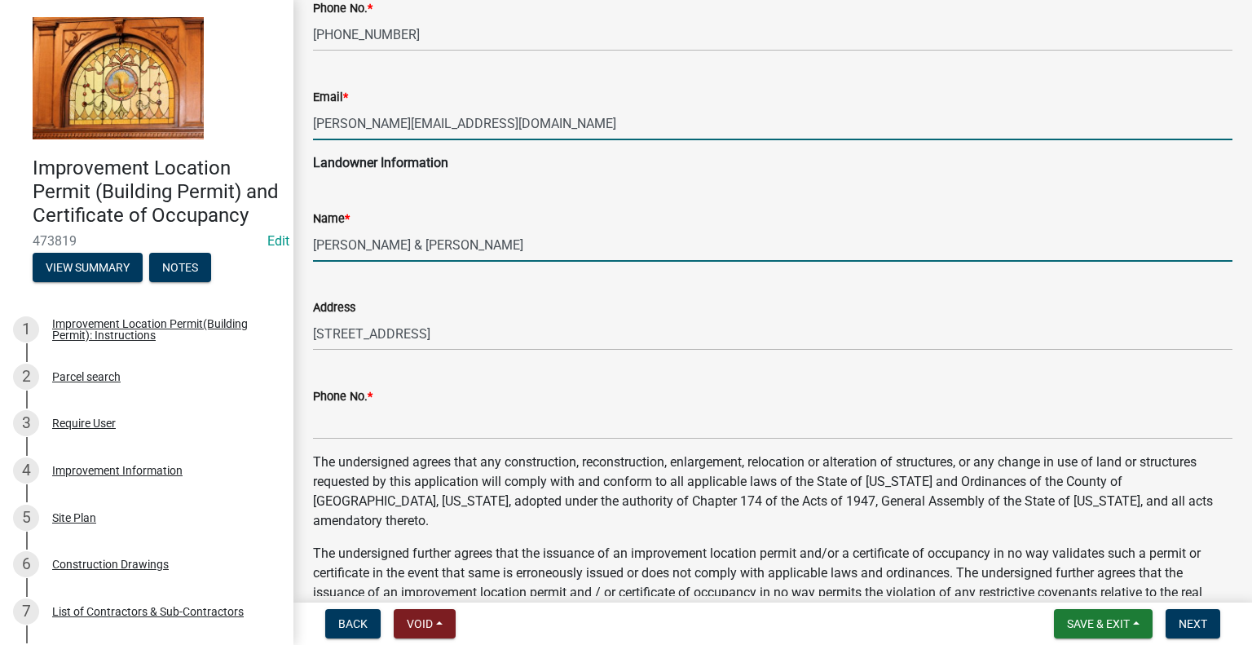
click at [410, 242] on input "BRANDENBURG, CRAIG & JENNIFER" at bounding box center [772, 244] width 919 height 33
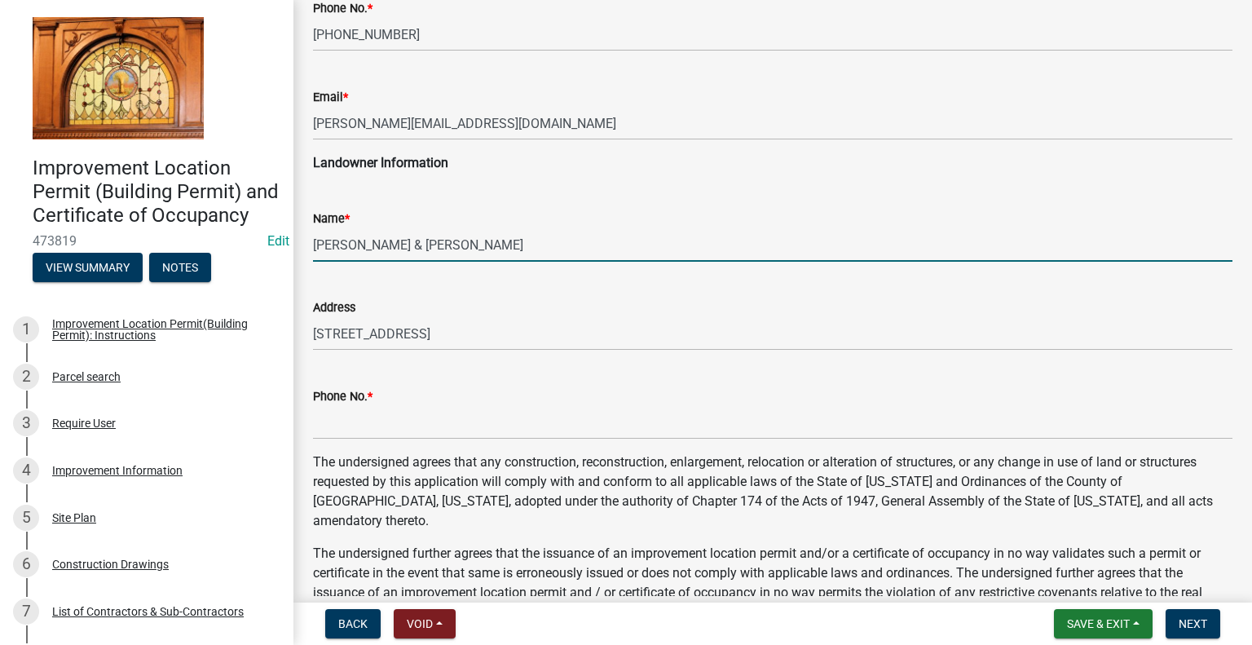
drag, startPoint x: 403, startPoint y: 244, endPoint x: 298, endPoint y: 238, distance: 105.3
click at [298, 238] on div "Sign and Submit Application share Share Applicant Information Name * 181 PROPER…" at bounding box center [772, 320] width 959 height 1252
click at [477, 251] on input "CRAIG & JENNIFER" at bounding box center [772, 244] width 919 height 33
paste input "BRANDENBURG,"
click at [425, 245] on input "CRAIG & JENNIFERBRANDENBURG," at bounding box center [772, 244] width 919 height 33
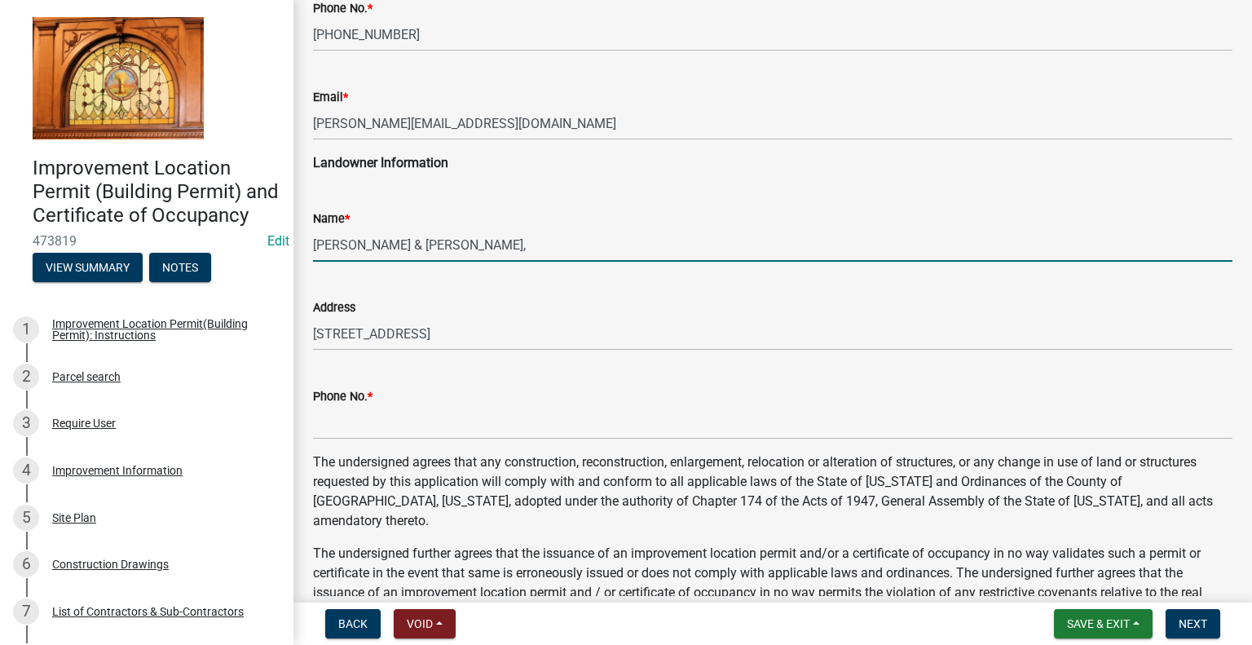
click at [527, 244] on input "CRAIG & JENNIFER BRANDENBURG," at bounding box center [772, 244] width 919 height 33
type input "CRAIG & JENNIFER BRANDENBURG"
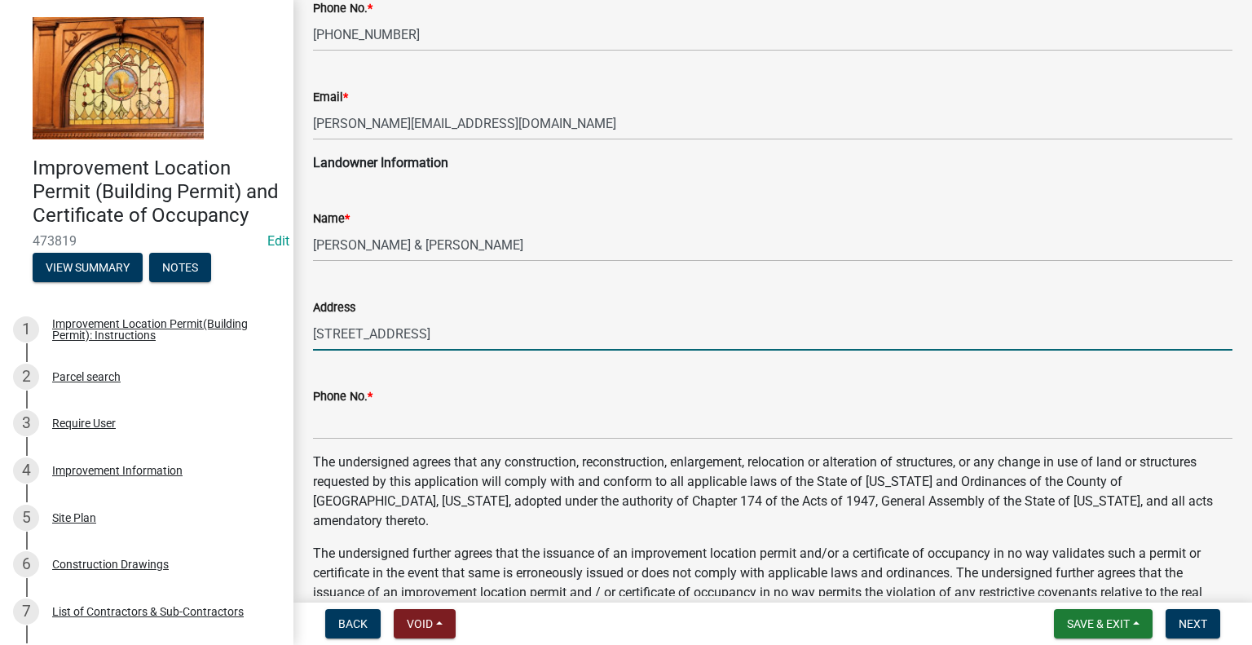
click at [513, 332] on input "2642 E MC COYSBURG RD" at bounding box center [772, 333] width 919 height 33
click at [518, 332] on input "2642 E MC COYSBURG RD" at bounding box center [772, 333] width 919 height 33
click at [478, 338] on input "2642 E MC COYSBURG RD" at bounding box center [772, 333] width 919 height 33
click at [566, 348] on input "2642 E MC COYSBURG RD" at bounding box center [772, 333] width 919 height 33
type input "2642 E MC COYSBURG RD, RENSSELAER"
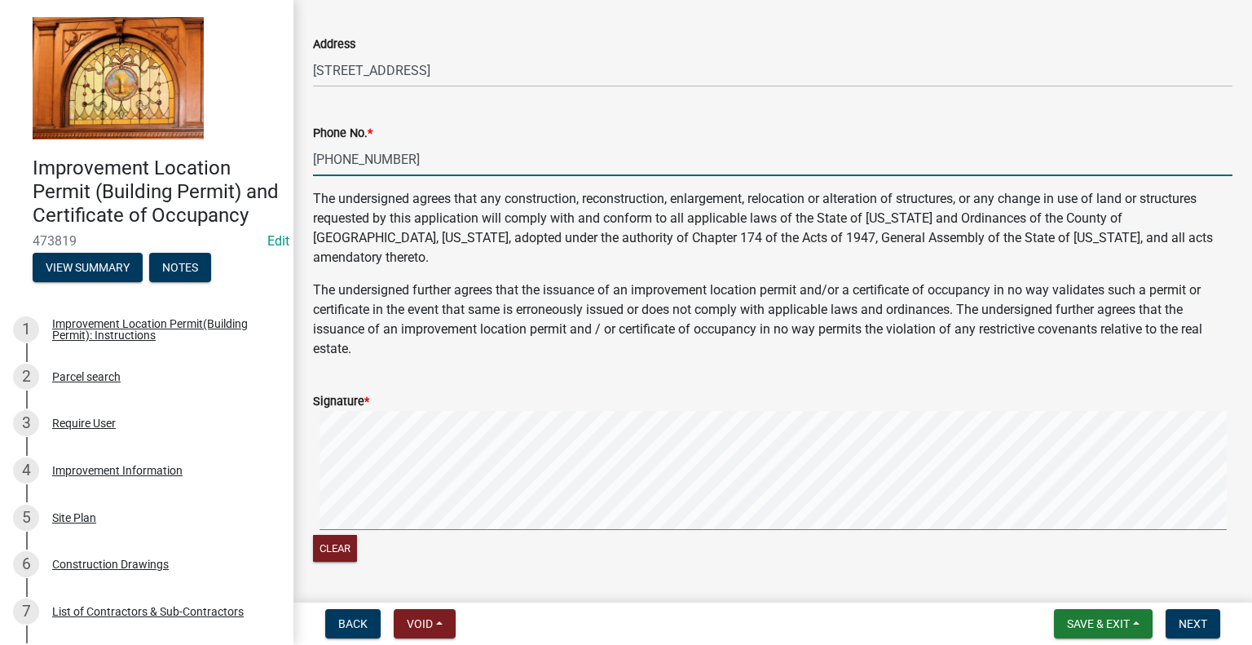
scroll to position [704, 0]
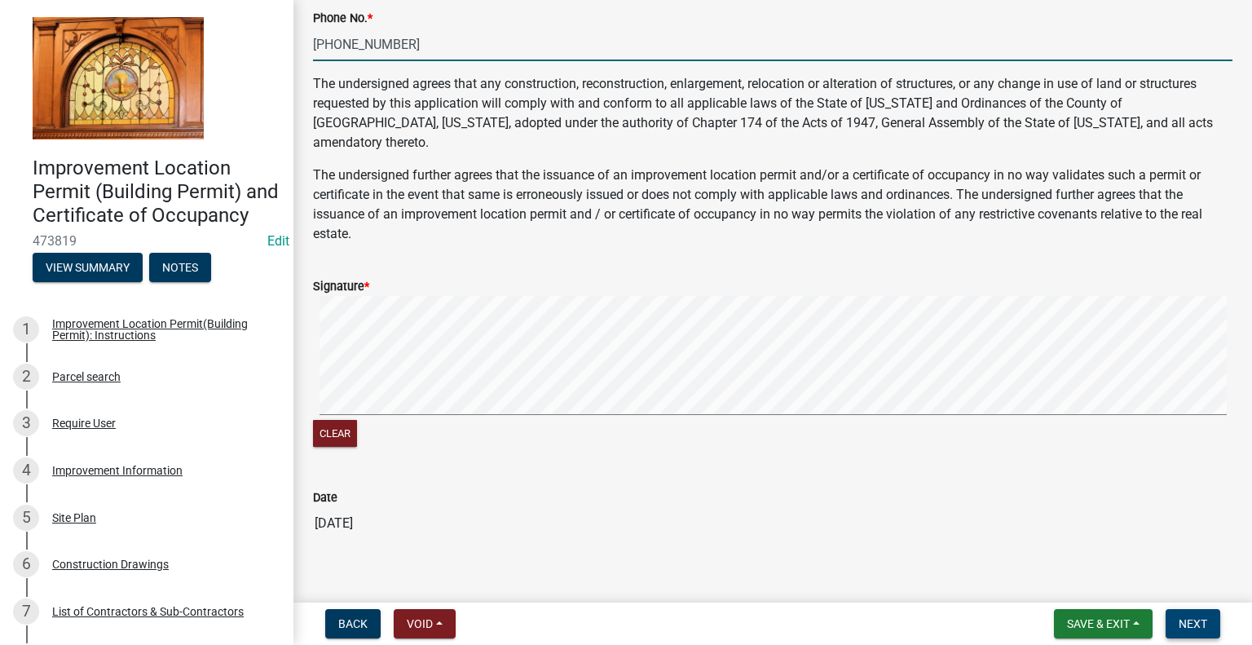
type input "765-630-7118"
click at [1191, 625] on span "Next" at bounding box center [1193, 623] width 29 height 13
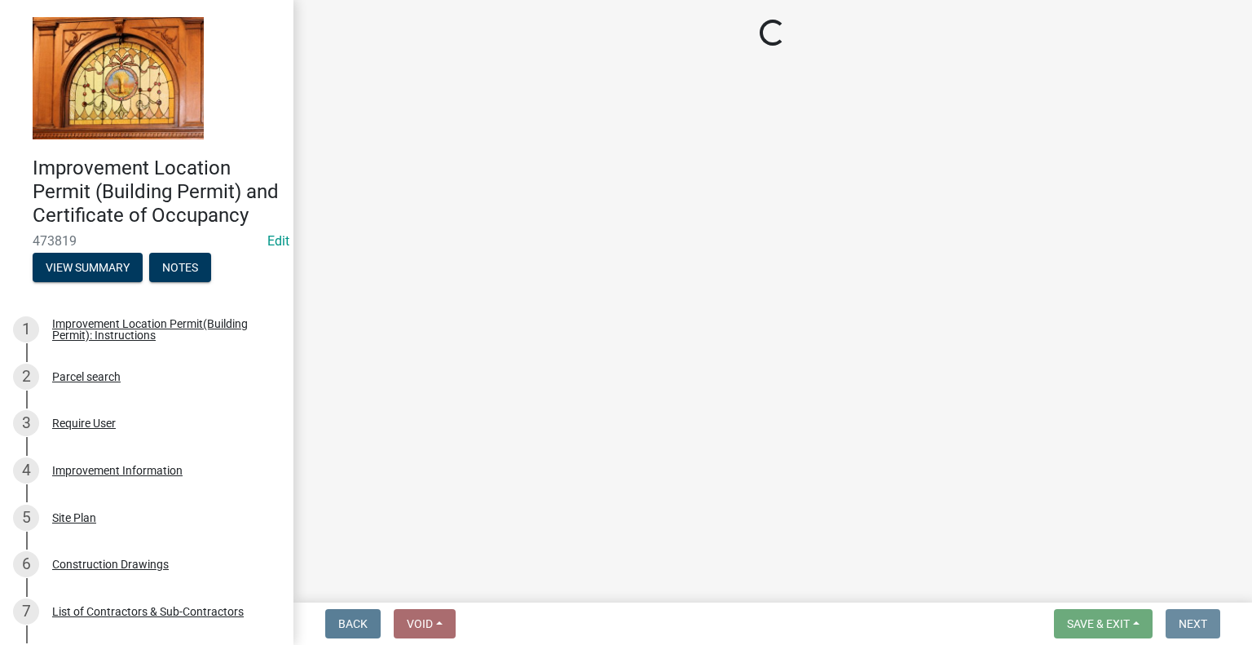
scroll to position [0, 0]
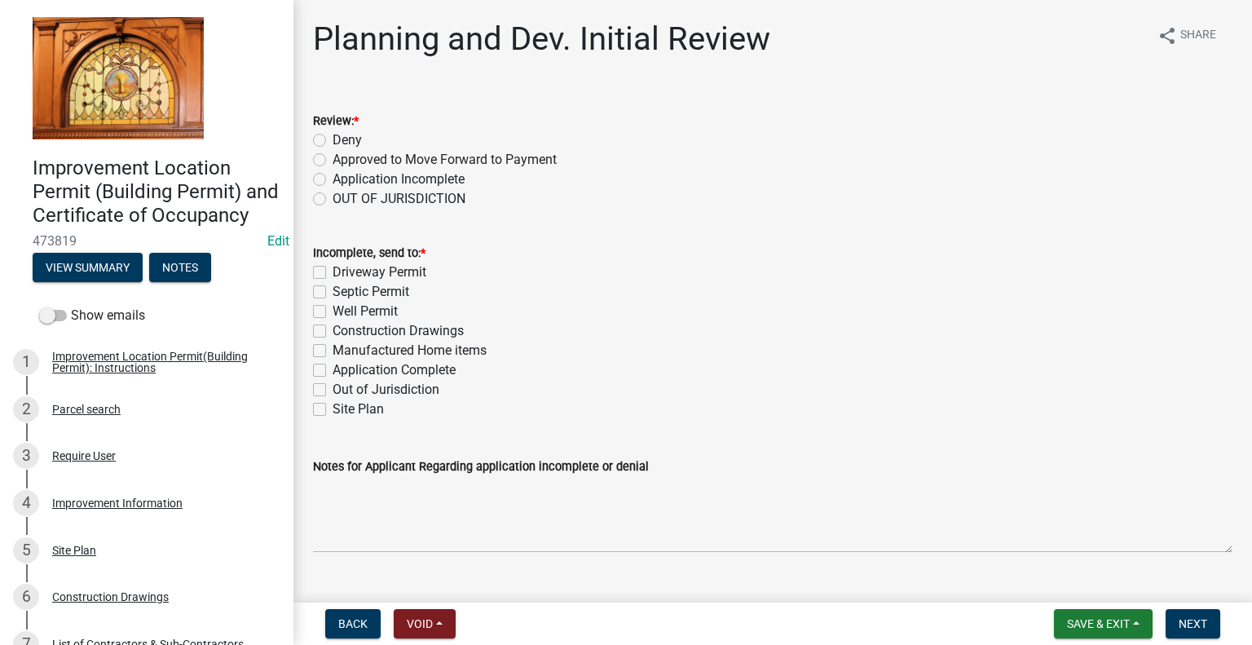
drag, startPoint x: 318, startPoint y: 157, endPoint x: 319, endPoint y: 168, distance: 10.6
click at [333, 159] on label "Approved to Move Forward to Payment" at bounding box center [445, 160] width 224 height 20
click at [333, 159] on input "Approved to Move Forward to Payment" at bounding box center [338, 155] width 11 height 11
radio input "true"
drag, startPoint x: 317, startPoint y: 371, endPoint x: 311, endPoint y: 399, distance: 29.1
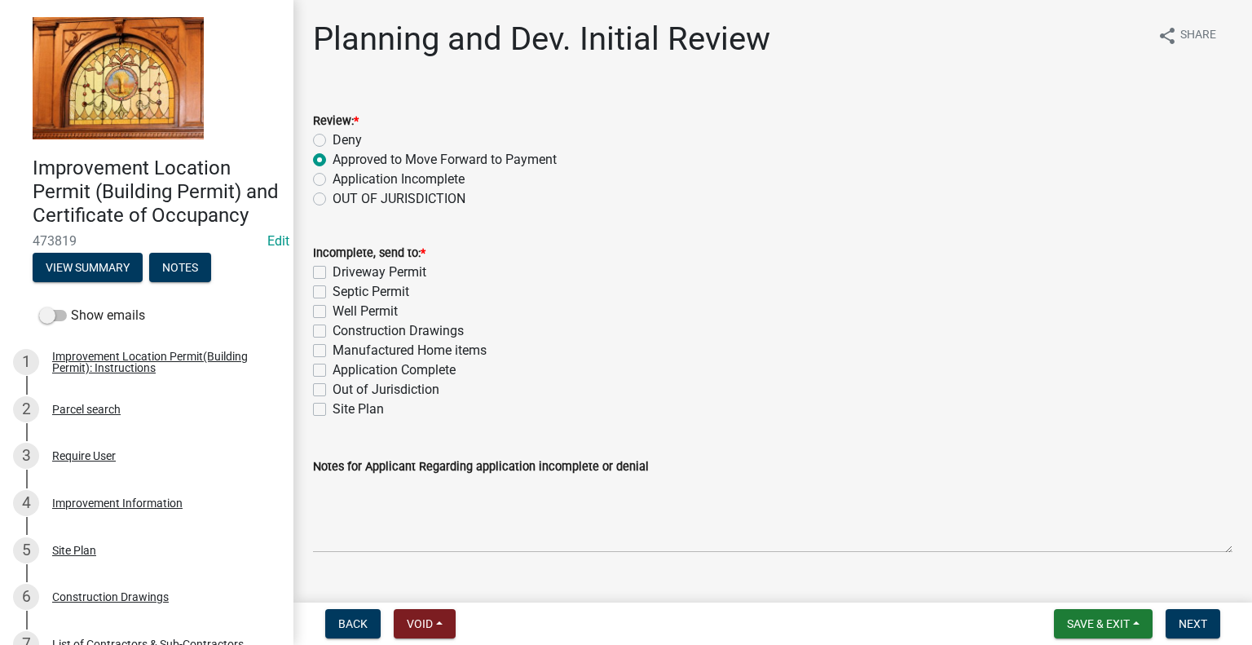
click at [333, 371] on label "Application Complete" at bounding box center [394, 370] width 123 height 20
click at [333, 371] on input "Application Complete" at bounding box center [338, 365] width 11 height 11
checkbox input "true"
checkbox input "false"
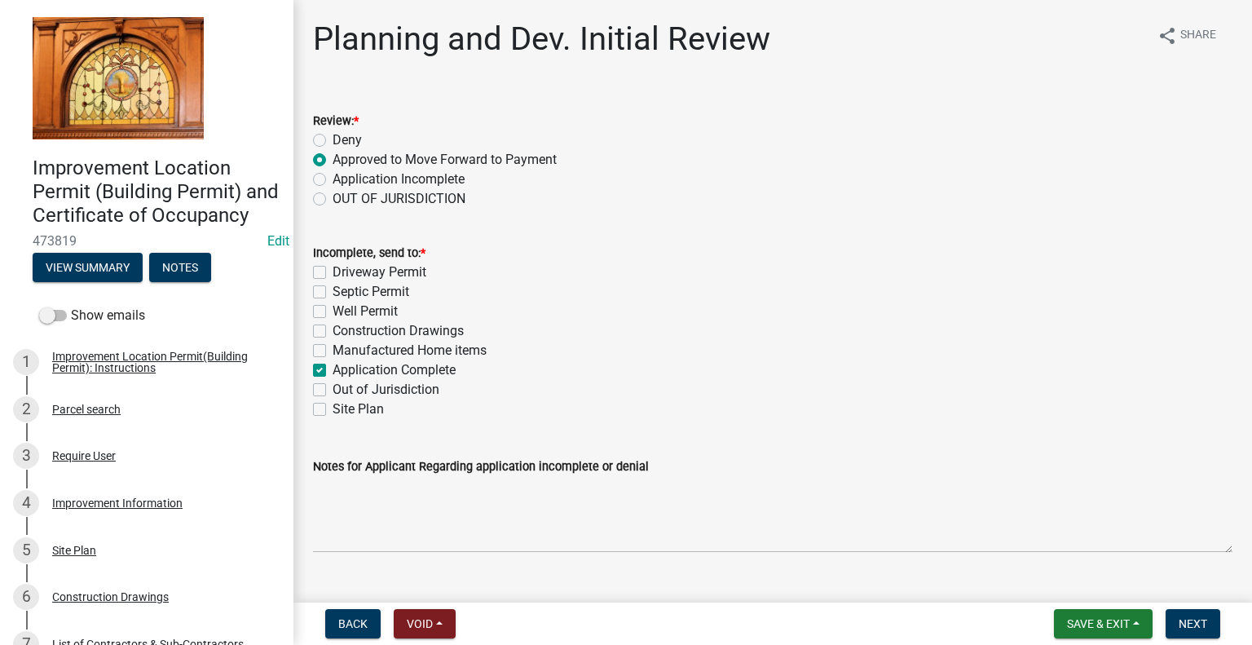
checkbox input "false"
checkbox input "true"
checkbox input "false"
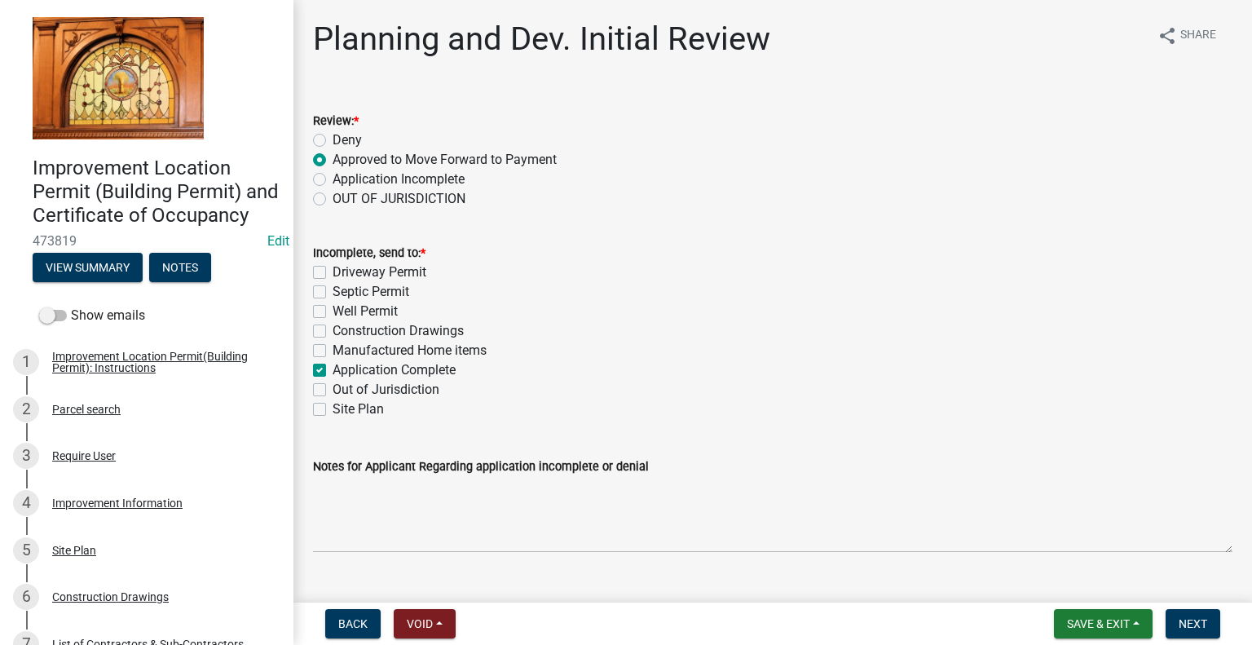
checkbox input "false"
click at [1186, 618] on span "Next" at bounding box center [1193, 623] width 29 height 13
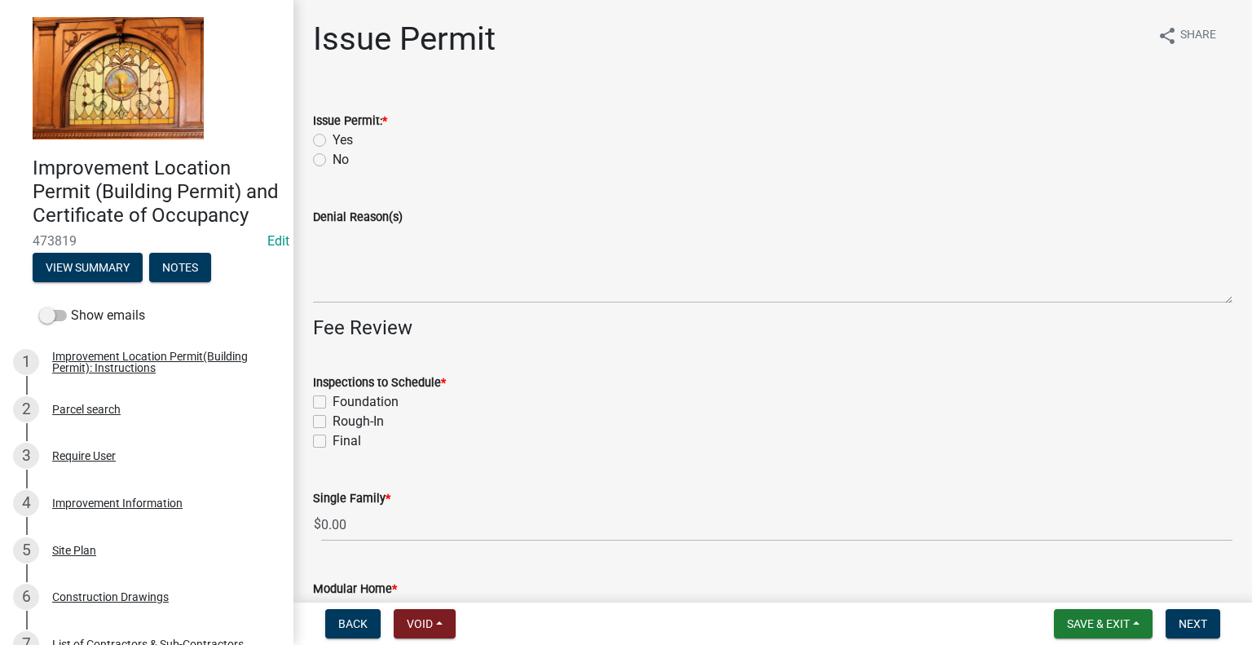
click at [333, 140] on label "Yes" at bounding box center [343, 140] width 20 height 20
click at [333, 140] on input "Yes" at bounding box center [338, 135] width 11 height 11
radio input "true"
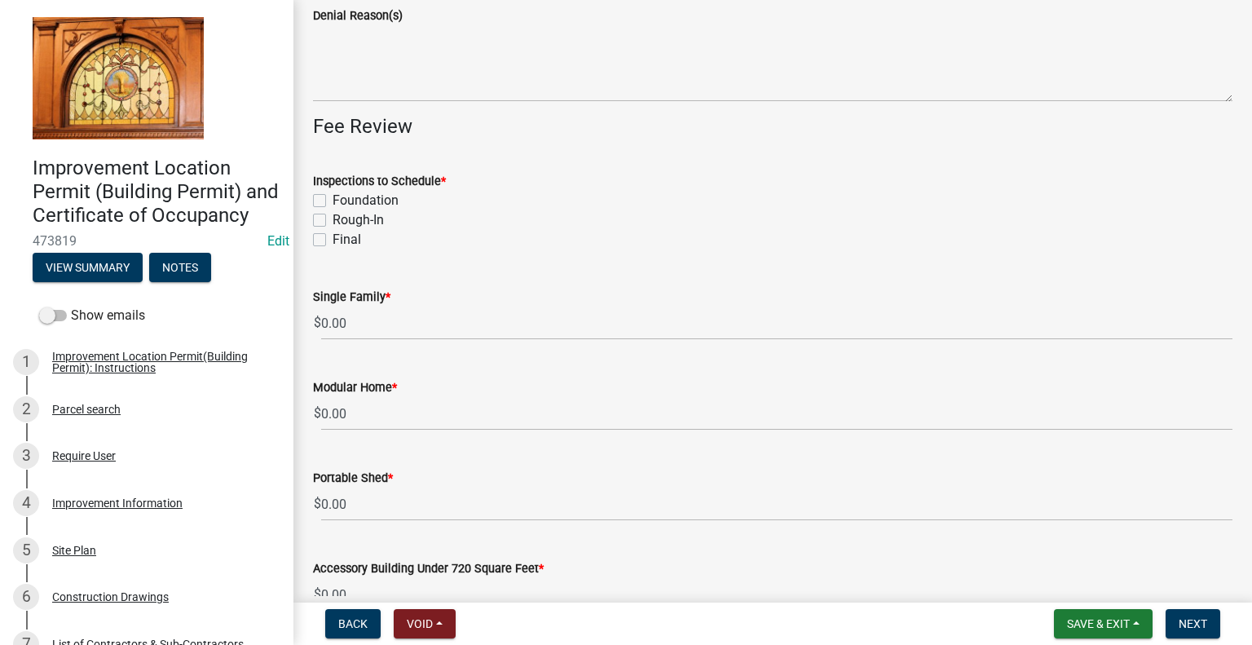
scroll to position [245, 0]
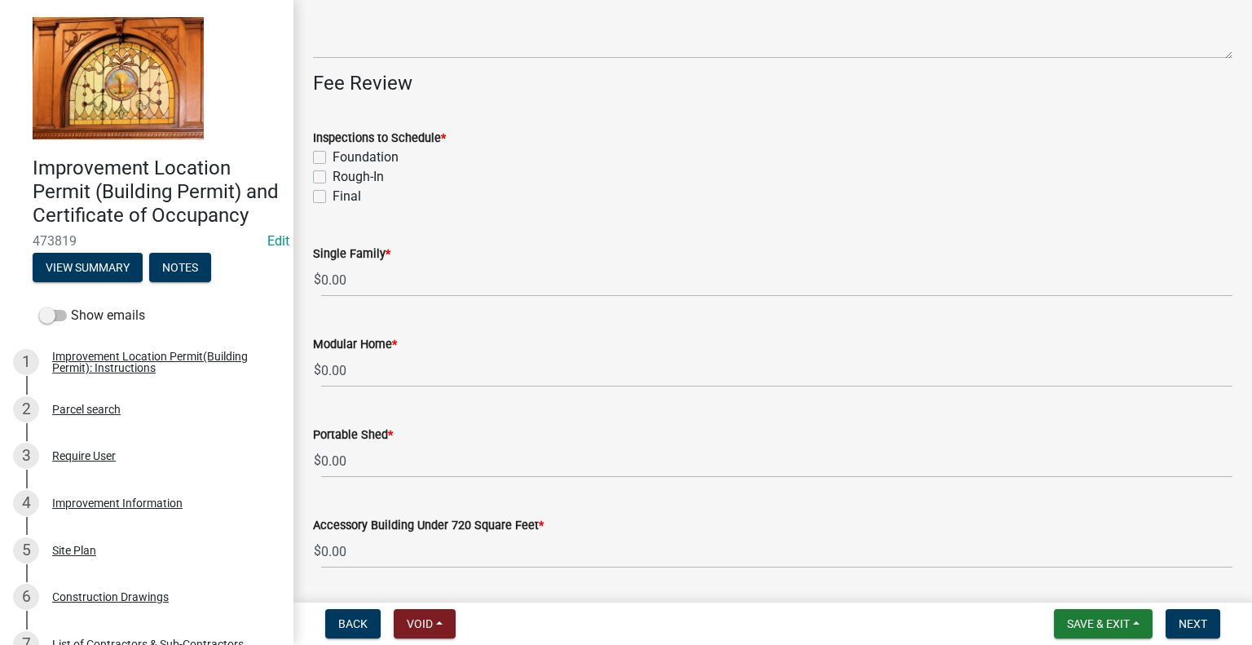
click at [333, 156] on label "Foundation" at bounding box center [366, 158] width 66 height 20
click at [333, 156] on input "Foundation" at bounding box center [338, 153] width 11 height 11
checkbox input "true"
checkbox input "false"
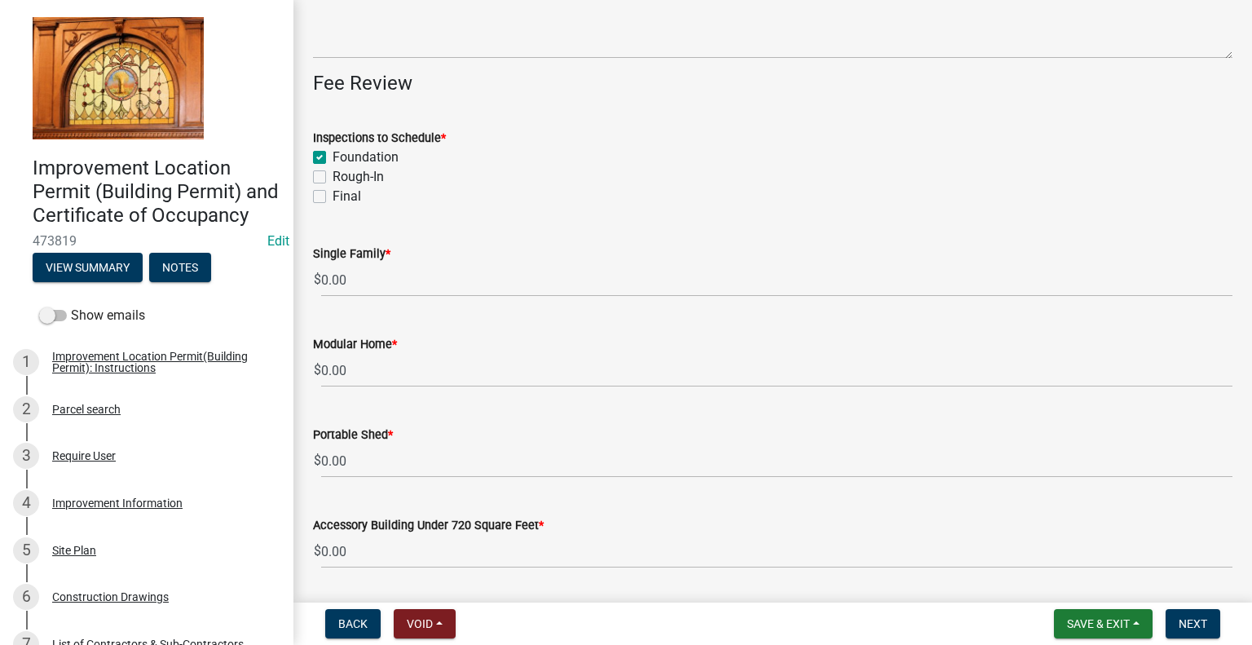
click at [333, 175] on label "Rough-In" at bounding box center [358, 177] width 51 height 20
click at [333, 175] on input "Rough-In" at bounding box center [338, 172] width 11 height 11
checkbox input "true"
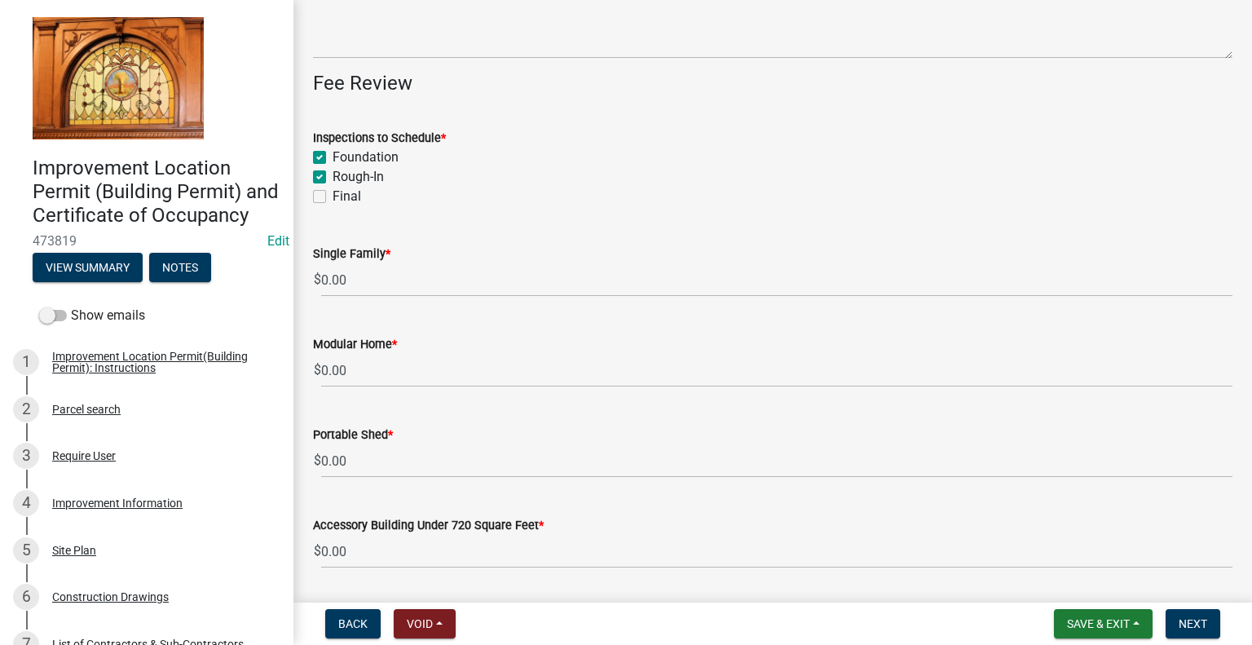
click at [333, 194] on label "Final" at bounding box center [347, 197] width 29 height 20
click at [333, 194] on input "Final" at bounding box center [338, 192] width 11 height 11
checkbox input "true"
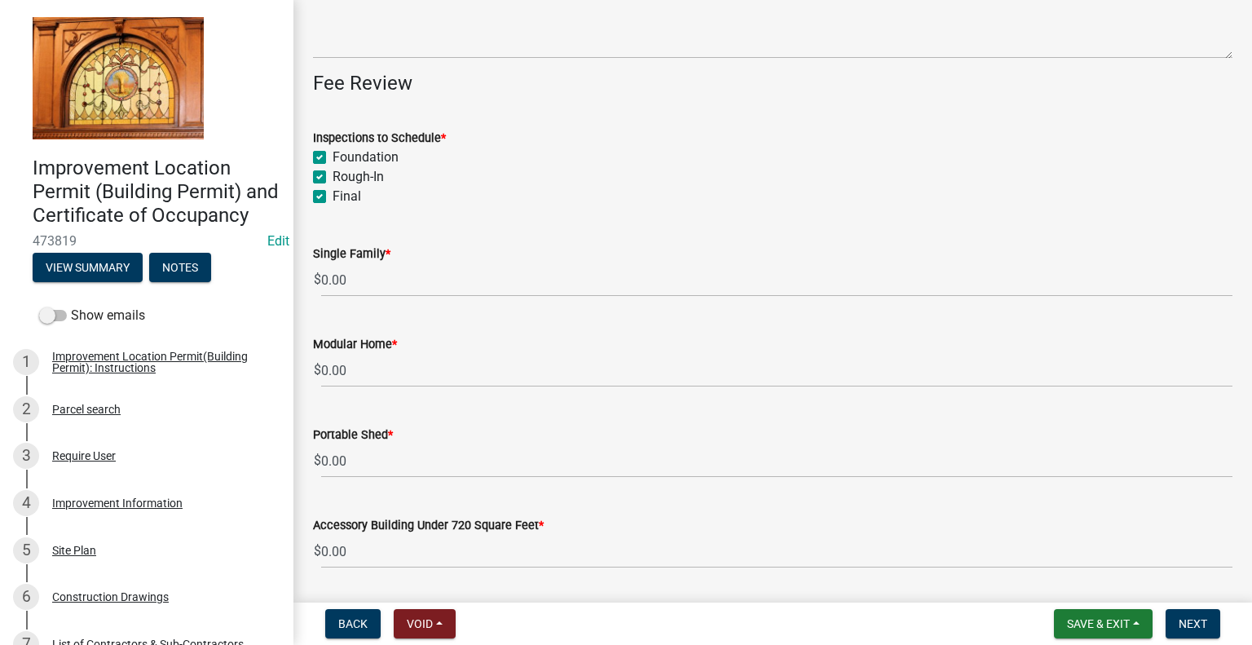
checkbox input "true"
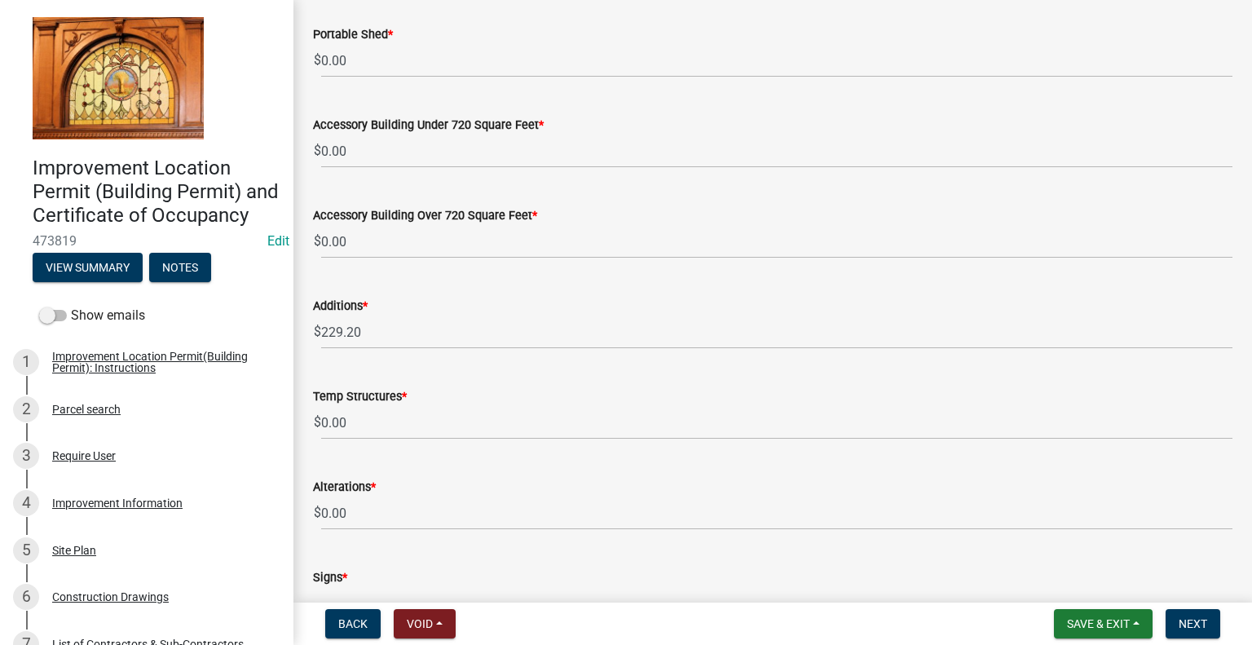
scroll to position [734, 0]
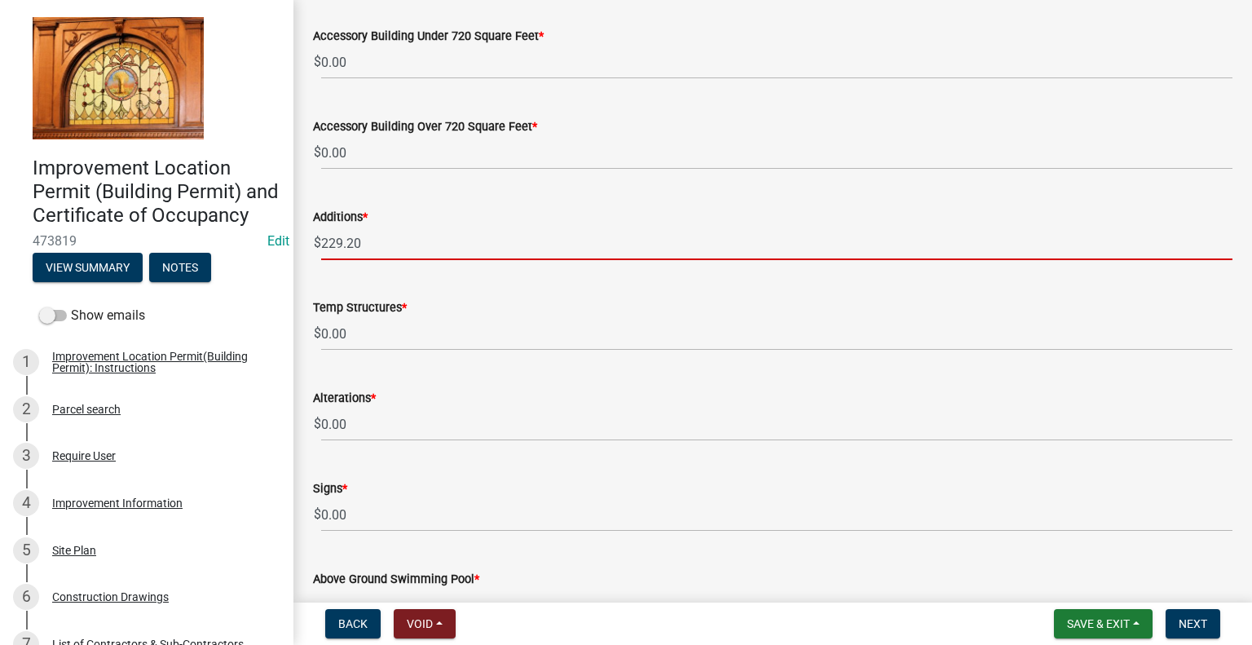
drag, startPoint x: 364, startPoint y: 240, endPoint x: 342, endPoint y: 246, distance: 22.7
click at [345, 249] on input "229.20" at bounding box center [776, 243] width 911 height 33
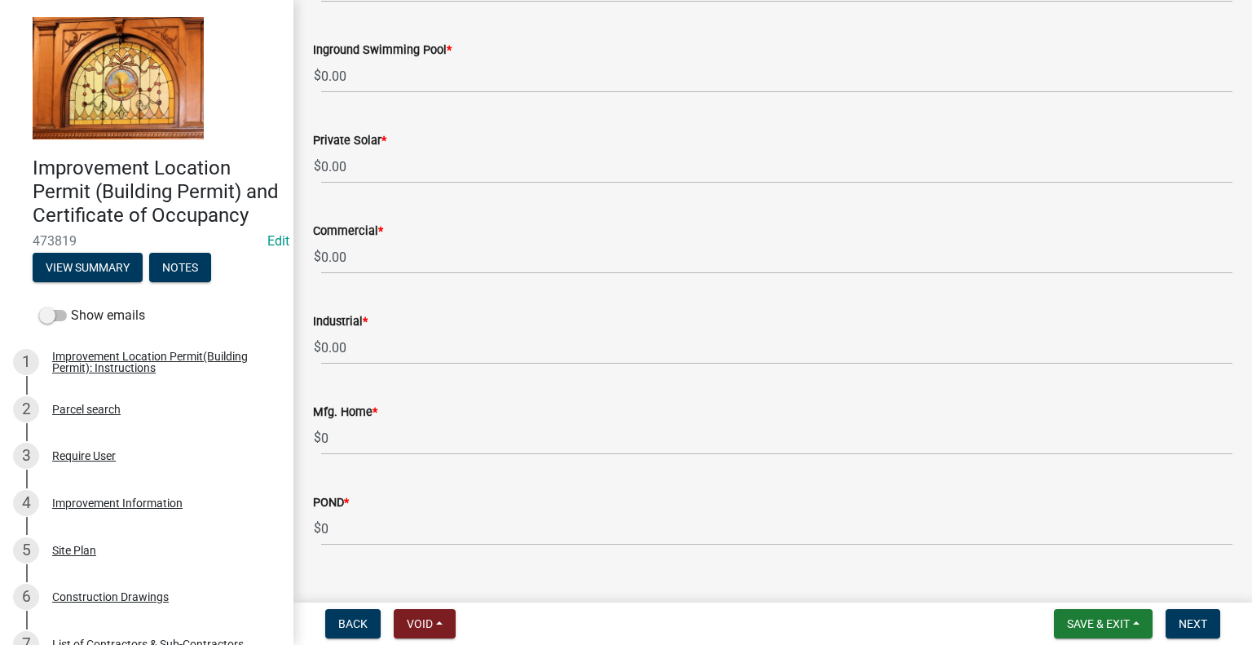
scroll to position [1380, 0]
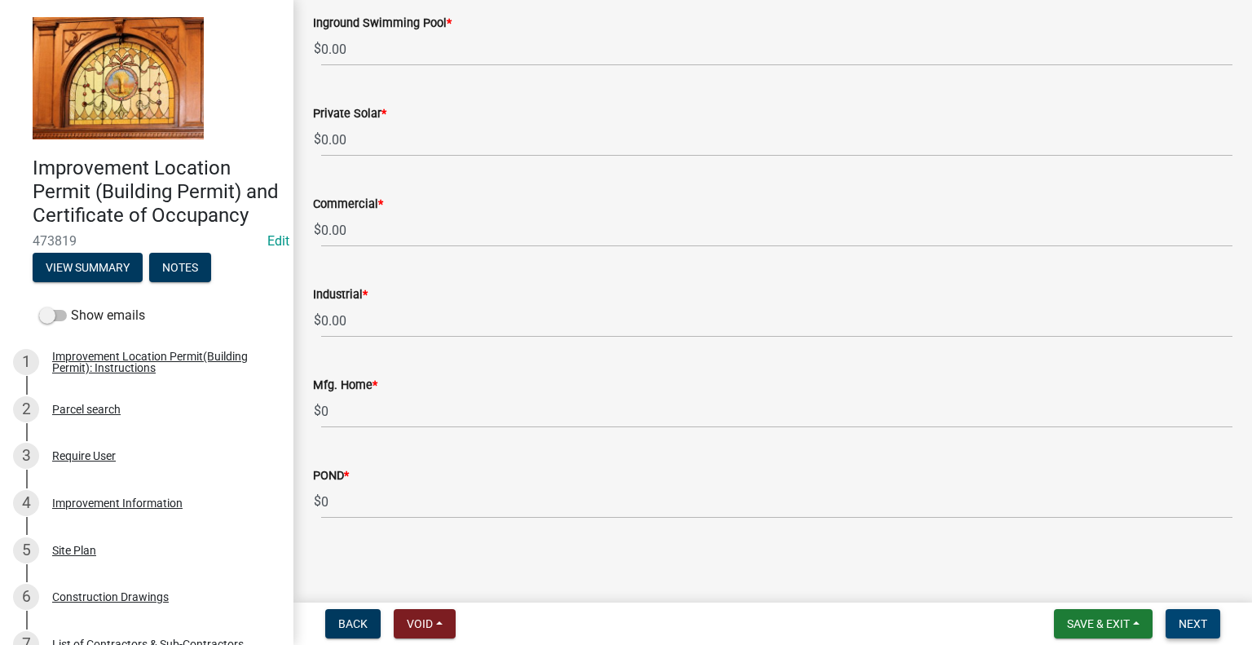
type input "229.00"
click at [1184, 620] on span "Next" at bounding box center [1193, 623] width 29 height 13
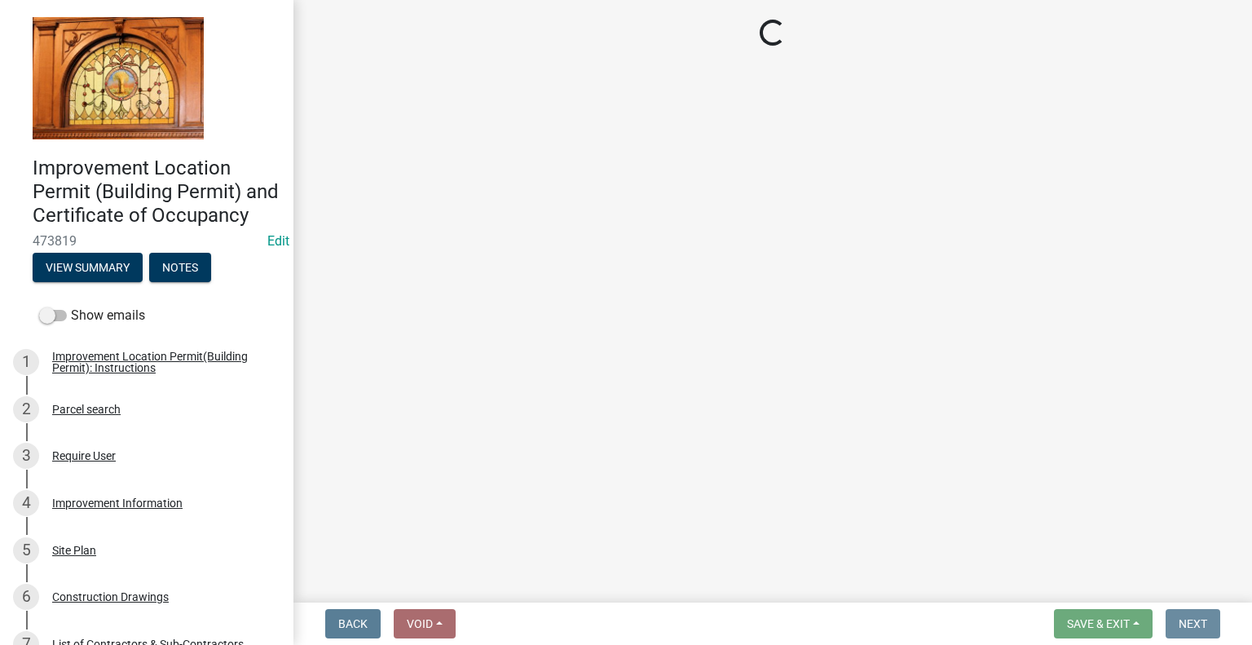
scroll to position [0, 0]
select select "3: 3"
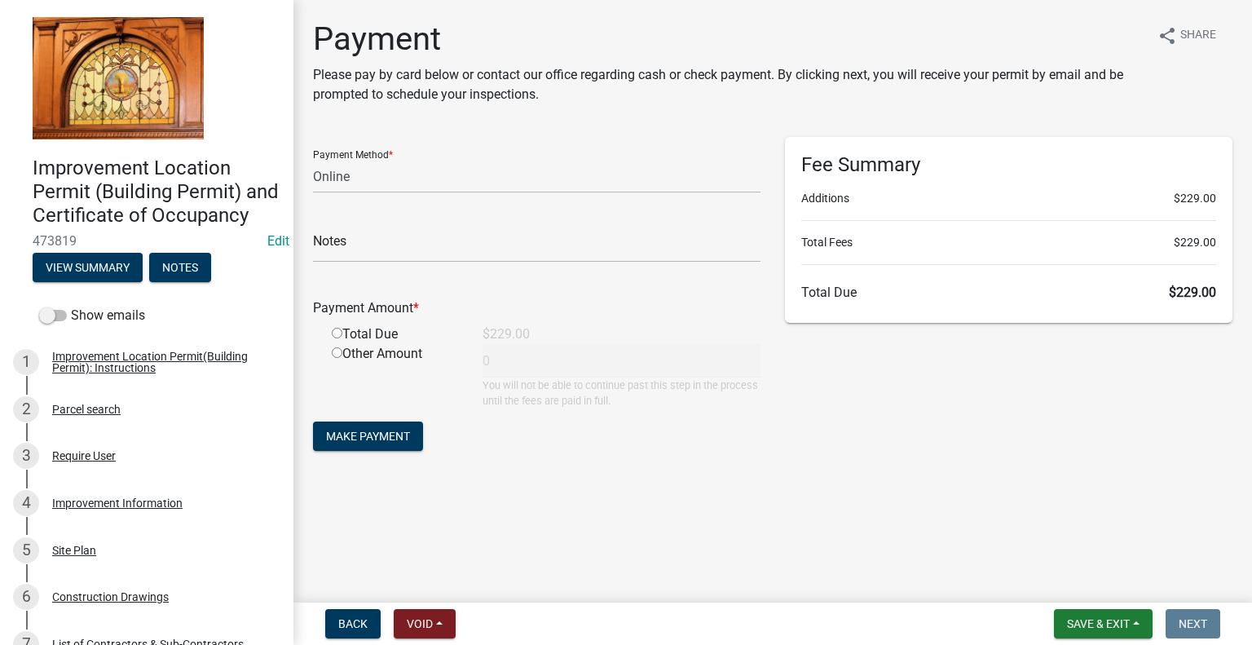
click at [335, 353] on input "radio" at bounding box center [337, 352] width 11 height 11
radio input "true"
click at [492, 358] on input "0" at bounding box center [622, 360] width 278 height 33
type input "0"
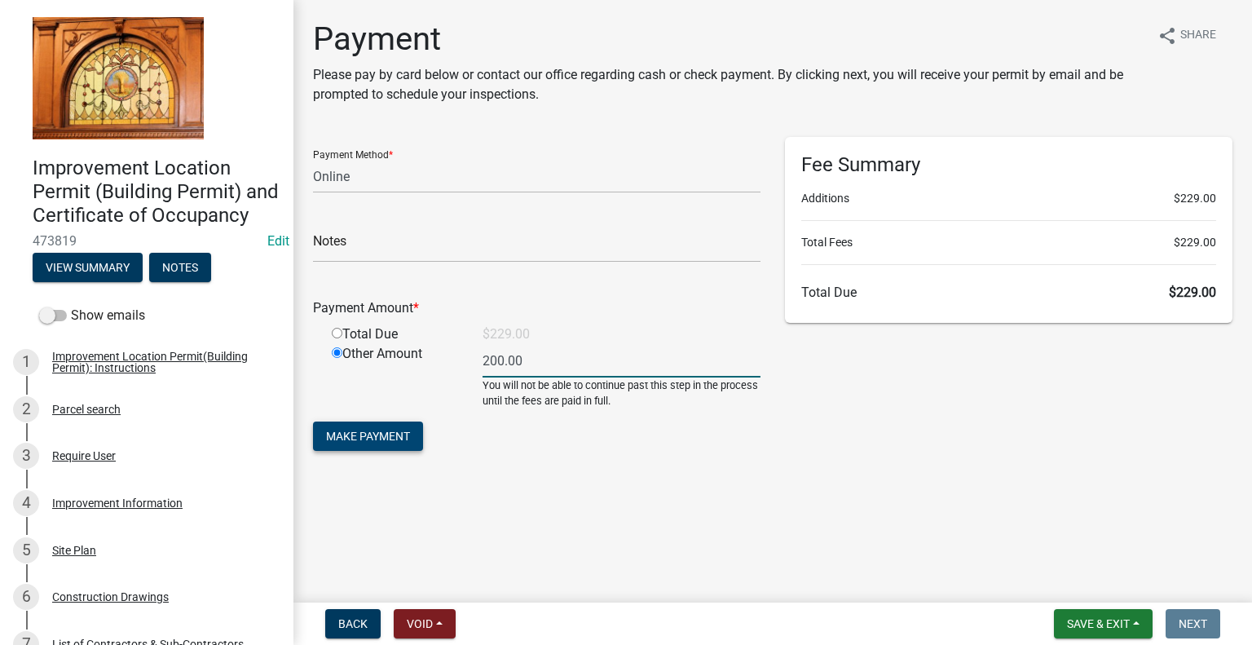
type input "200.00"
click at [352, 437] on span "Make Payment" at bounding box center [368, 436] width 84 height 13
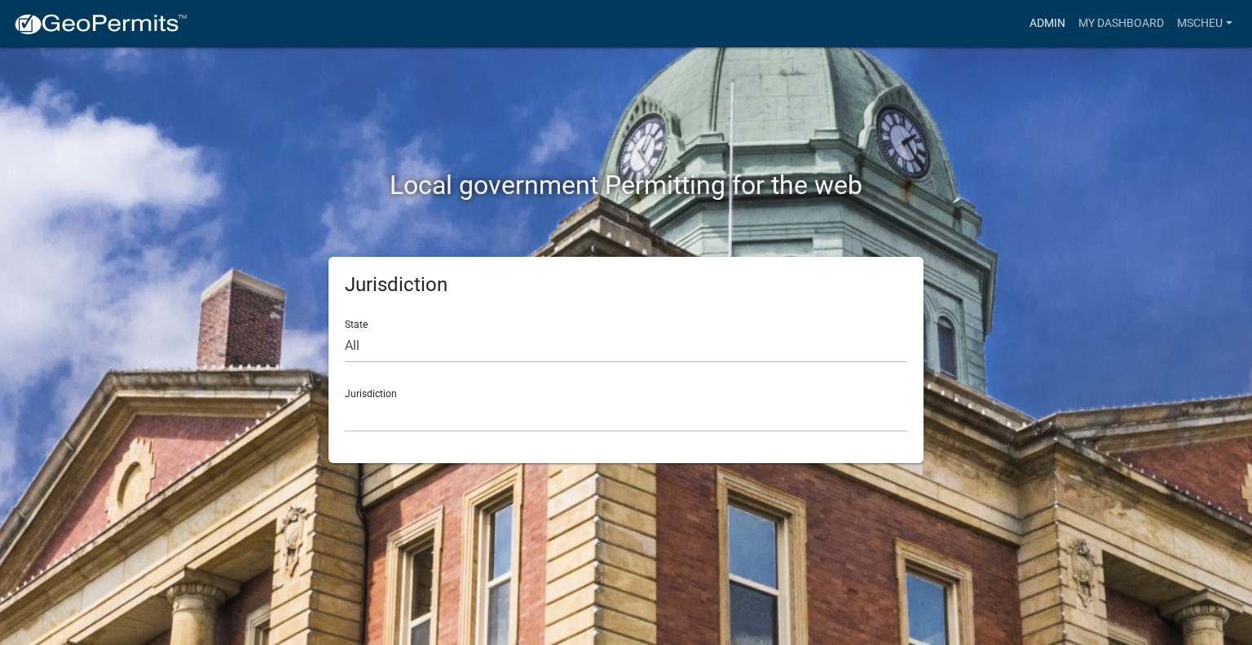
click at [1043, 22] on link "Admin" at bounding box center [1047, 23] width 49 height 31
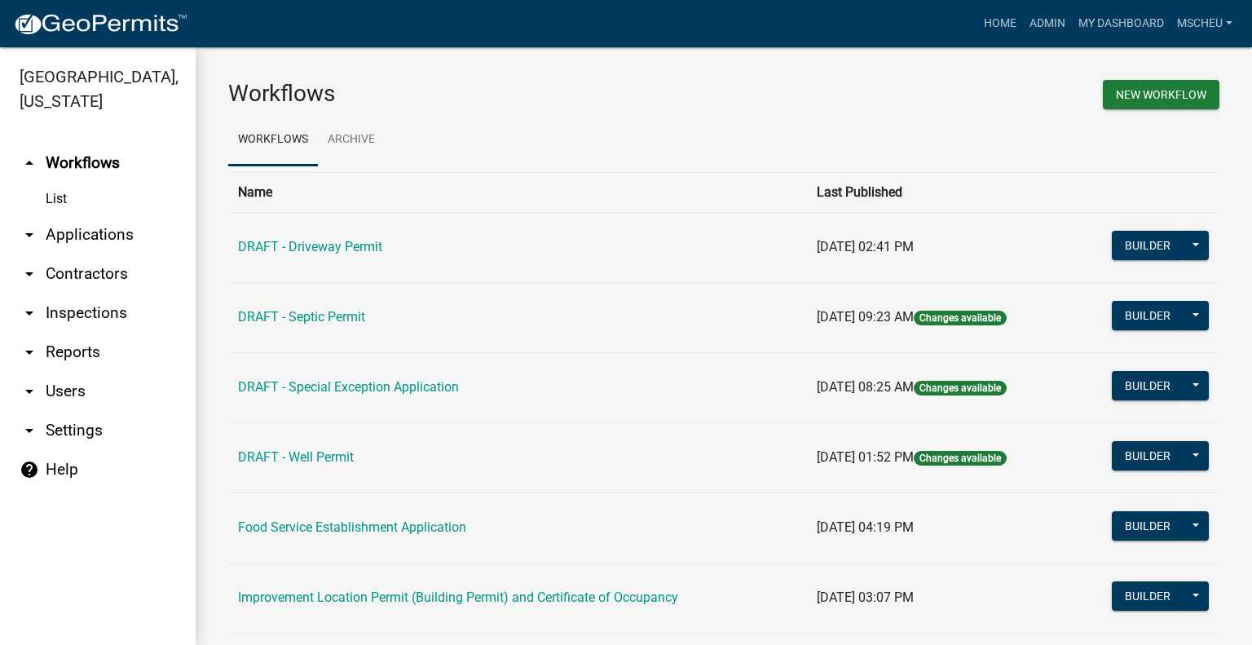
drag, startPoint x: 101, startPoint y: 231, endPoint x: 108, endPoint y: 242, distance: 12.9
click at [101, 233] on link "arrow_drop_down Applications" at bounding box center [98, 234] width 196 height 39
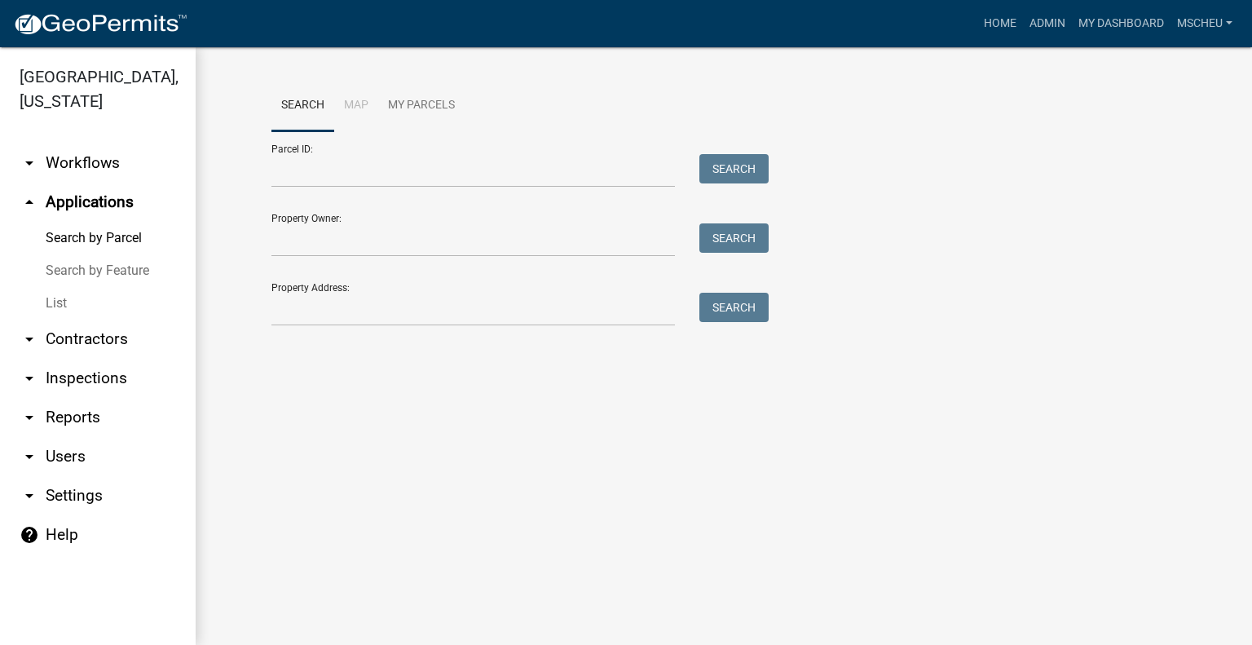
drag, startPoint x: 68, startPoint y: 301, endPoint x: 72, endPoint y: 309, distance: 8.8
click at [68, 302] on link "List" at bounding box center [98, 303] width 196 height 33
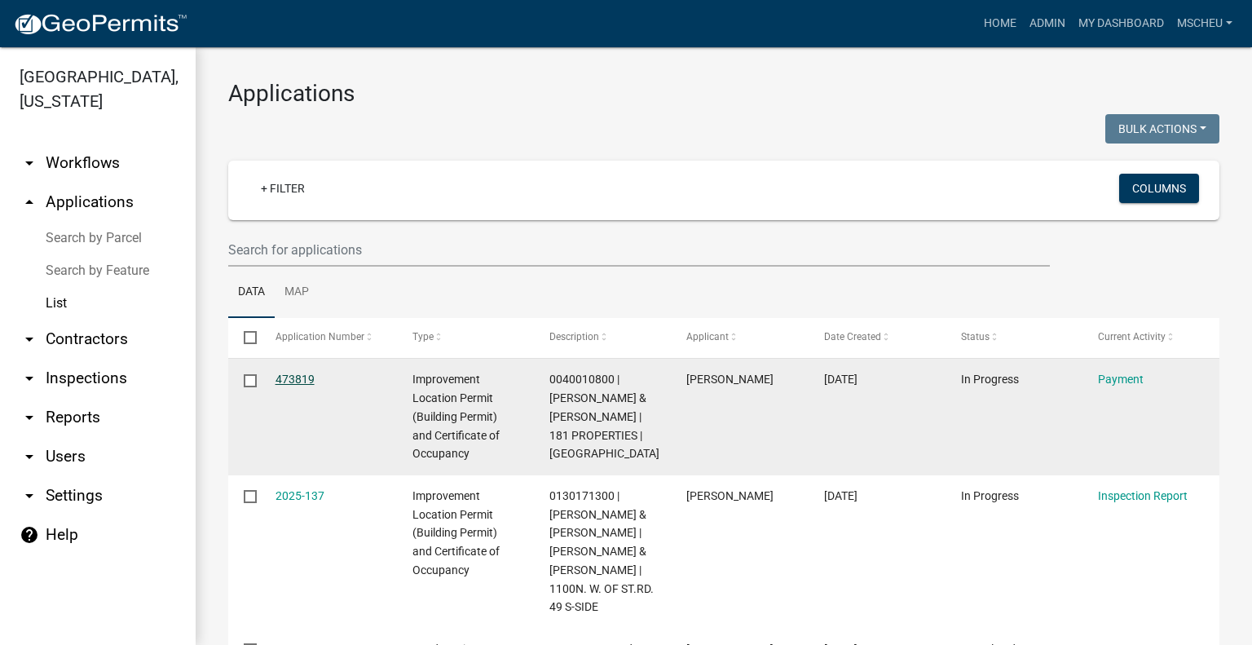
click at [289, 377] on link "473819" at bounding box center [295, 379] width 39 height 13
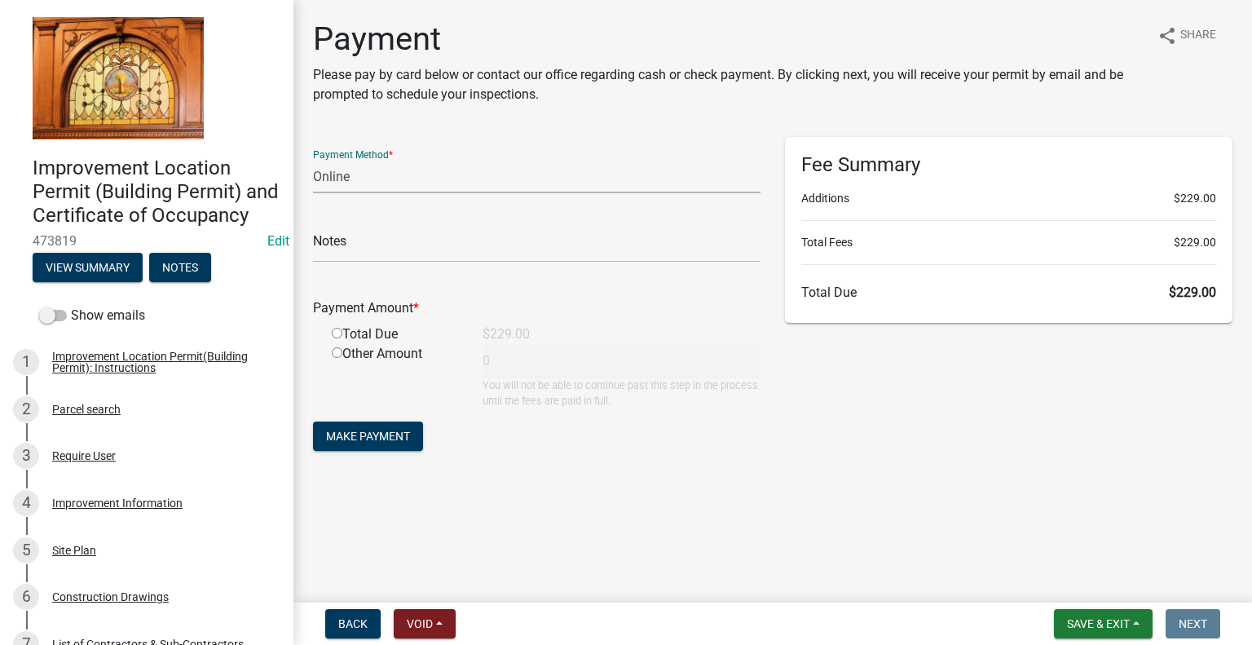
click at [477, 179] on select "Credit Card POS Check Cash Online" at bounding box center [536, 176] width 447 height 33
select select "1: 0"
click at [313, 160] on select "Credit Card POS Check Cash Online" at bounding box center [536, 176] width 447 height 33
